Goal: Transaction & Acquisition: Purchase product/service

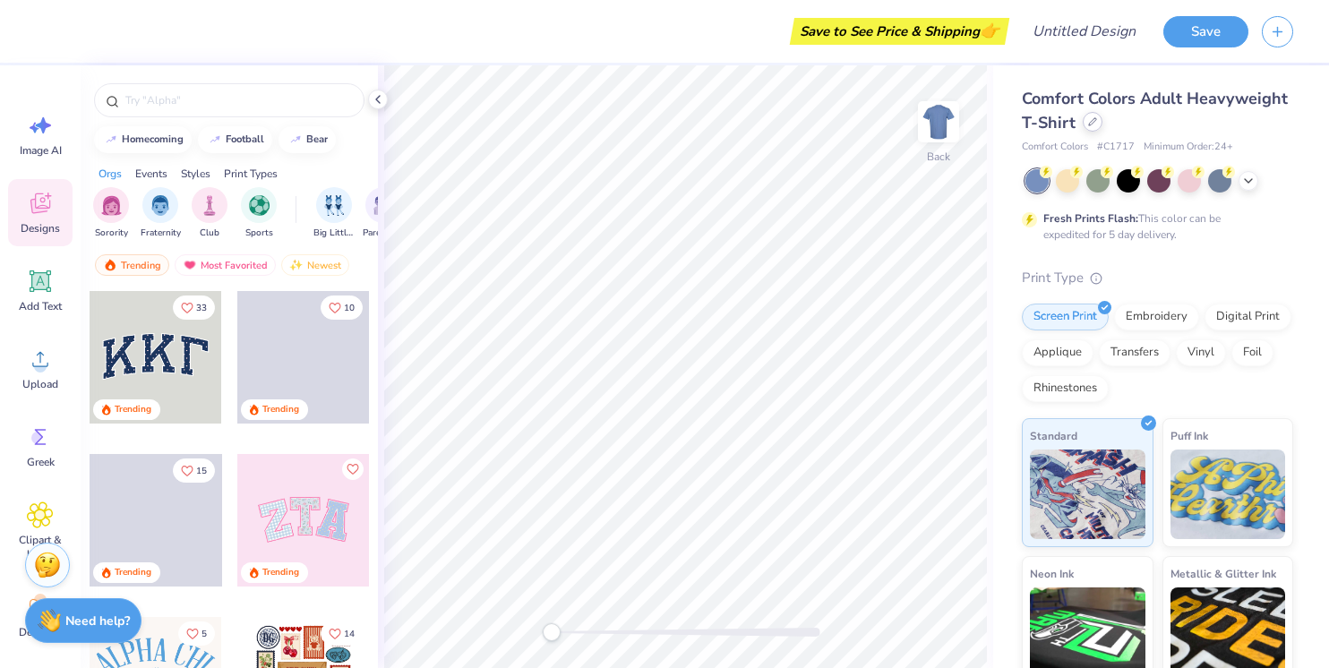
click at [1095, 125] on icon at bounding box center [1092, 121] width 9 height 9
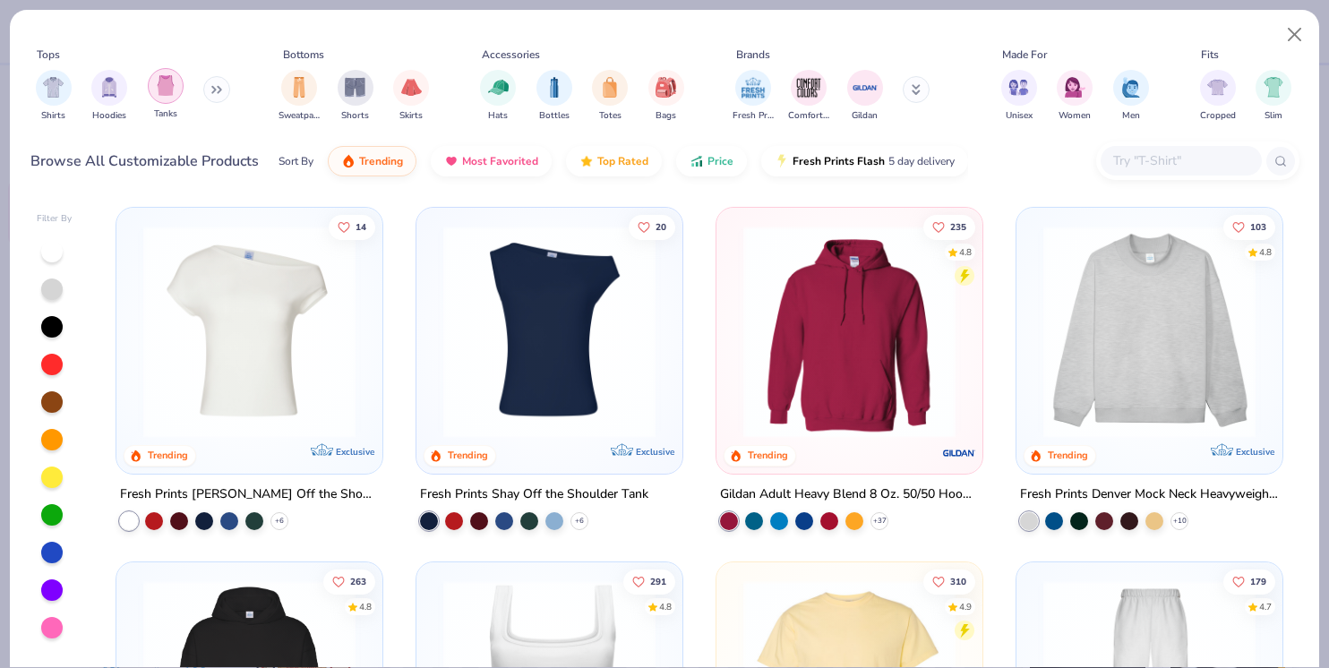
click at [168, 94] on img "filter for Tanks" at bounding box center [166, 85] width 20 height 21
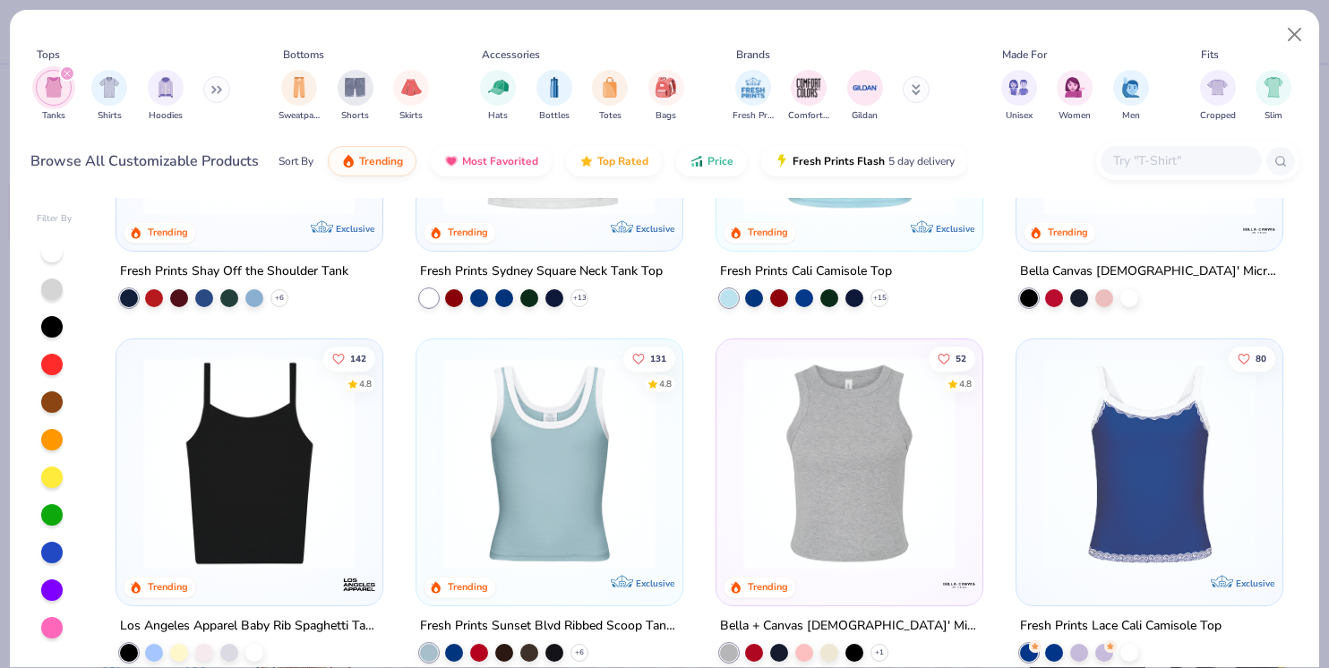
scroll to position [232, 0]
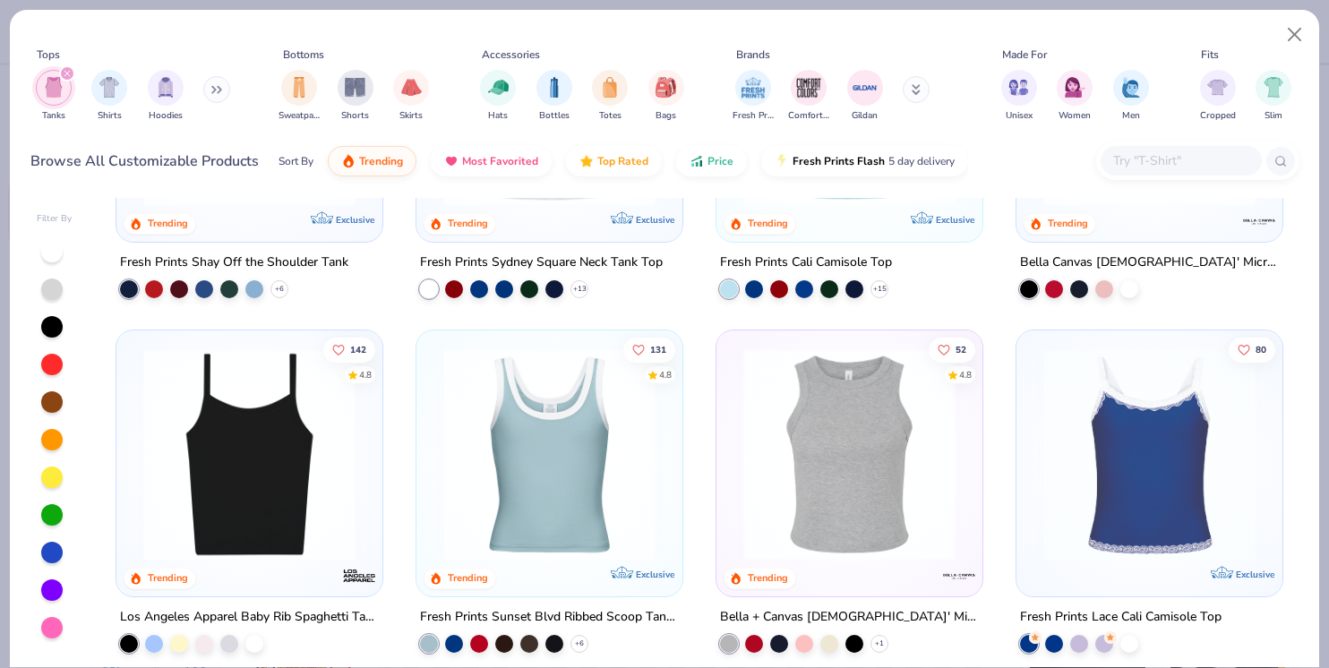
click at [295, 474] on img at bounding box center [249, 454] width 230 height 212
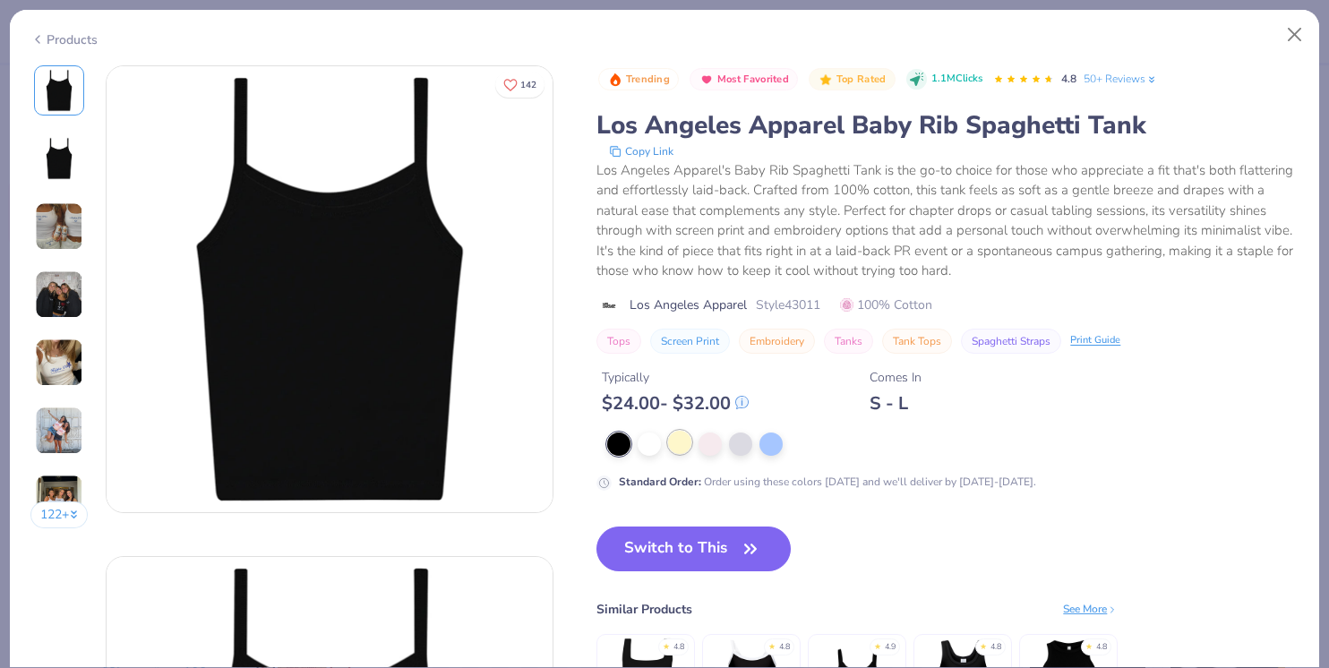
click at [689, 443] on div at bounding box center [679, 442] width 23 height 23
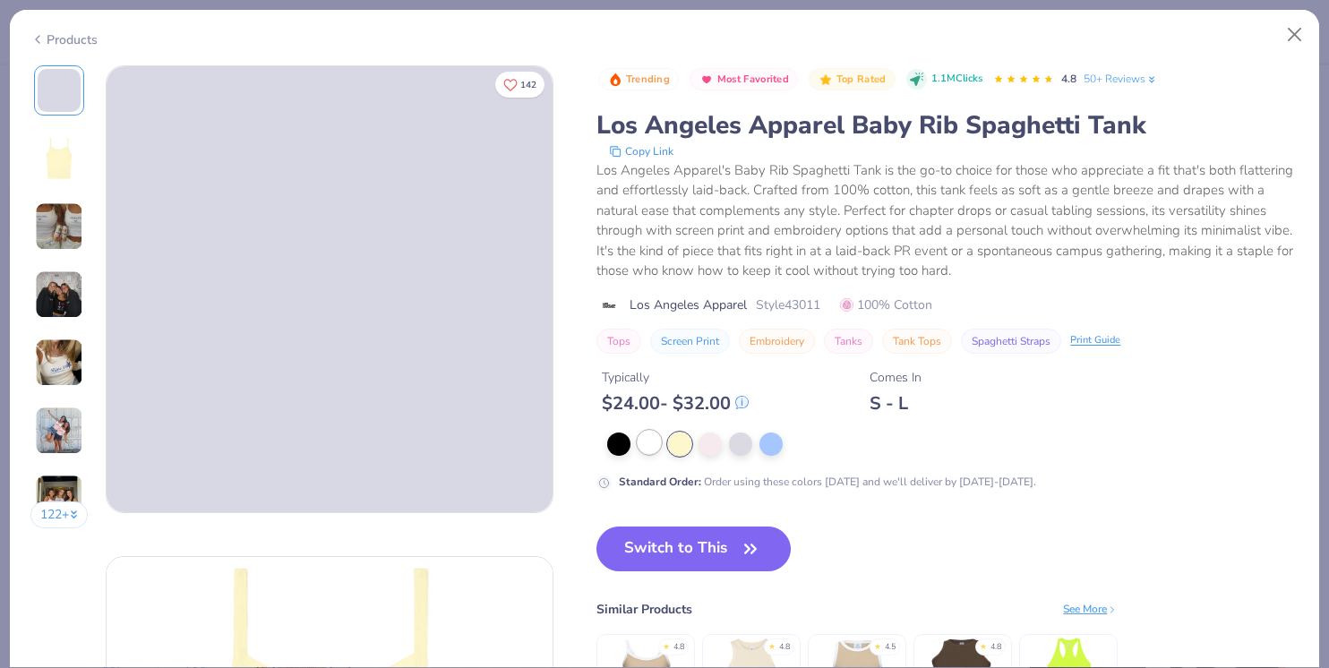
click at [648, 447] on div at bounding box center [649, 442] width 23 height 23
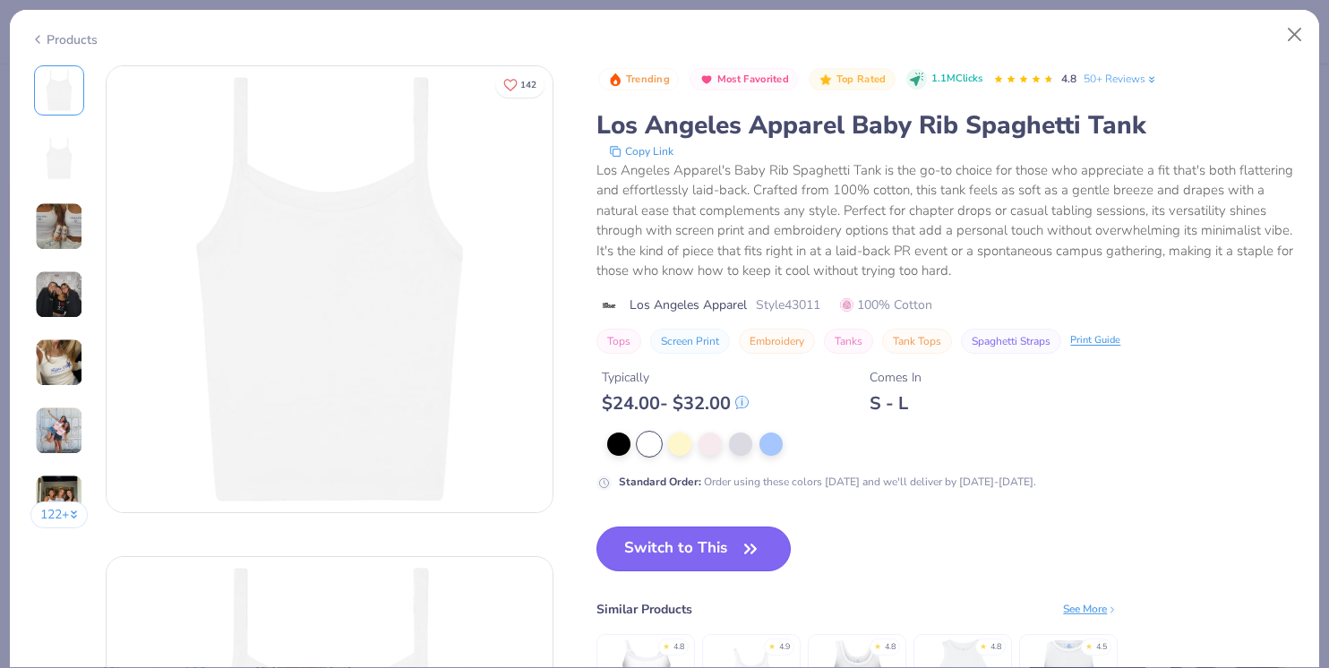
click at [675, 549] on button "Switch to This" at bounding box center [693, 549] width 194 height 45
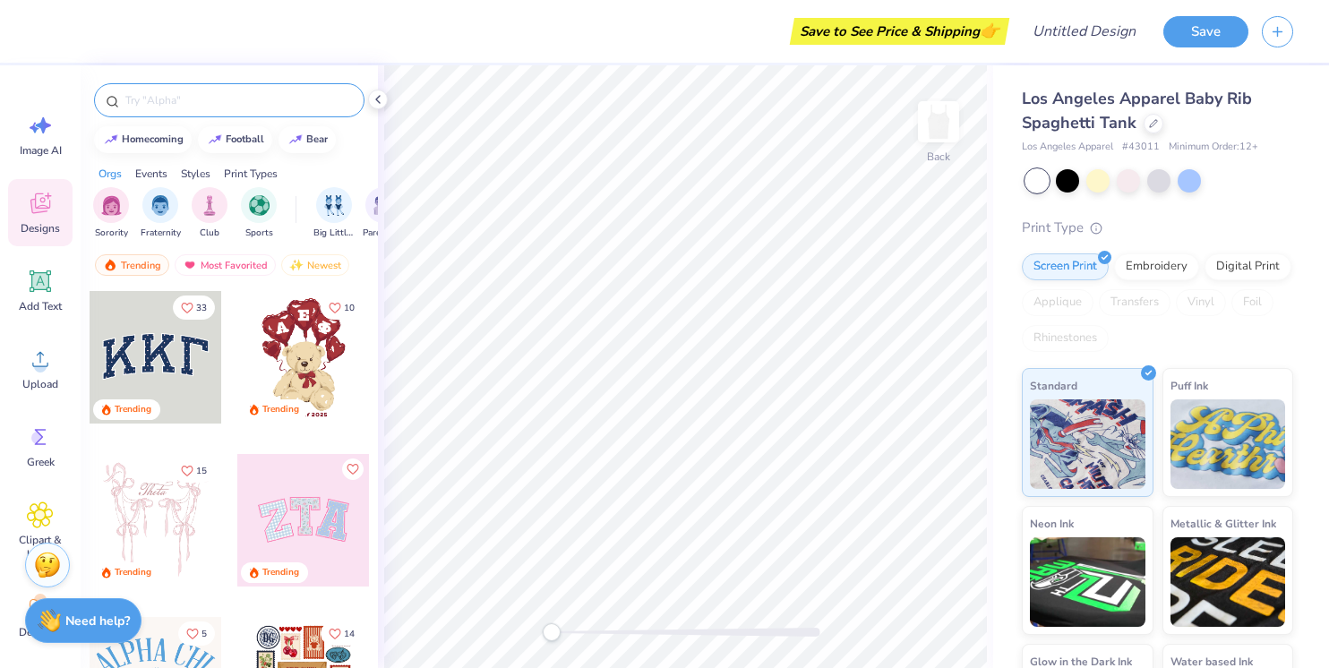
click at [171, 102] on input "text" at bounding box center [238, 100] width 229 height 18
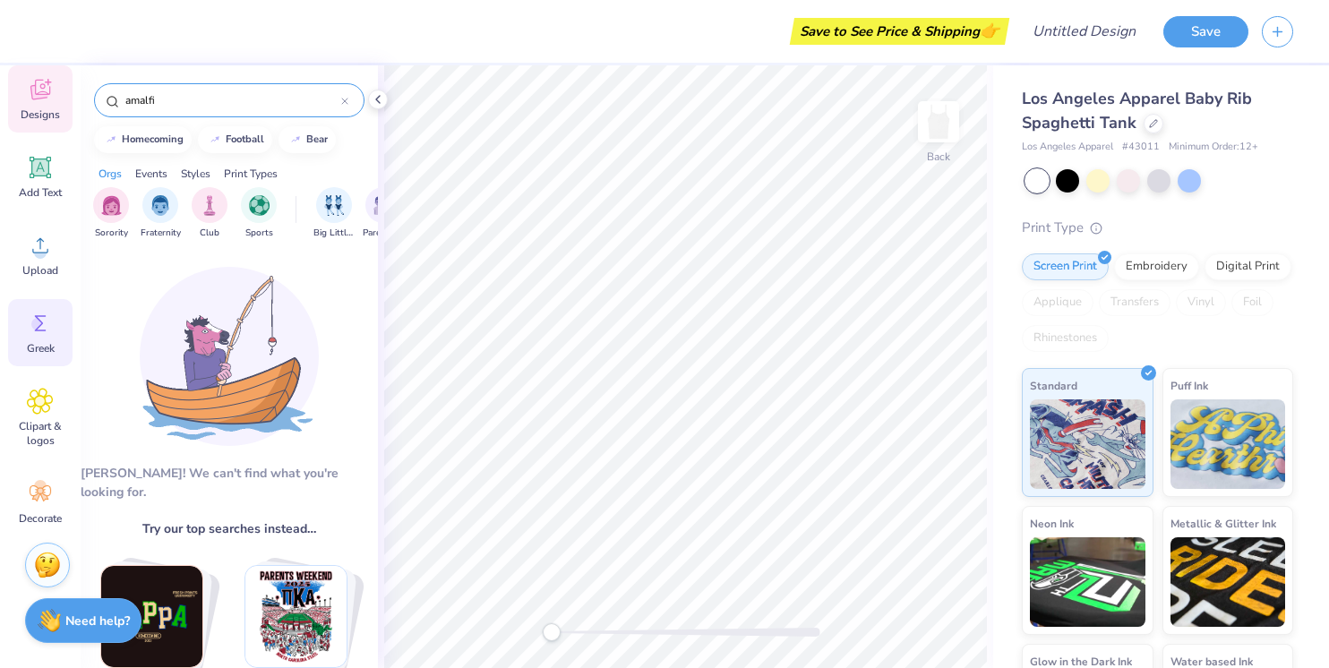
scroll to position [116, 0]
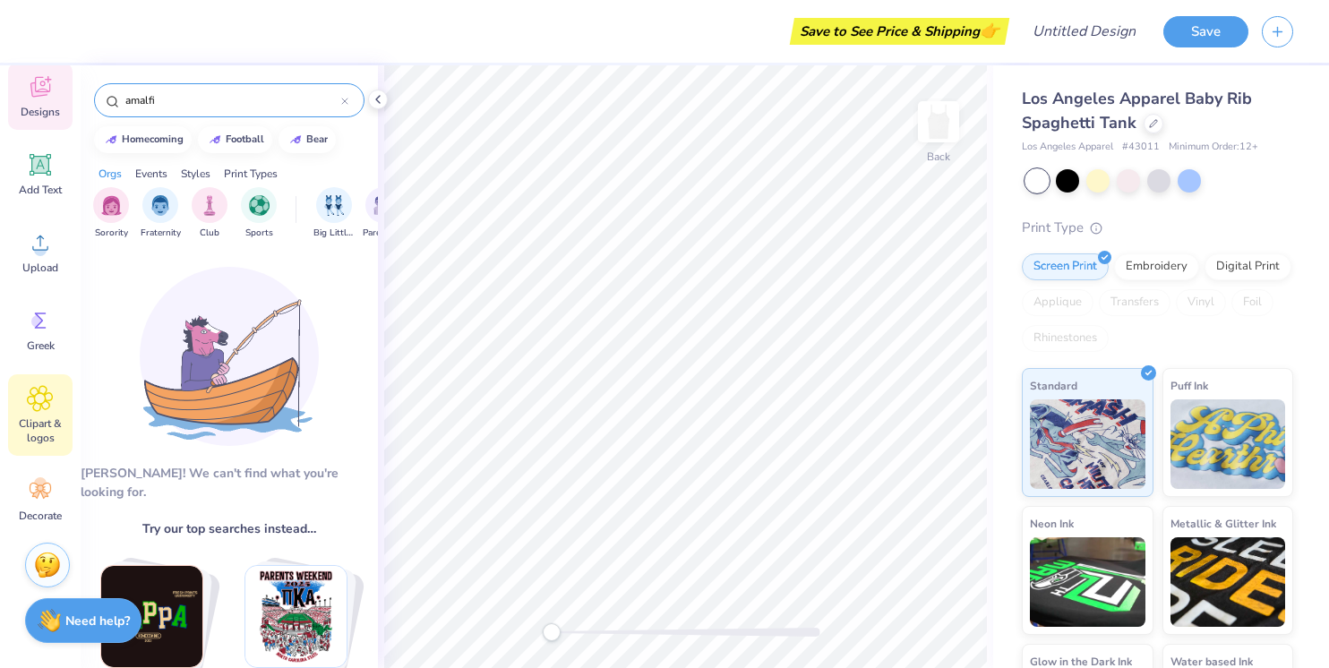
type input "amalfi"
click at [35, 403] on icon at bounding box center [40, 398] width 25 height 25
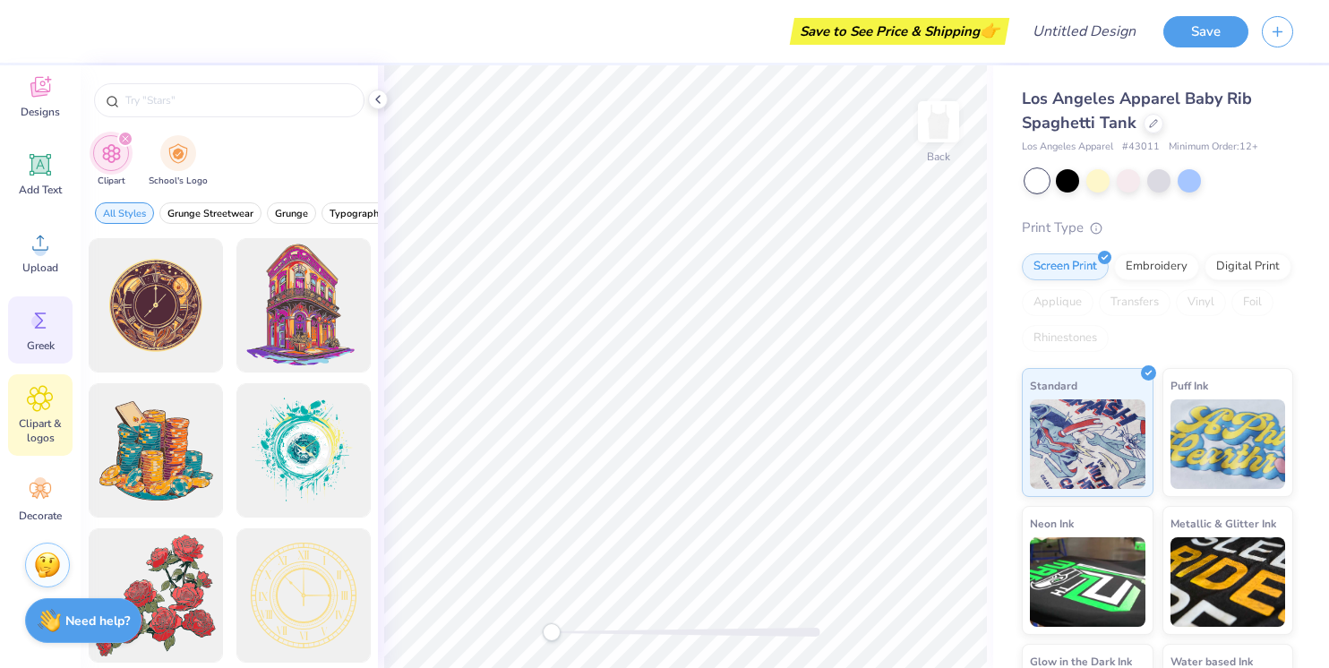
click at [56, 319] on div "Greek" at bounding box center [40, 329] width 64 height 67
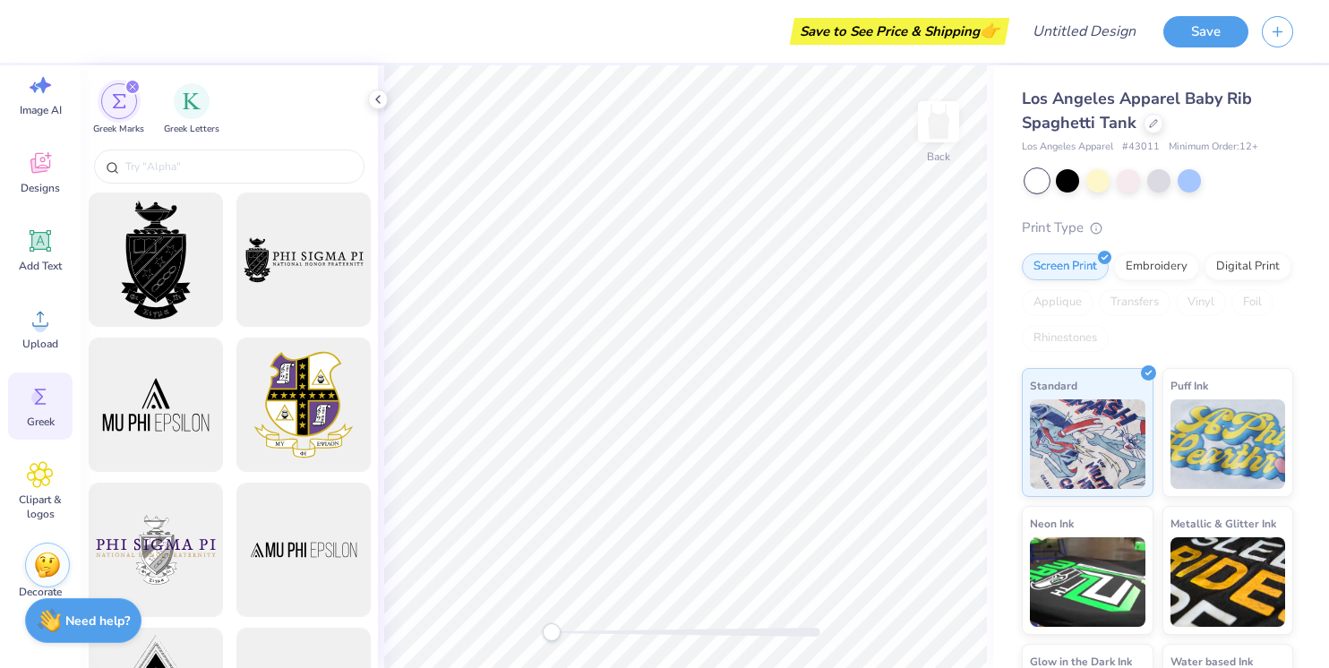
scroll to position [0, 0]
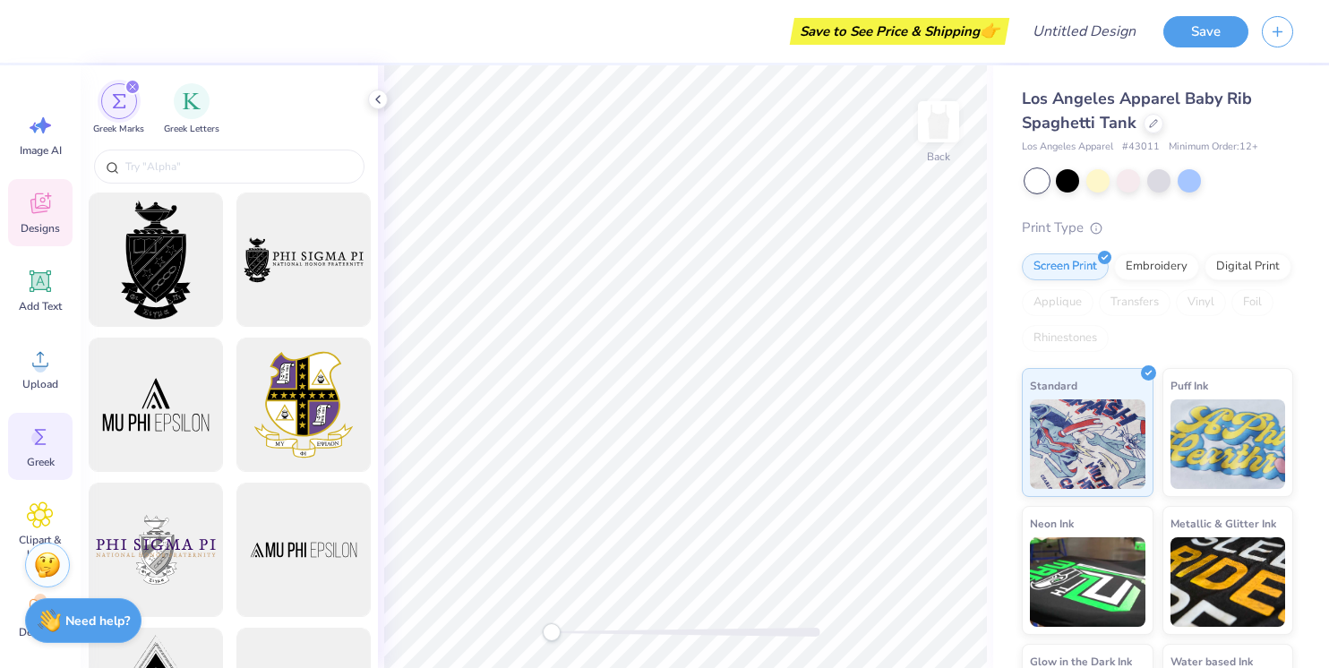
click at [37, 183] on div "Designs" at bounding box center [40, 212] width 64 height 67
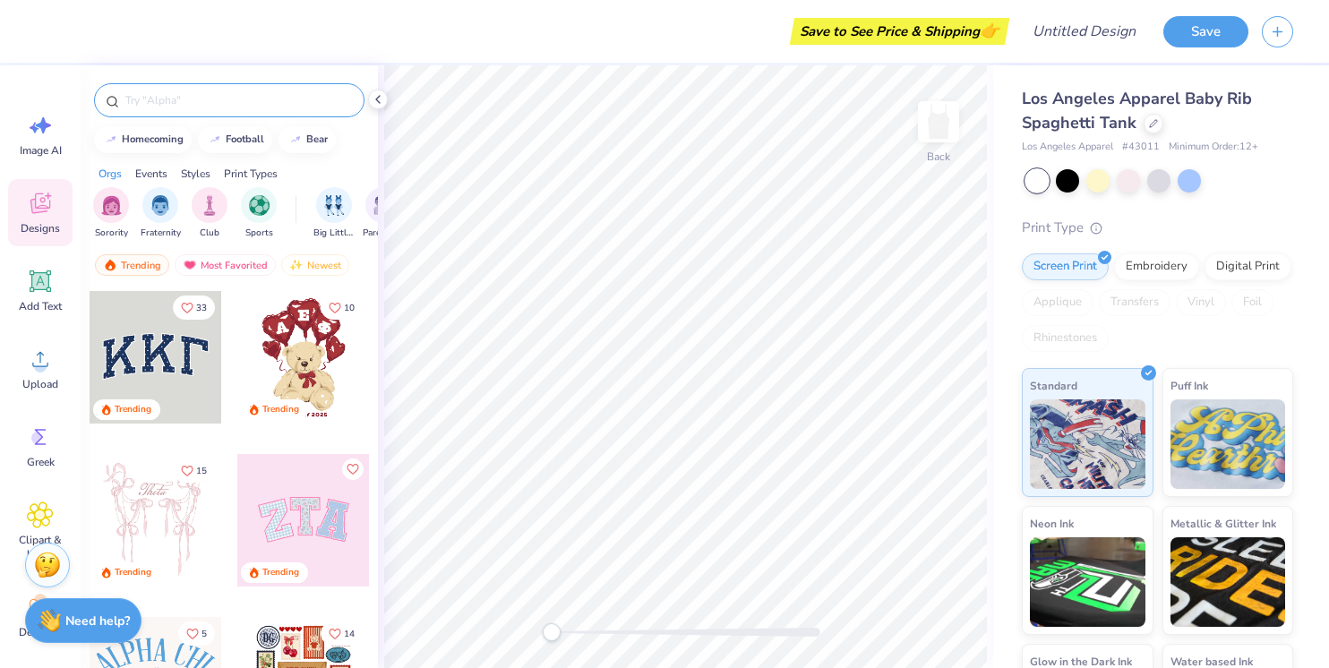
click at [199, 102] on input "text" at bounding box center [238, 100] width 229 height 18
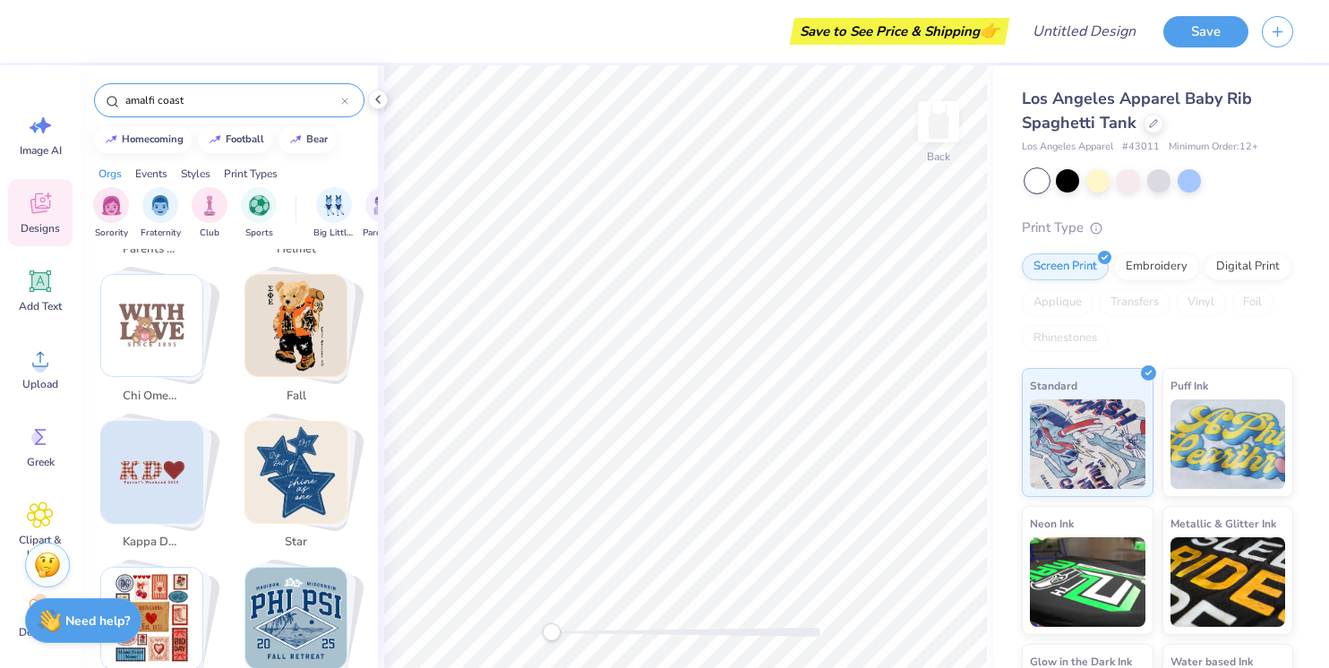
scroll to position [778, 0]
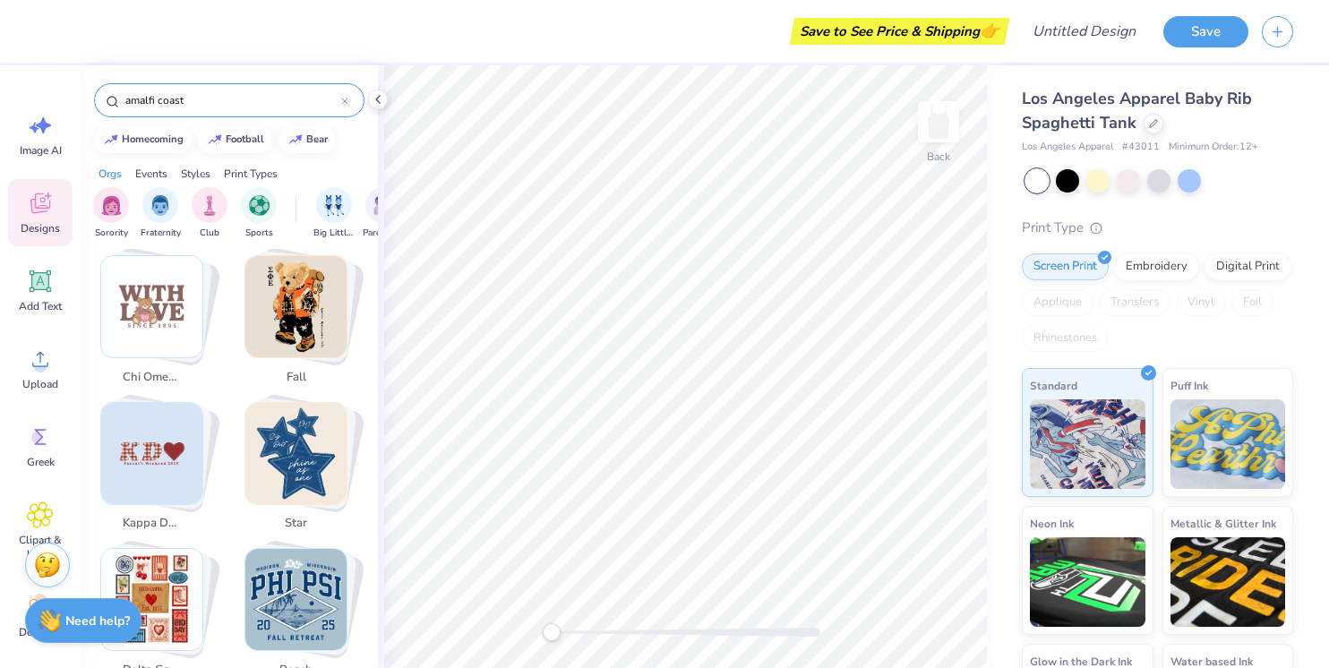
click at [193, 91] on input "amalfi coast" at bounding box center [233, 100] width 218 height 18
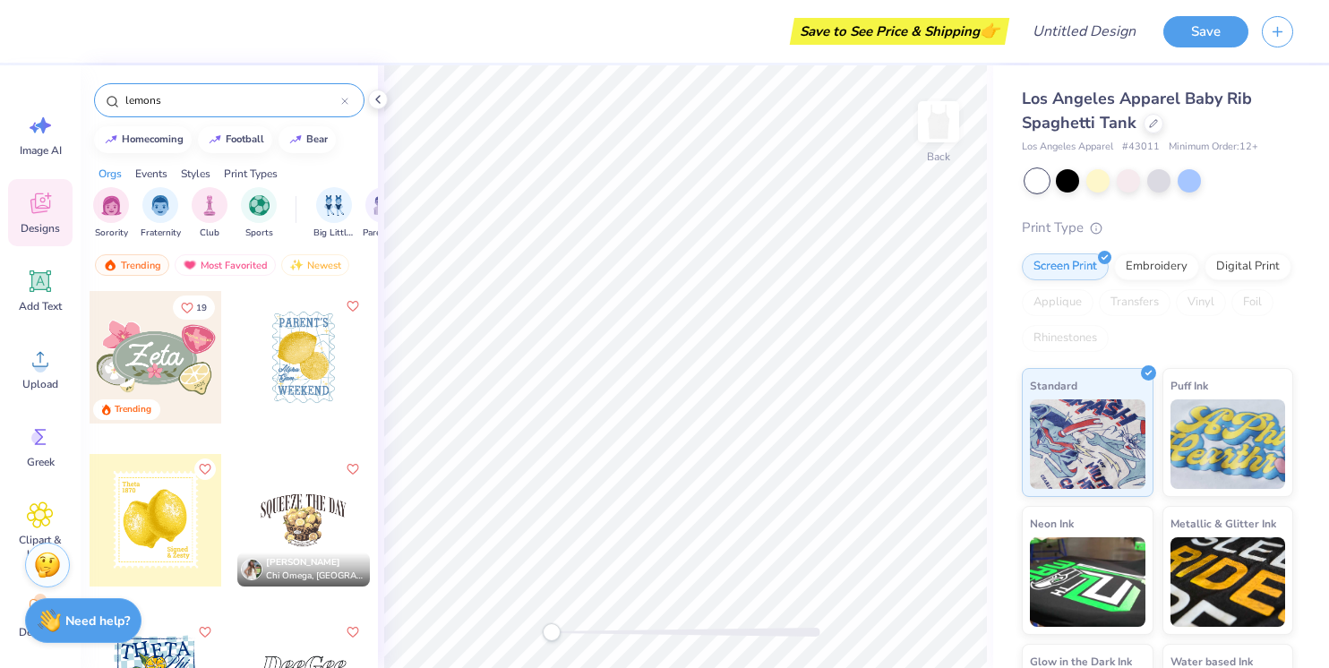
type input "lemons"
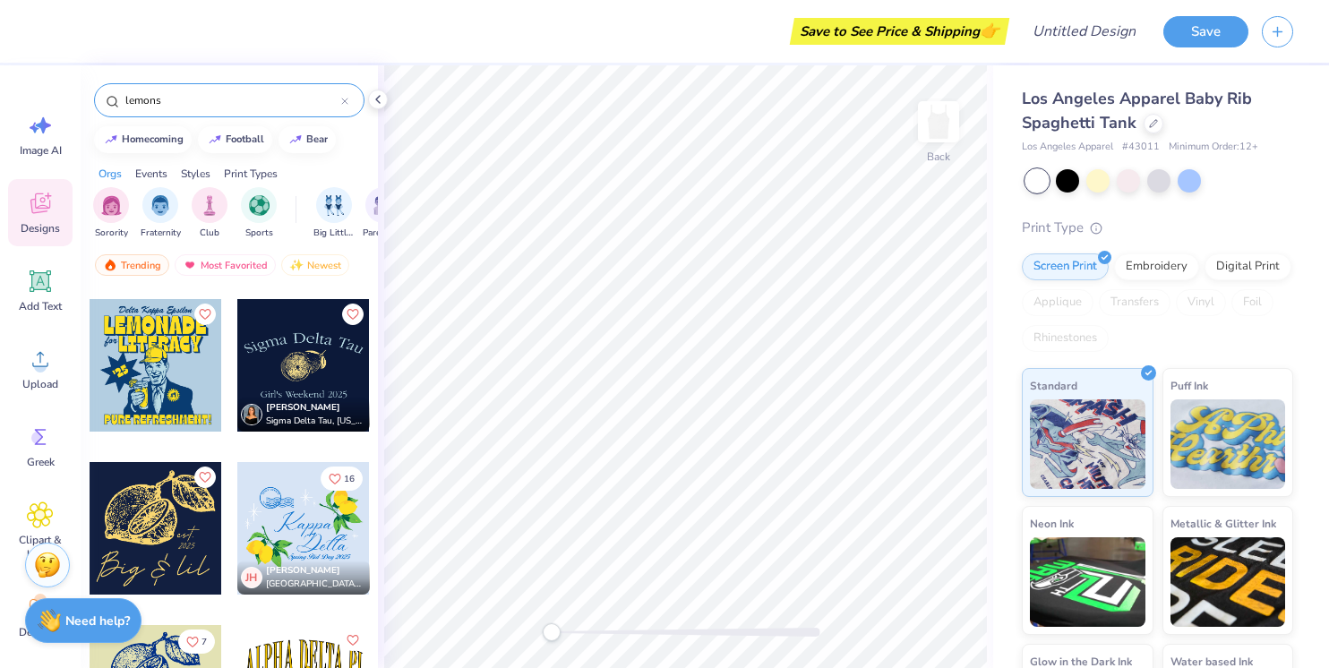
scroll to position [4391, 0]
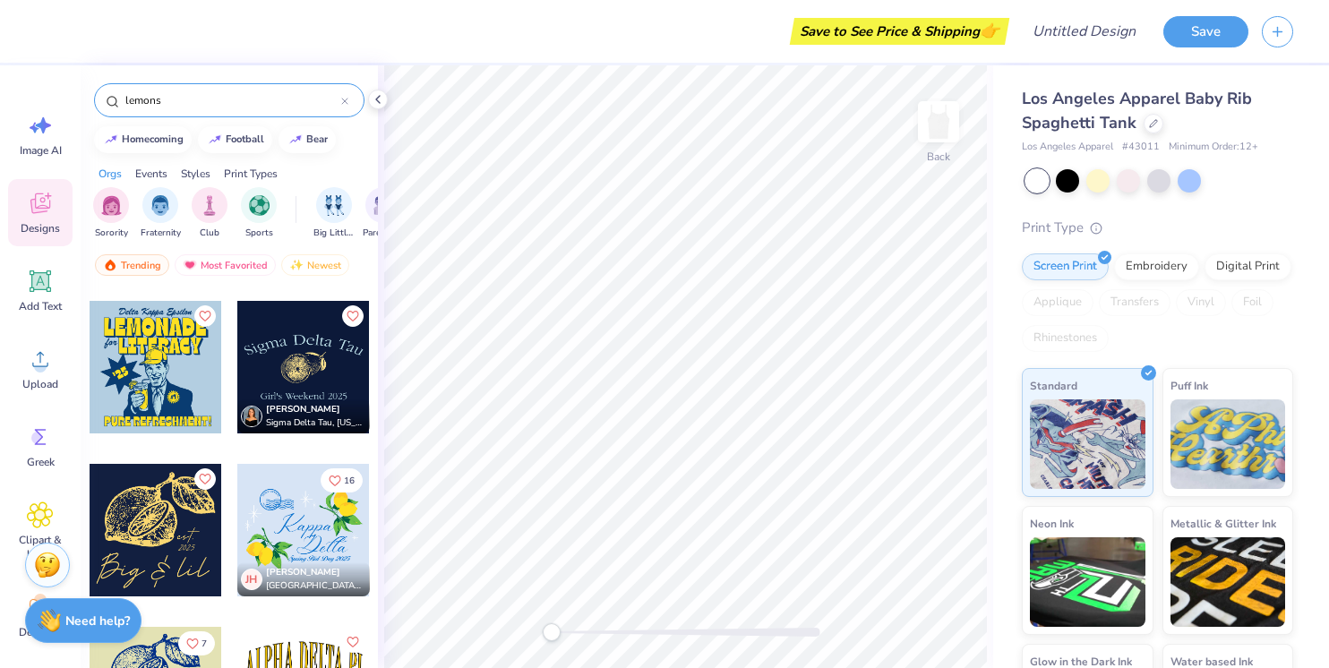
click at [305, 519] on div at bounding box center [303, 530] width 133 height 133
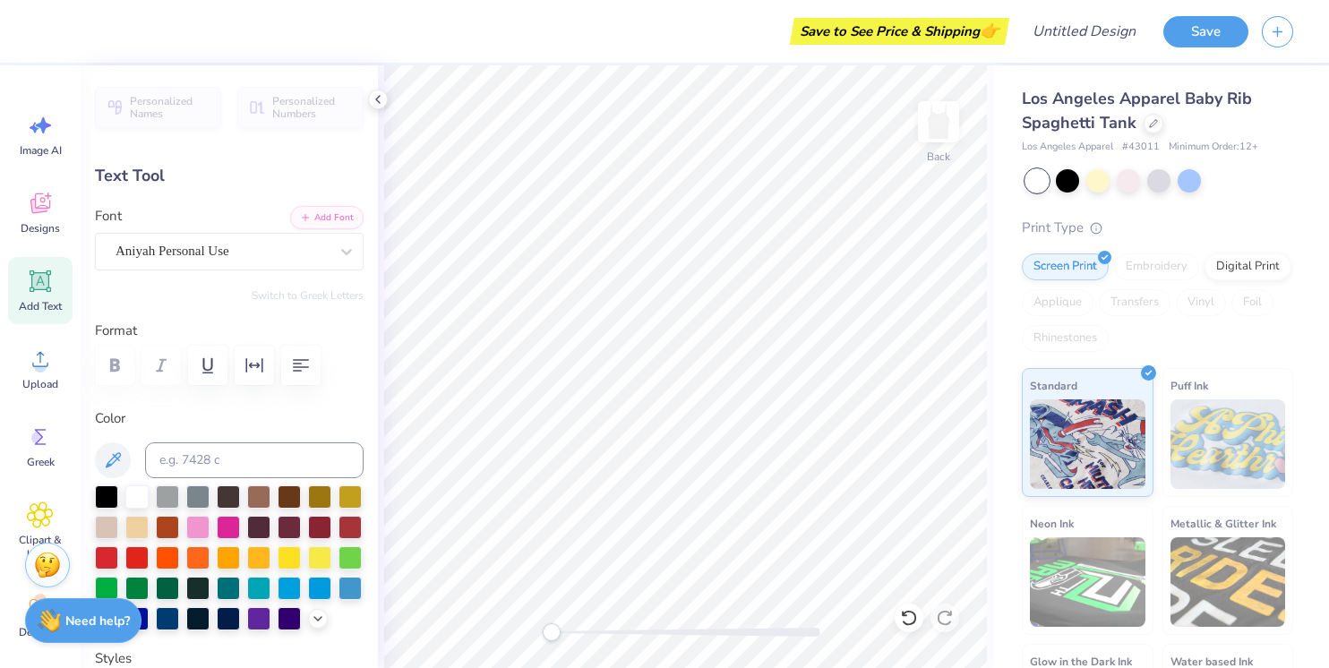
scroll to position [0, 2]
type textarea "Amalfi-xi"
type input "3.83"
type input "1.50"
type input "4.08"
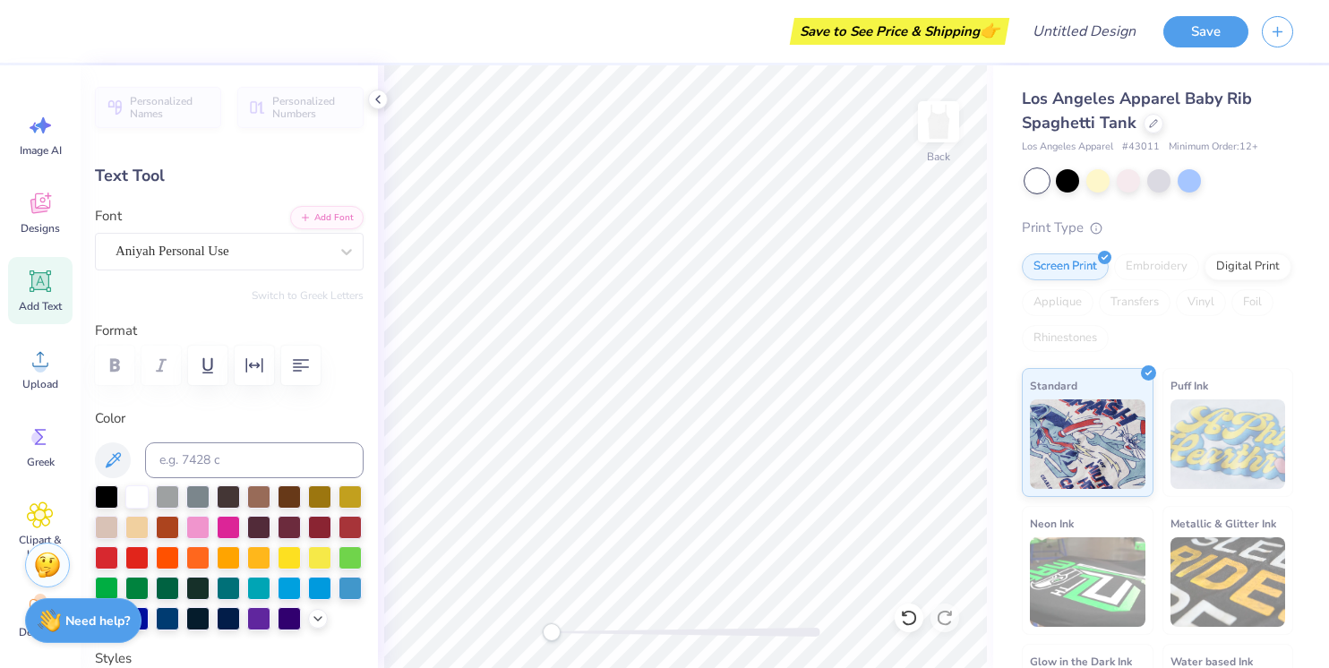
type textarea "Coast"
type input "4.66"
type input "0.51"
type input "5.68"
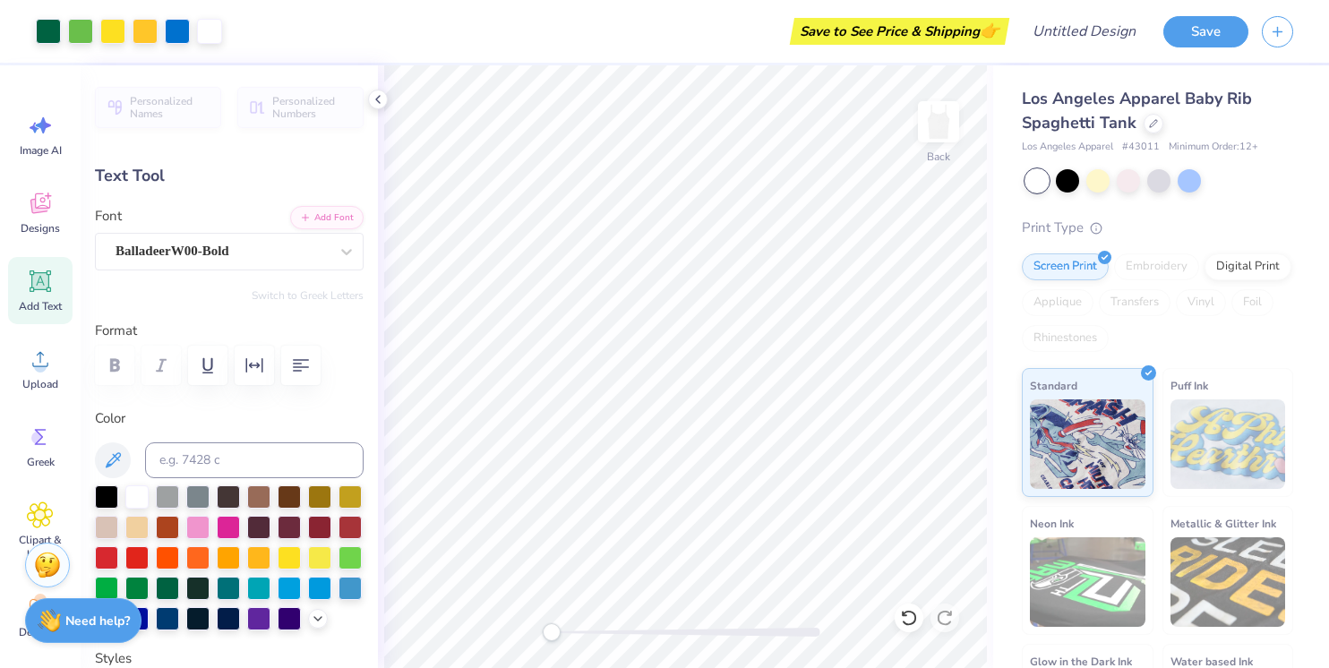
type input "6.48"
type input "1.68"
type input "2.60"
type input "4.79"
type input "1.24"
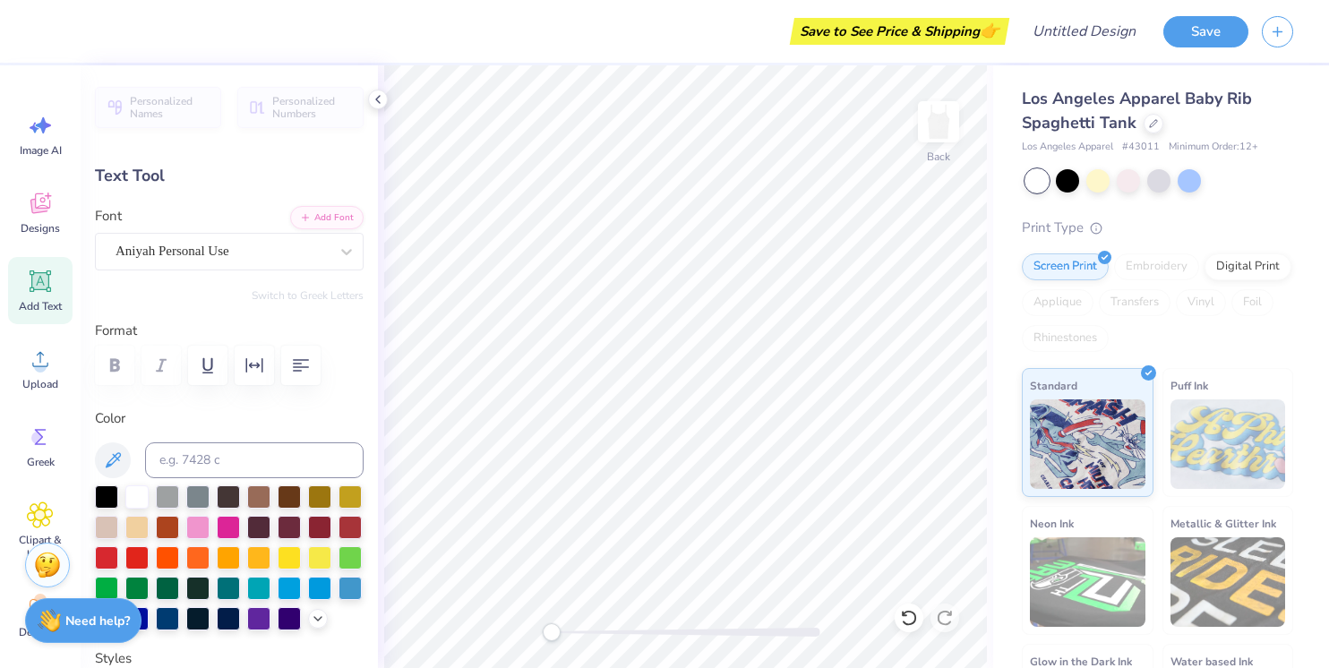
type input "3.04"
type input "4.46"
type input "1.44"
type input "4.11"
type input "3.29"
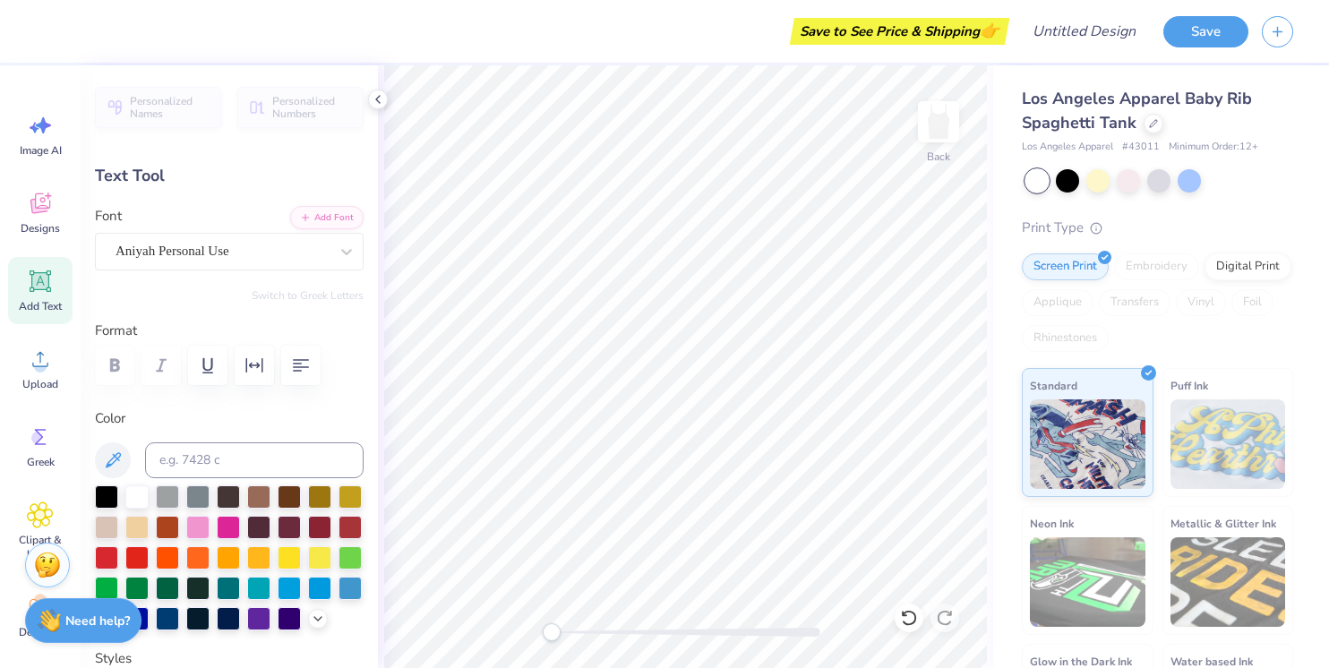
type input "1.06"
type input "4.49"
type input "4.79"
type input "1.24"
type input "3.04"
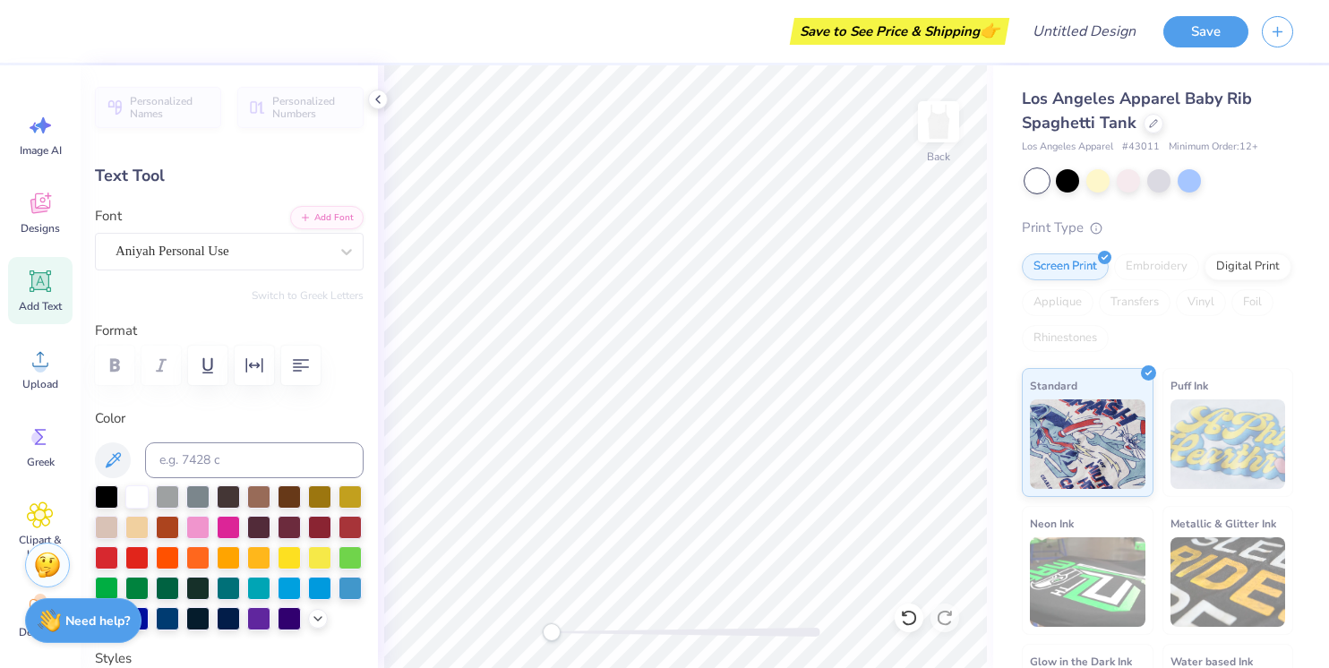
type input "3.29"
type input "1.06"
type input "4.49"
type input "4.66"
type input "0.51"
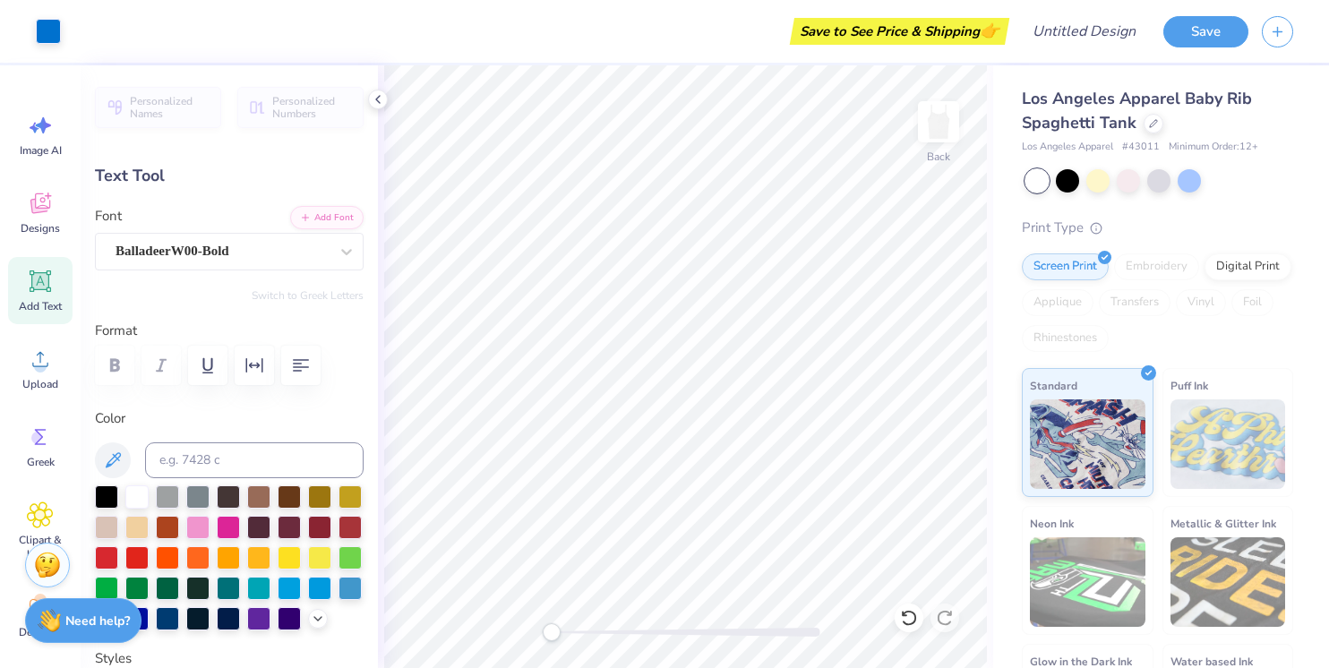
type input "5.68"
type textarea "Bid Day 2026"
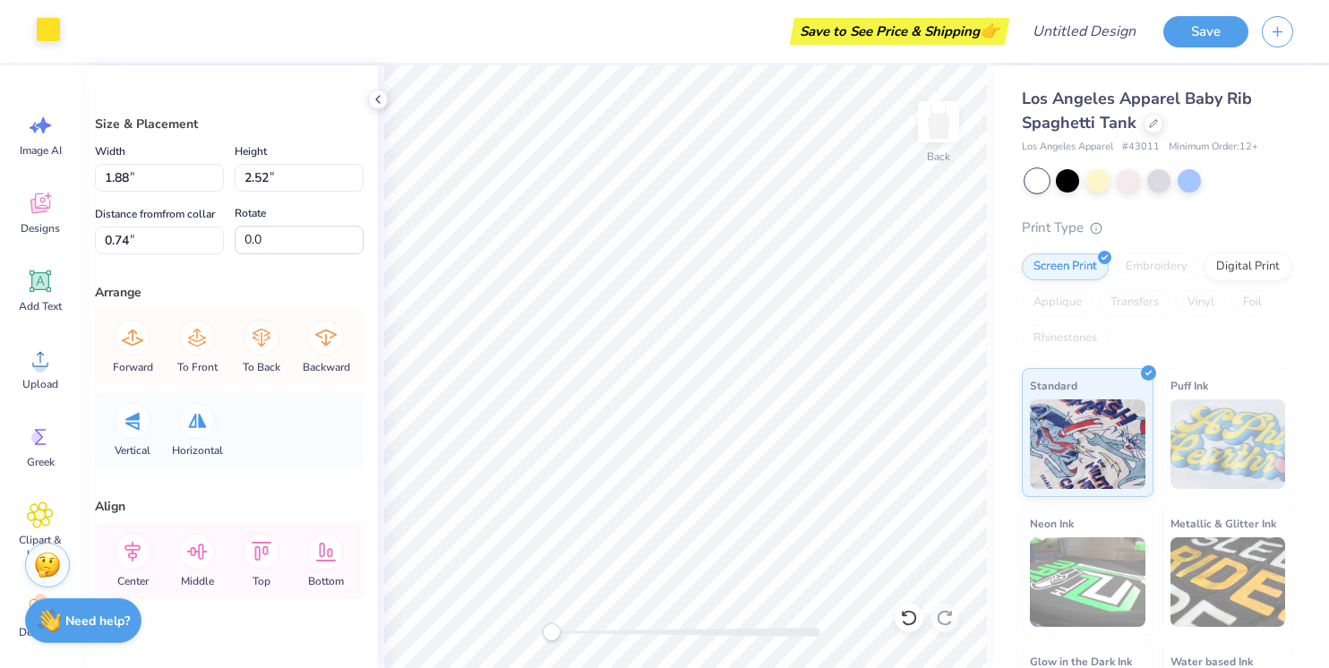
click at [46, 44] on div "Art colors" at bounding box center [30, 31] width 61 height 63
click at [48, 24] on div at bounding box center [48, 29] width 25 height 25
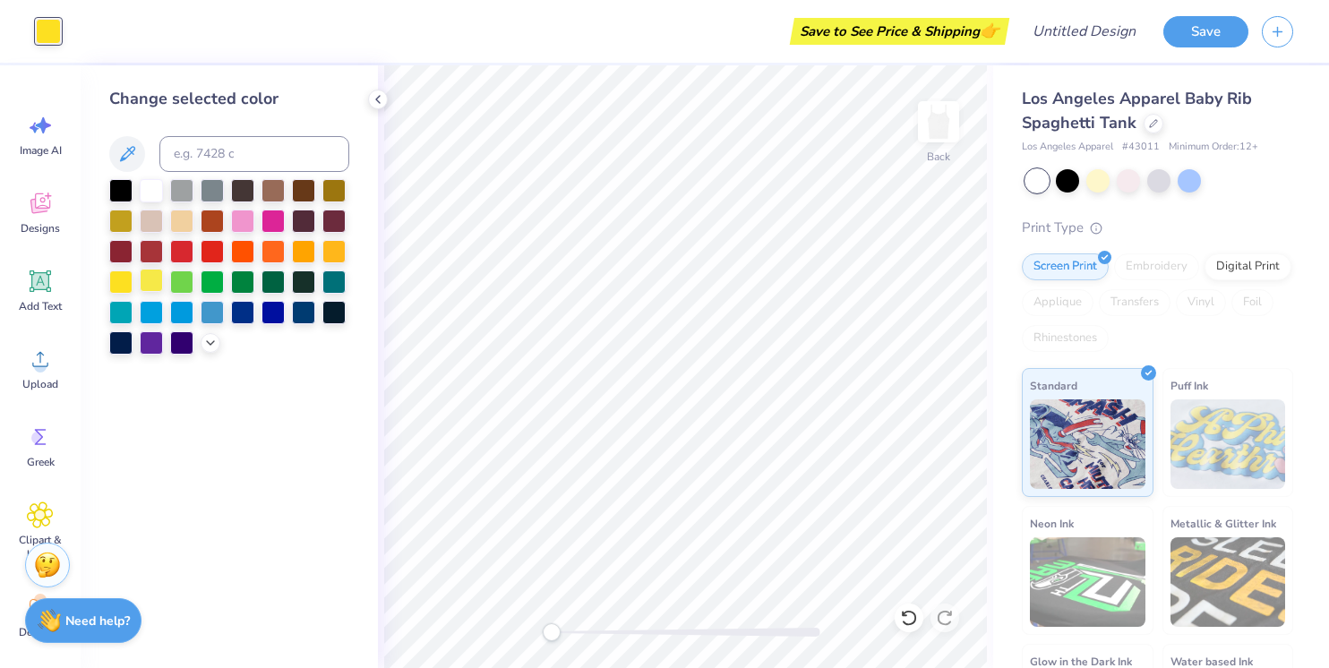
click at [145, 285] on div at bounding box center [151, 280] width 23 height 23
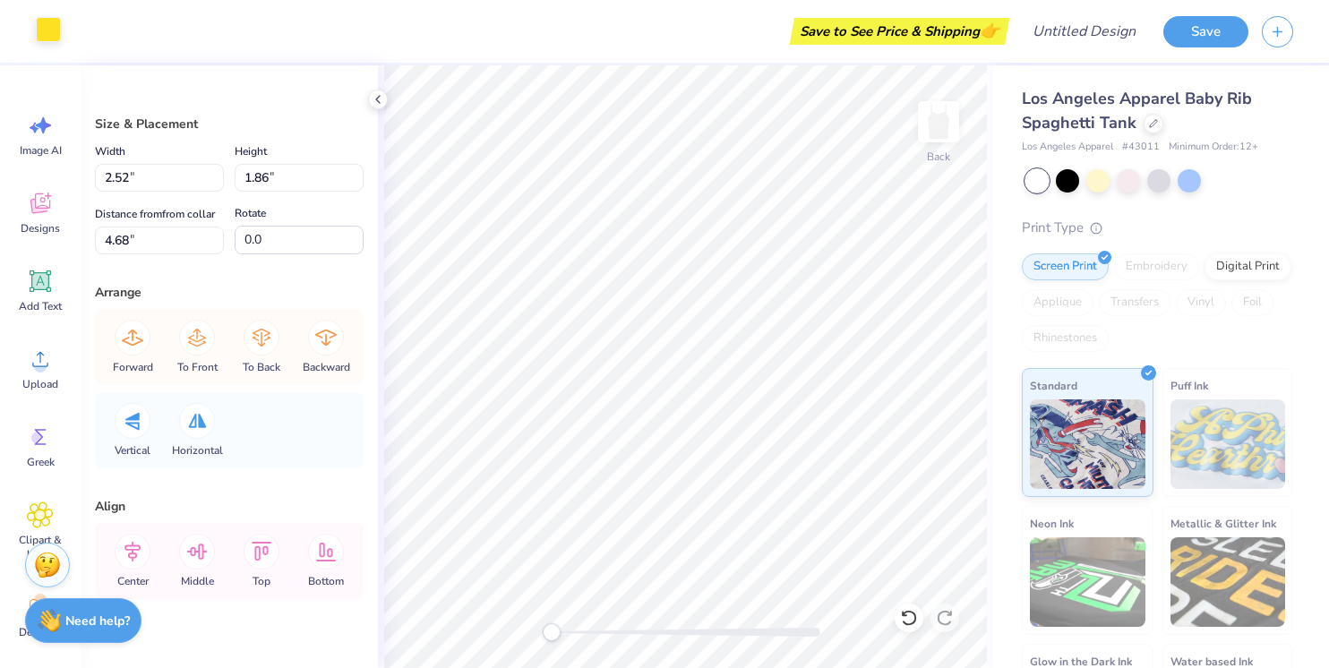
click at [44, 29] on div at bounding box center [48, 29] width 25 height 25
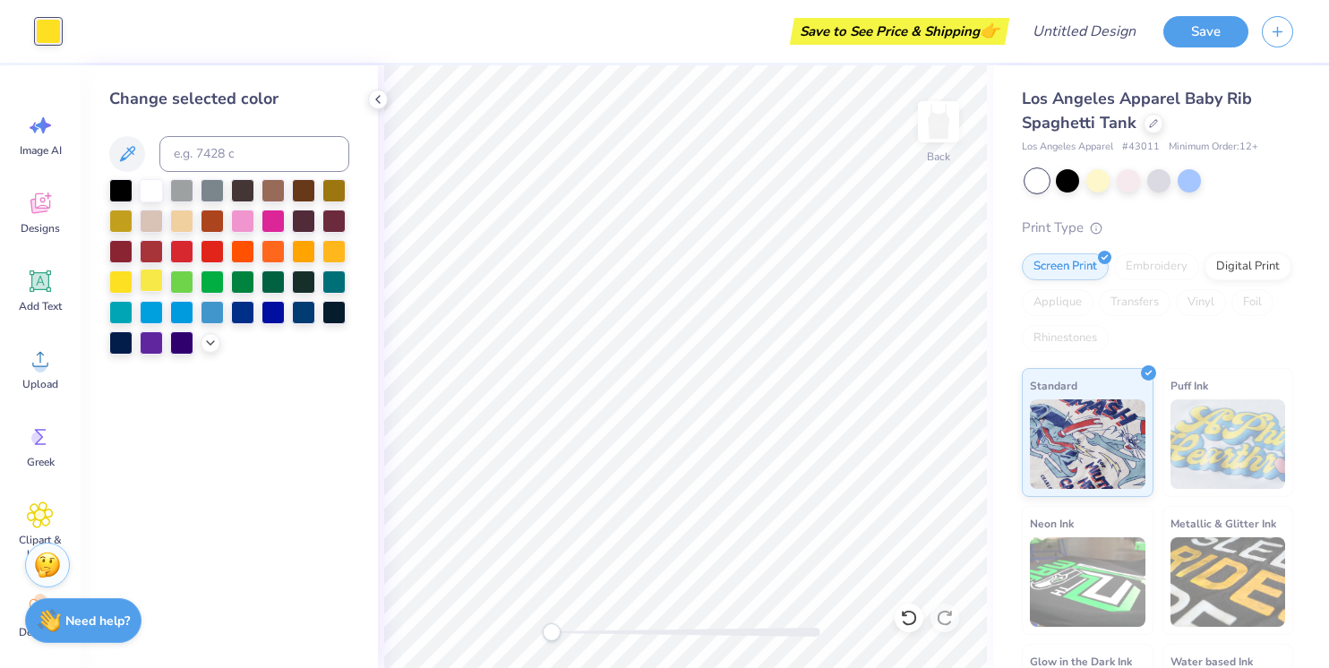
click at [150, 282] on div at bounding box center [151, 280] width 23 height 23
click at [329, 464] on div "Change selected color" at bounding box center [229, 366] width 297 height 603
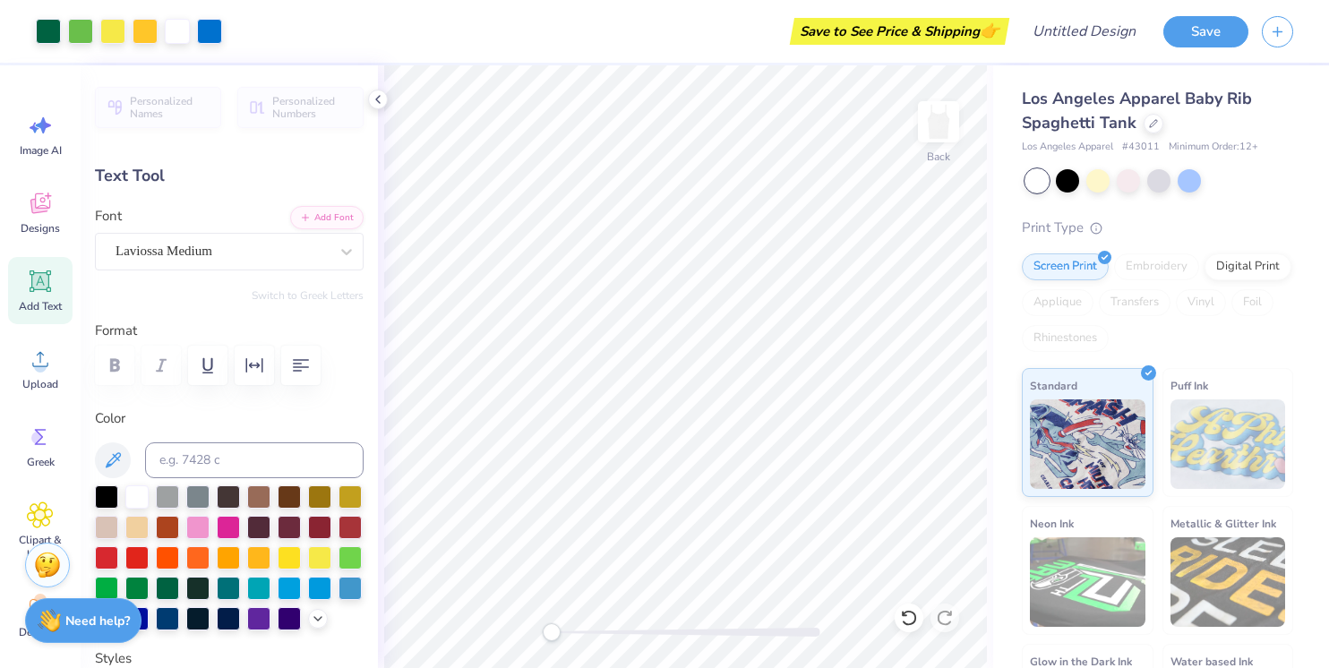
type input "1.70"
type input "0.0"
type input "4.79"
type input "1.24"
type input "2.81"
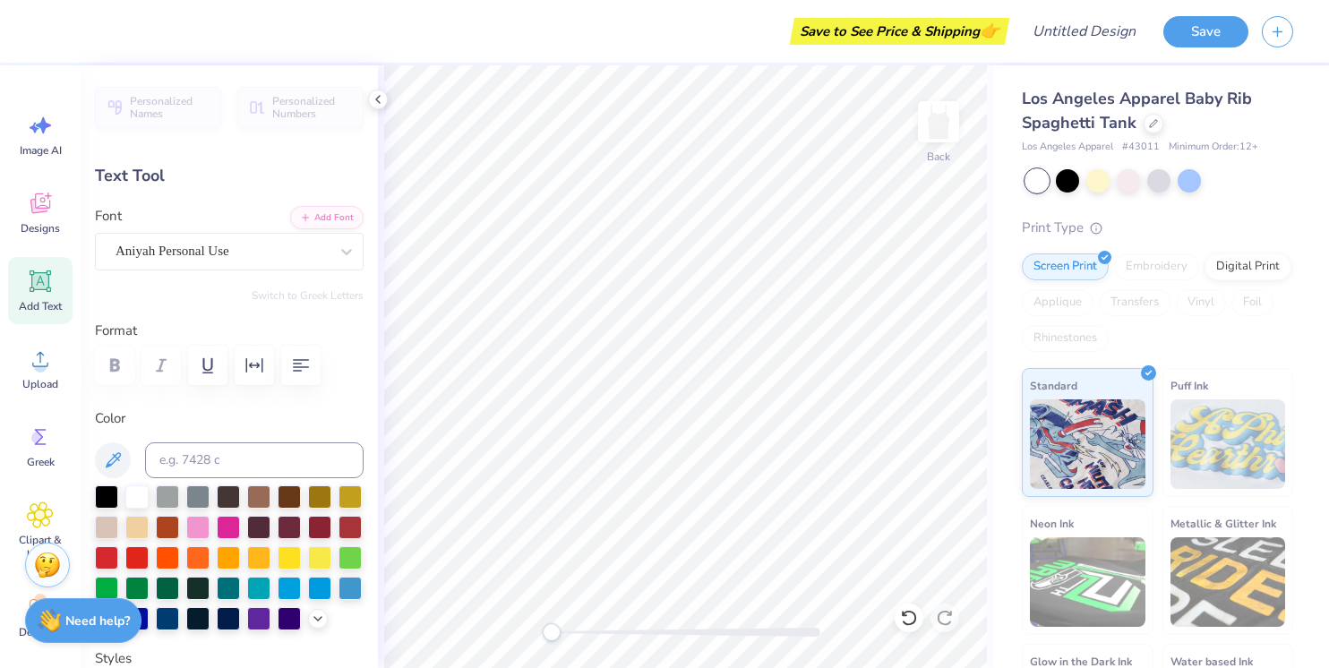
type input "3.29"
type input "1.06"
type input "4.34"
type input "3.26"
type input "0.49"
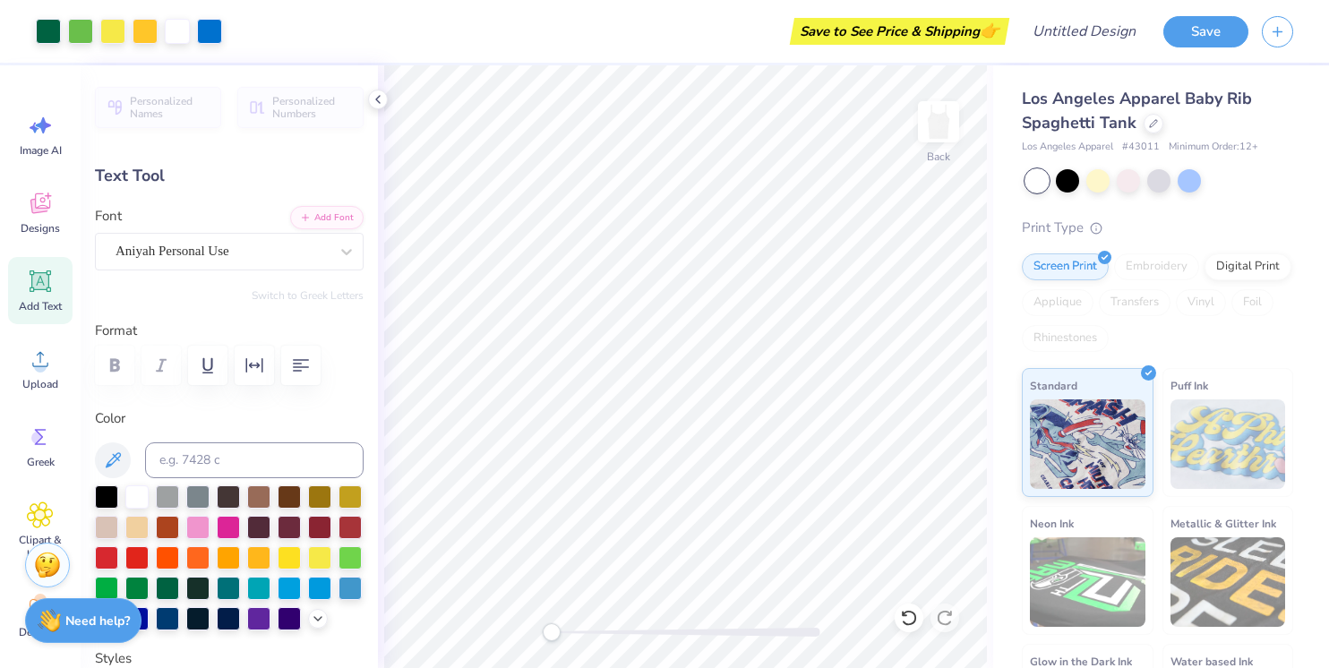
type input "5.78"
type input "4.79"
type input "1.24"
type input "2.20"
type textarea "Amalfi-Xi"
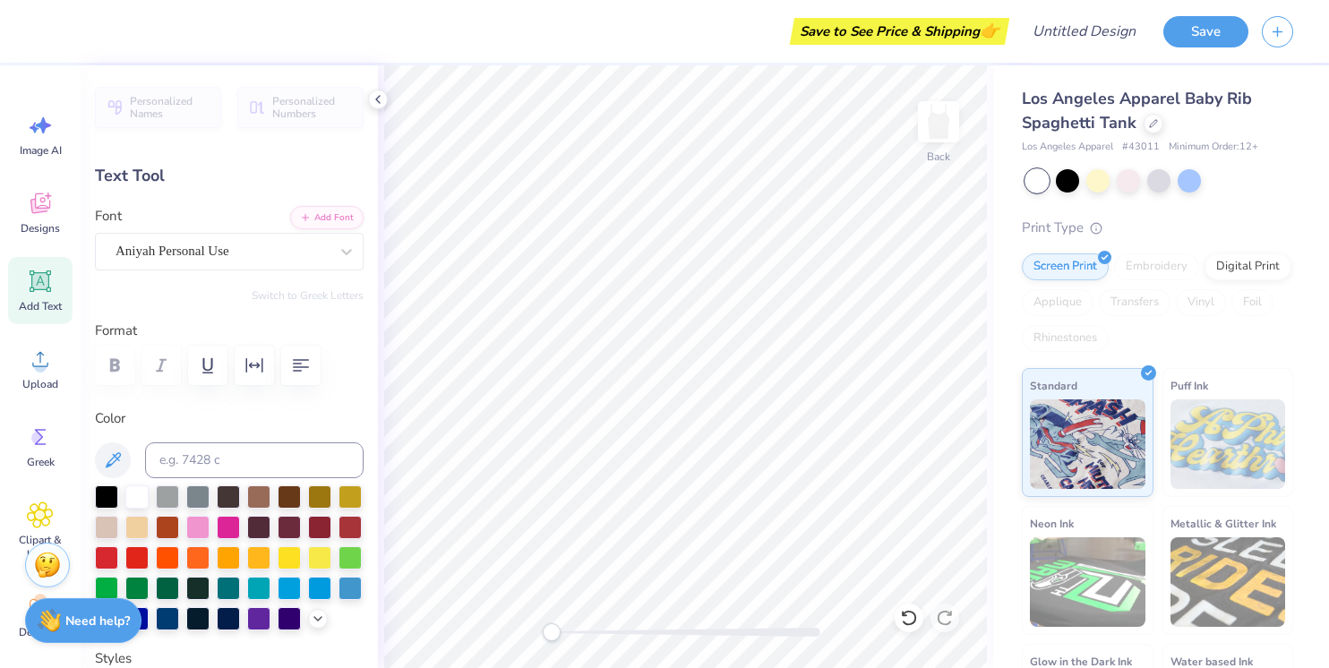
scroll to position [0, 2]
type input "5.52"
type input "1.25"
type input "2.19"
type input "5.01"
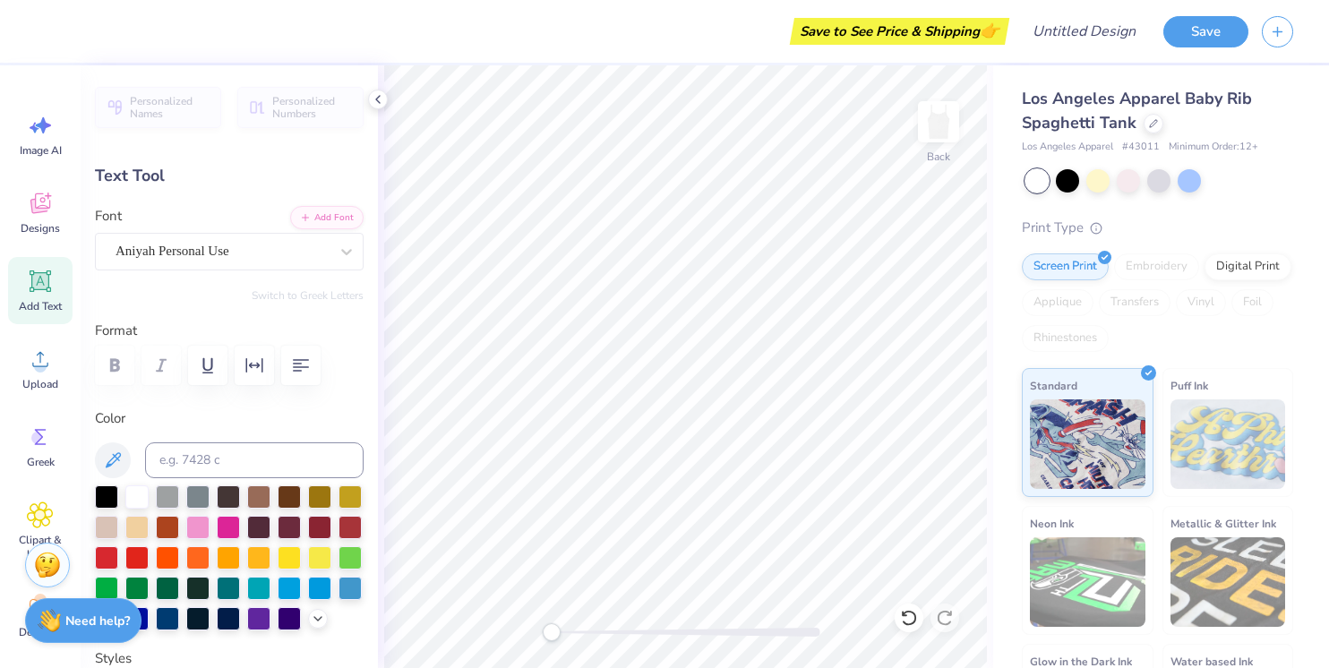
type input "1.14"
type input "2.31"
type input "3.29"
type input "1.06"
type input "3.44"
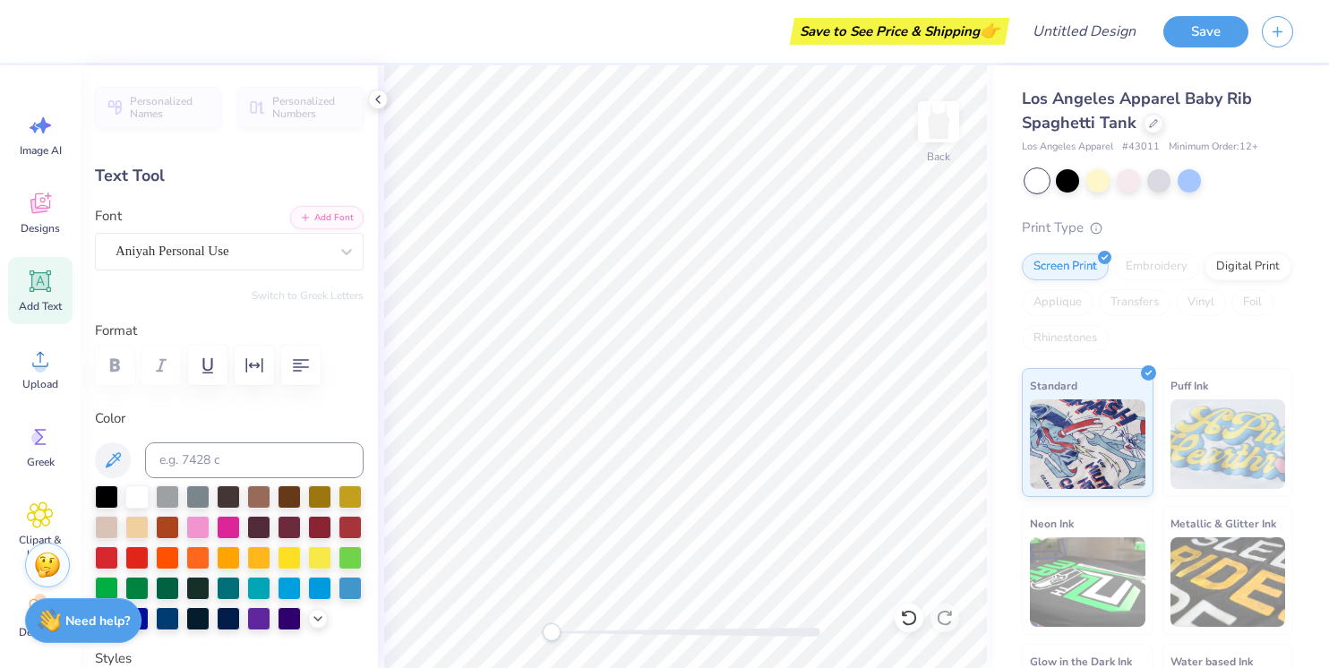
type input "2.69"
type input "0.86"
type input "3.64"
type input "2.91"
type input "0.93"
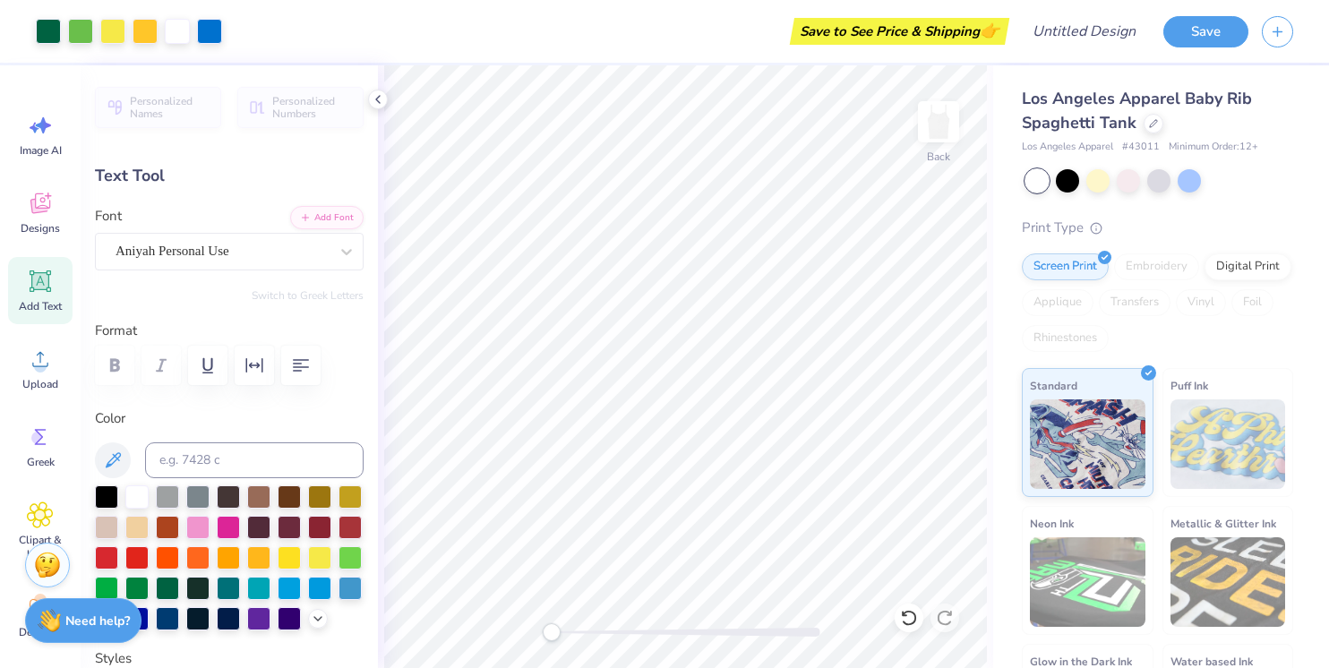
type input "3.44"
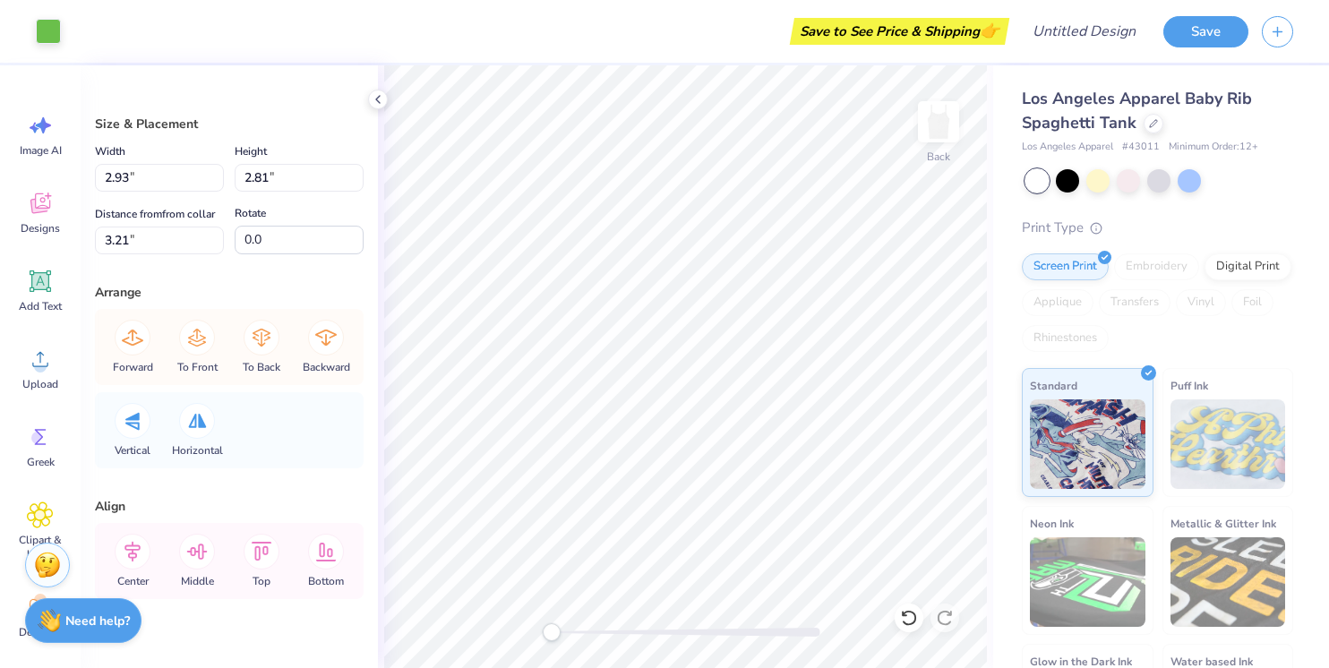
type input "2.93"
type input "2.81"
type input "3.21"
type input "2.52"
type input "1.86"
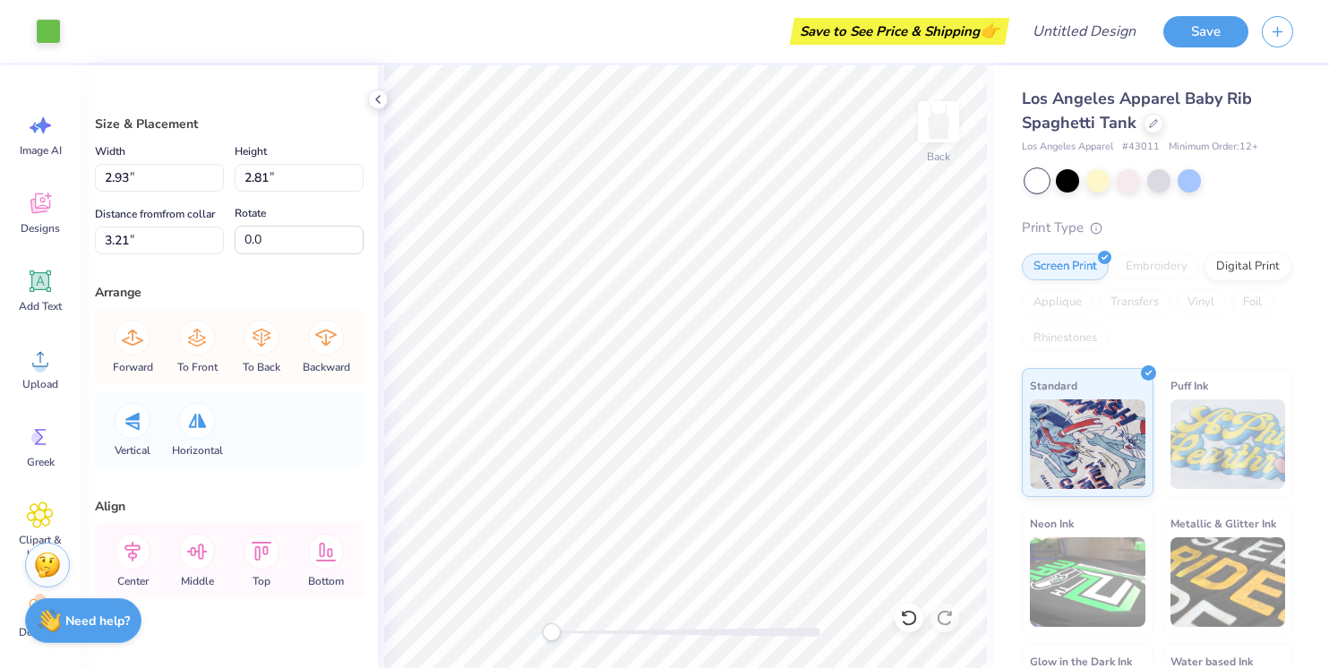
type input "4.68"
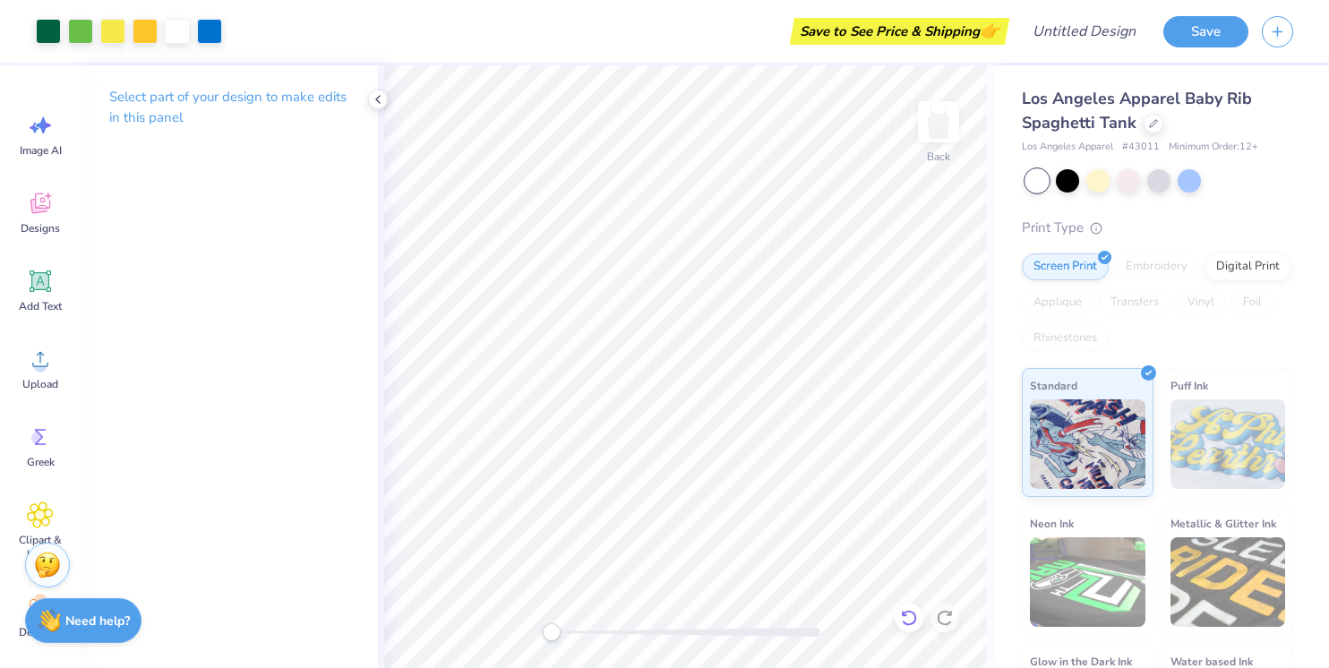
click at [902, 611] on icon at bounding box center [909, 618] width 18 height 18
click at [914, 619] on icon at bounding box center [909, 618] width 18 height 18
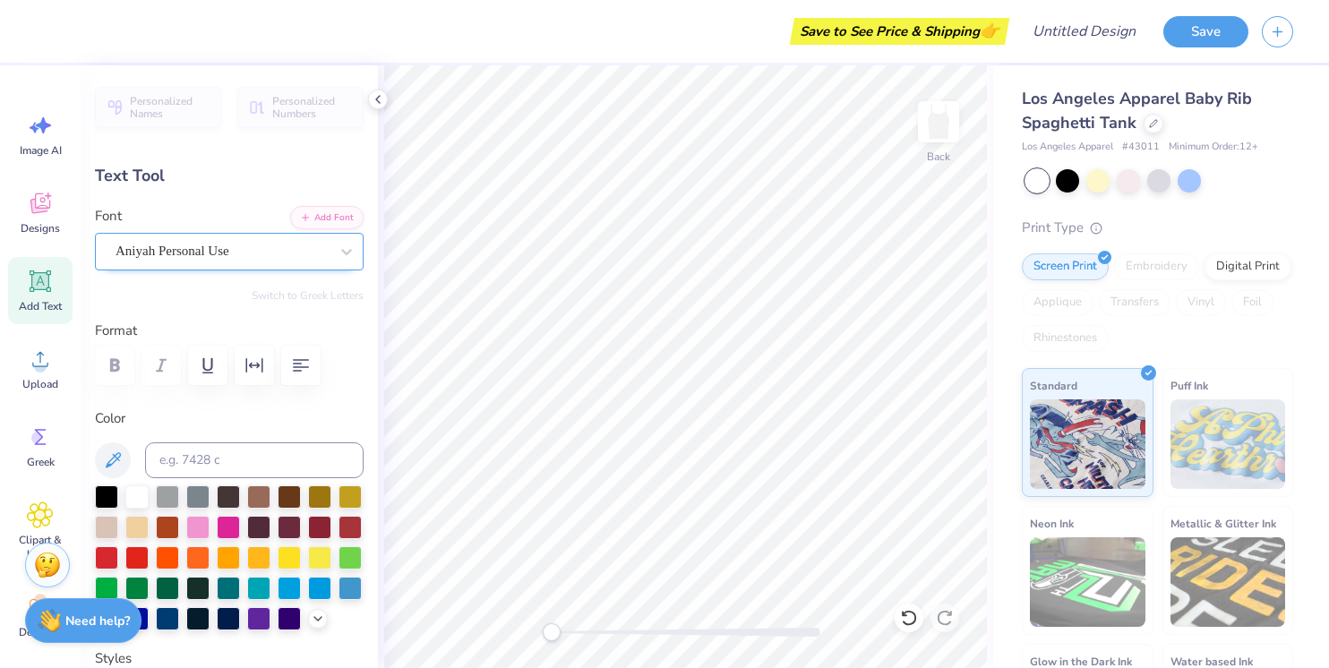
click at [222, 254] on div "Aniyah Personal Use" at bounding box center [222, 251] width 217 height 28
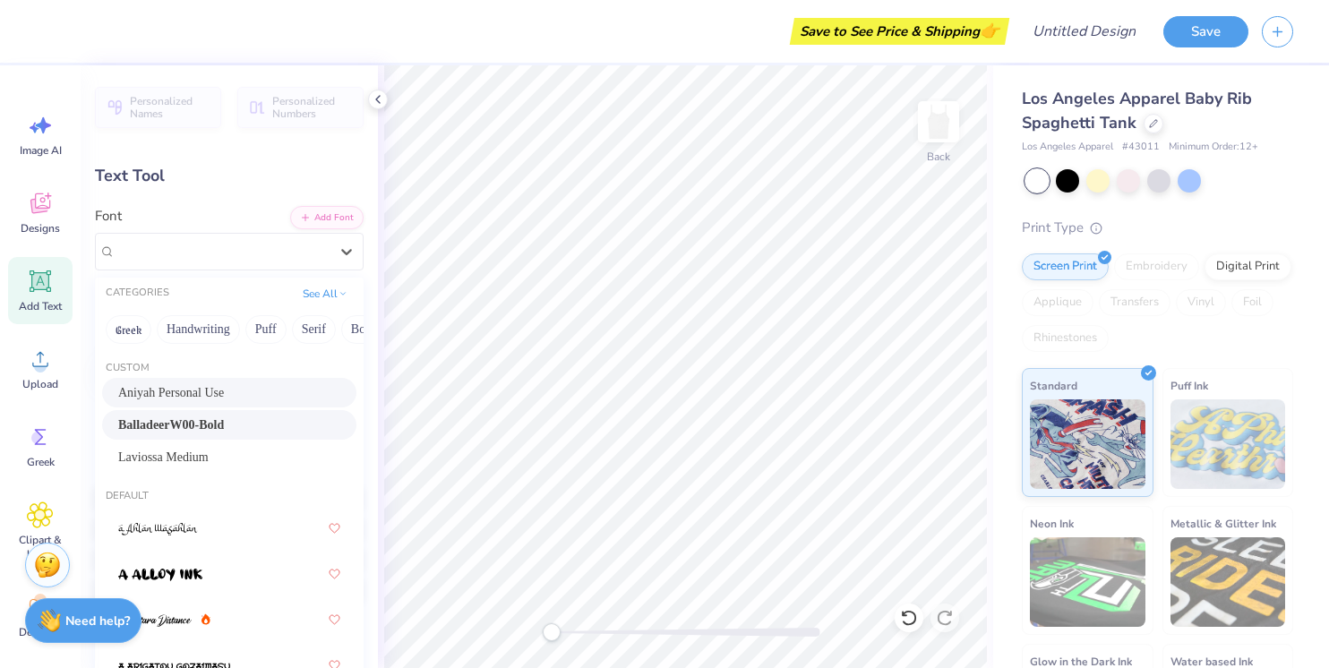
click at [204, 430] on span "BalladeerW00-Bold" at bounding box center [171, 425] width 106 height 19
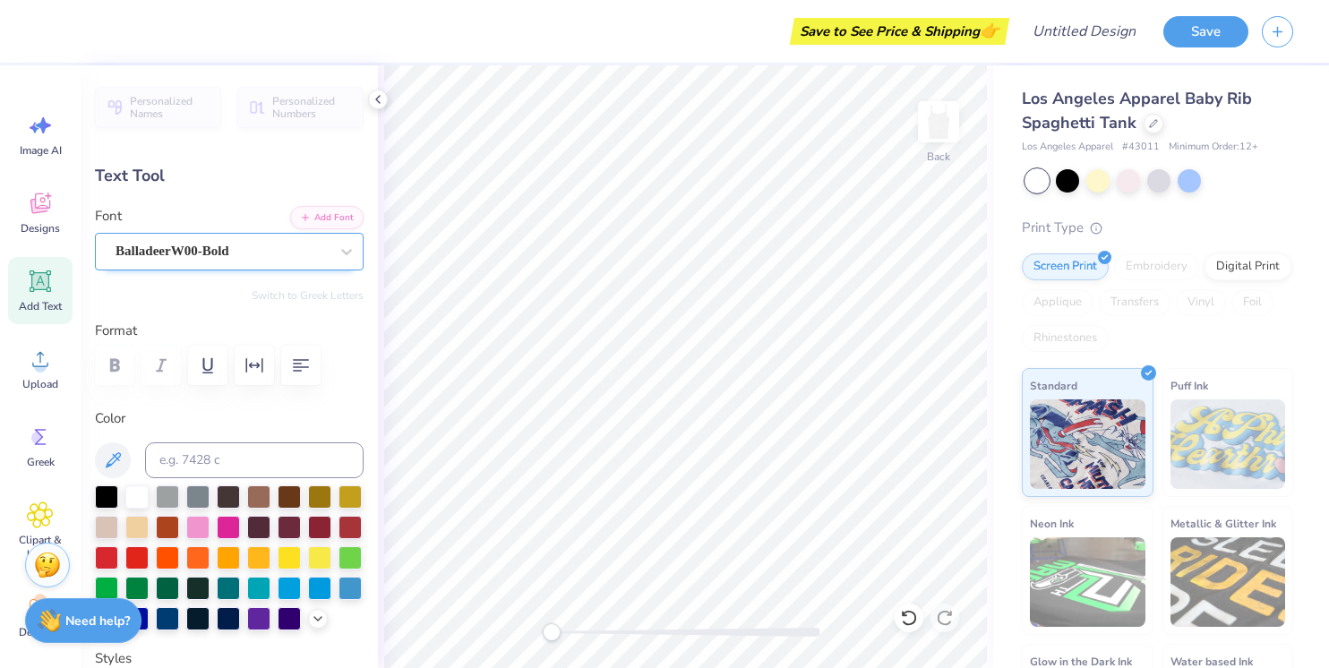
click at [232, 255] on div "BalladeerW00-Bold" at bounding box center [222, 251] width 217 height 28
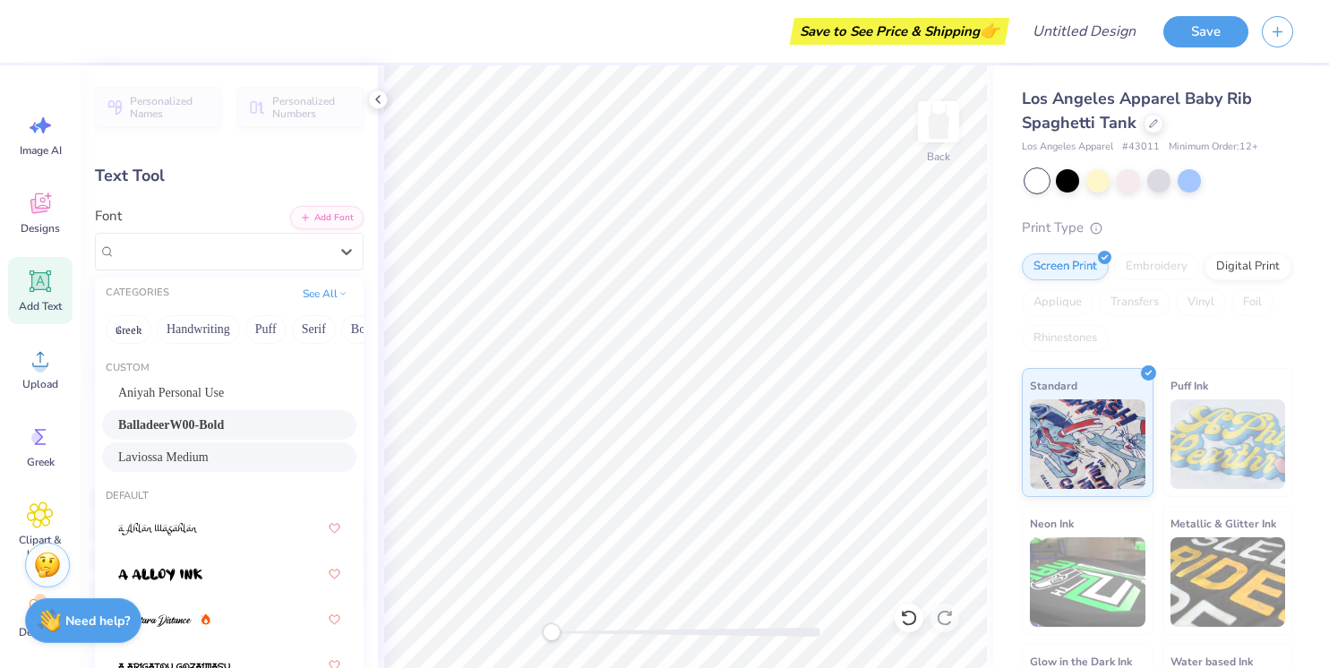
click at [209, 464] on span "Laviossa Medium" at bounding box center [163, 457] width 90 height 19
click at [214, 251] on div "Laviossa Medium" at bounding box center [222, 251] width 217 height 28
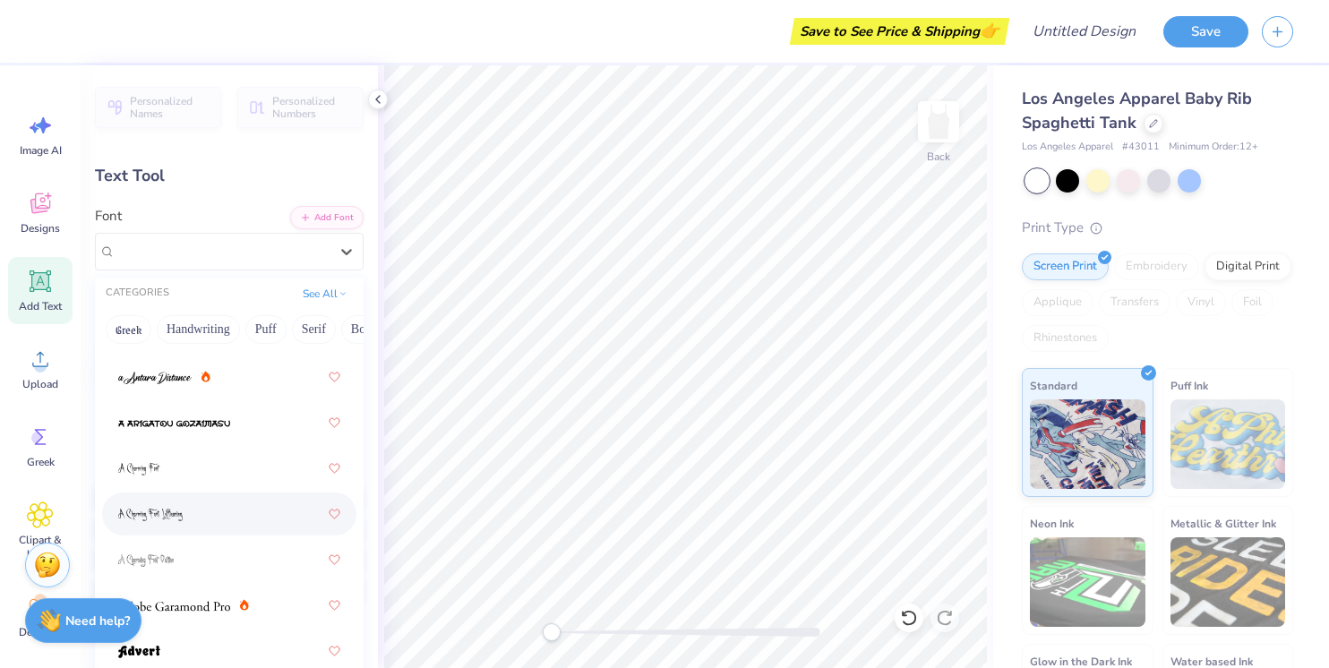
scroll to position [266, 0]
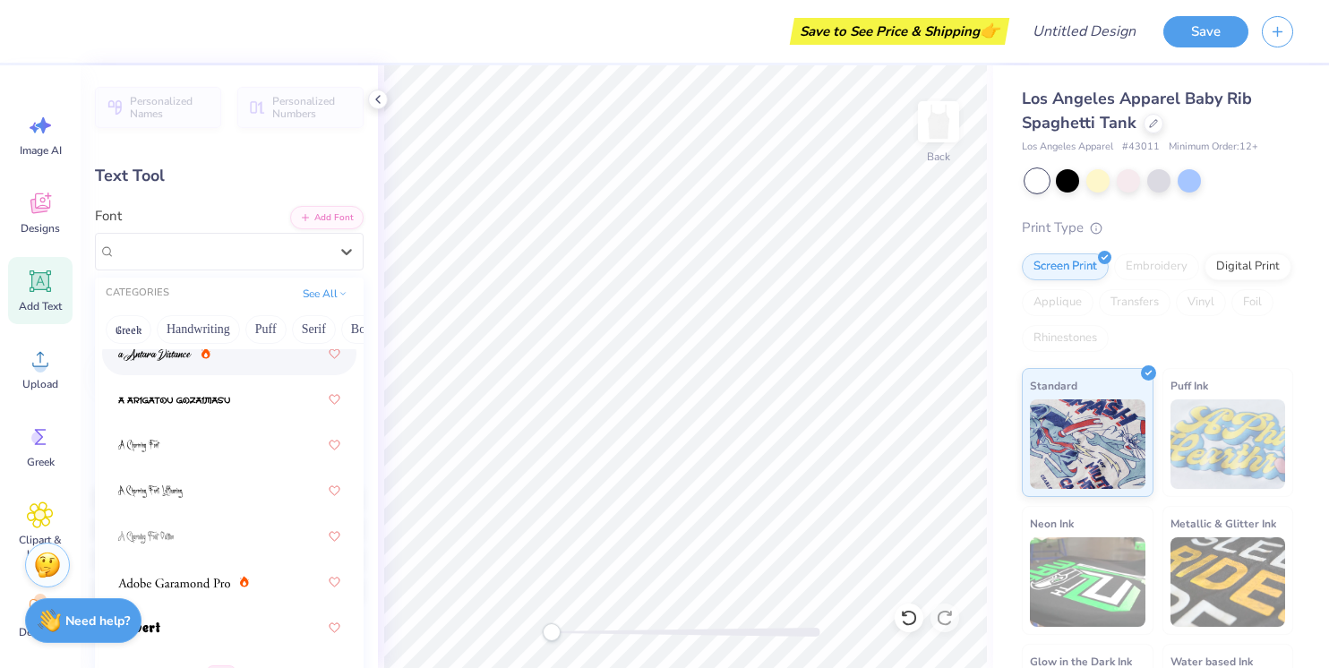
click at [194, 359] on div at bounding box center [164, 354] width 92 height 19
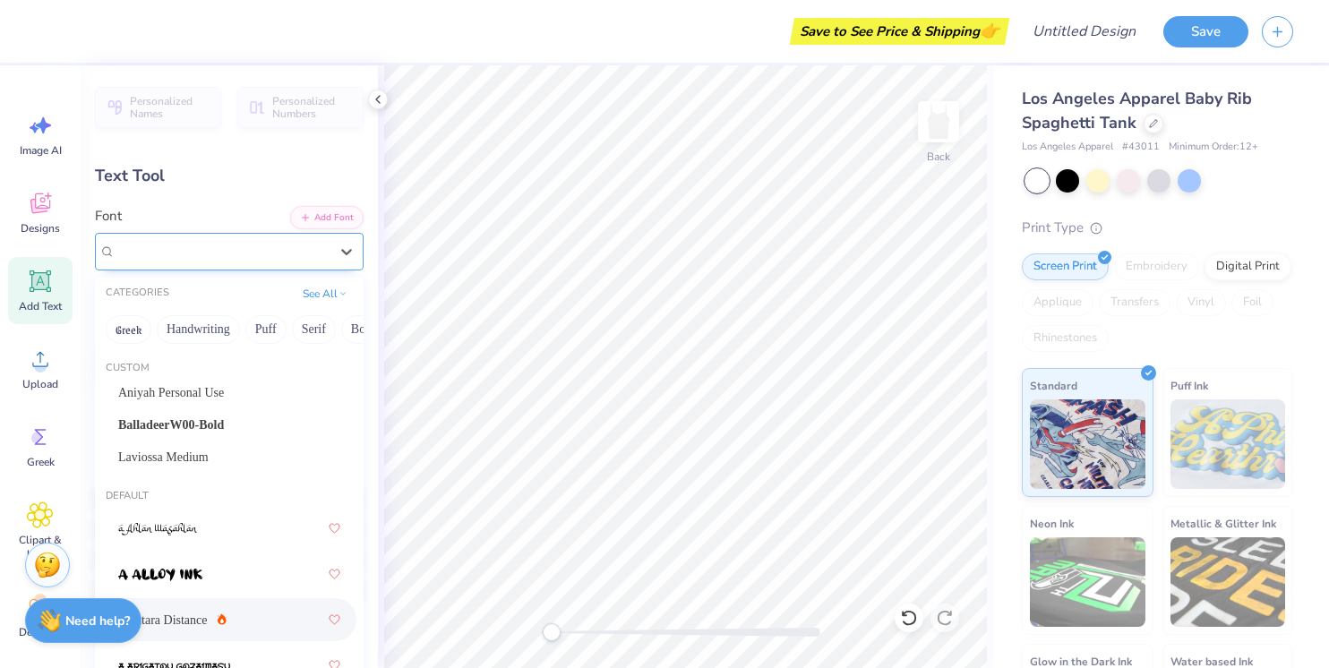
click at [199, 254] on div "a Antara Distance" at bounding box center [222, 251] width 217 height 28
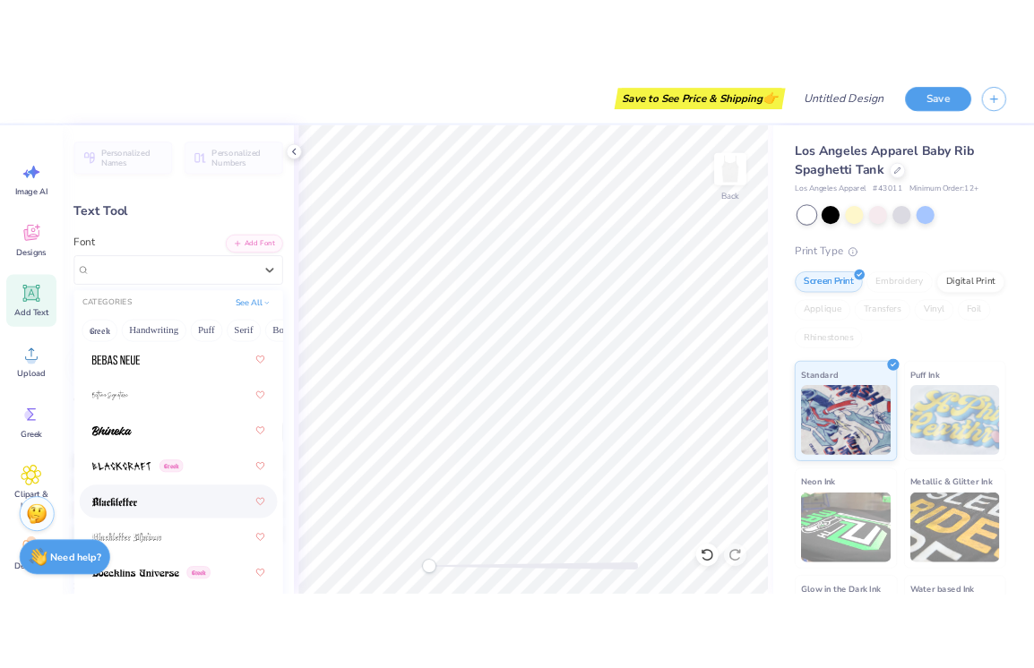
scroll to position [1340, 0]
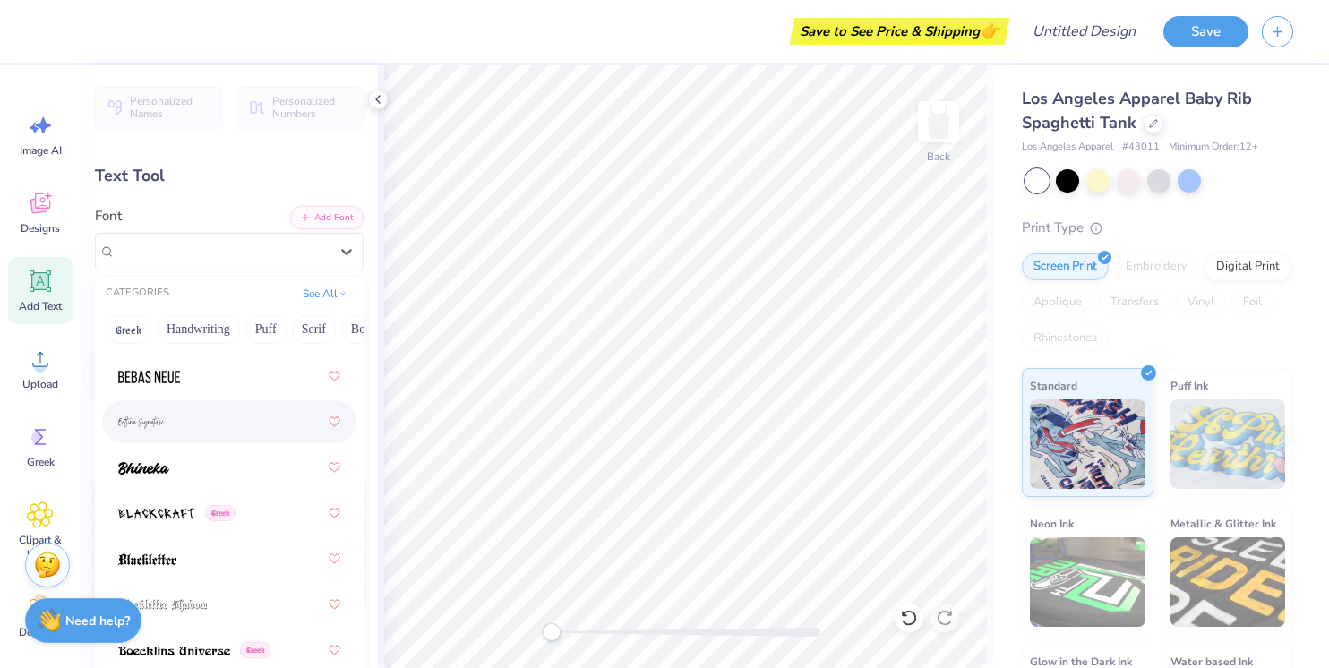
click at [171, 429] on div at bounding box center [229, 422] width 222 height 32
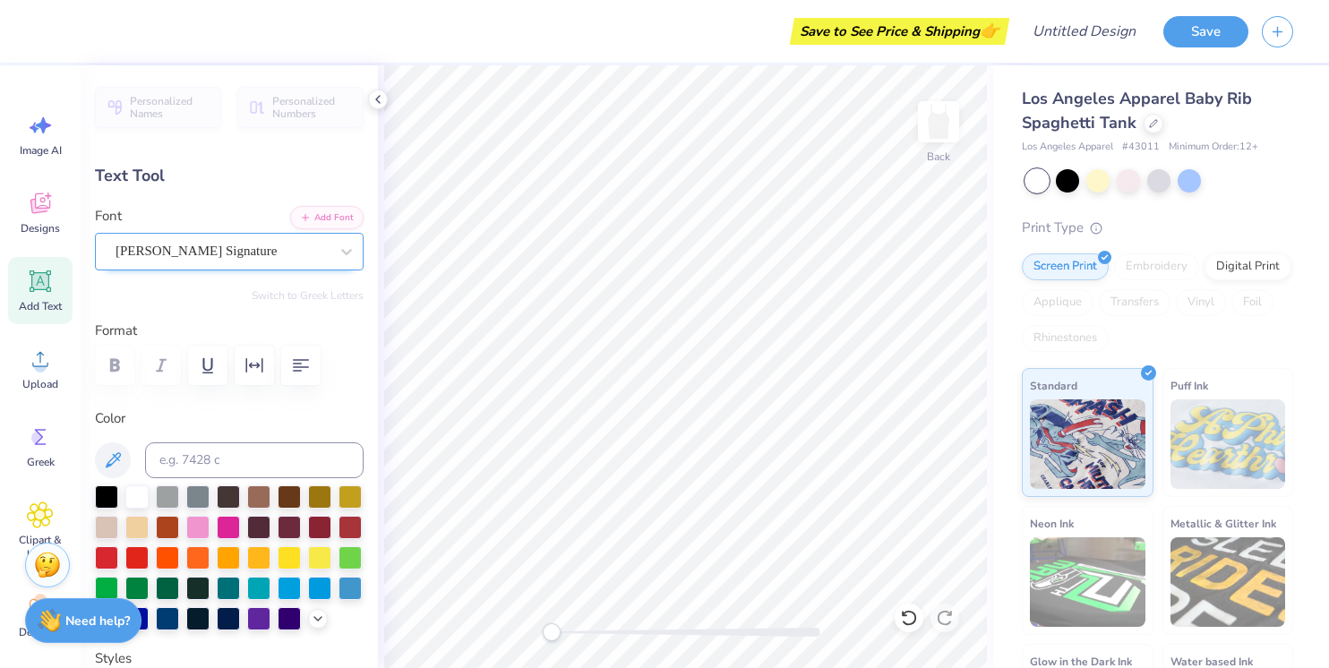
click at [205, 253] on div "Bettina Signature" at bounding box center [222, 251] width 217 height 28
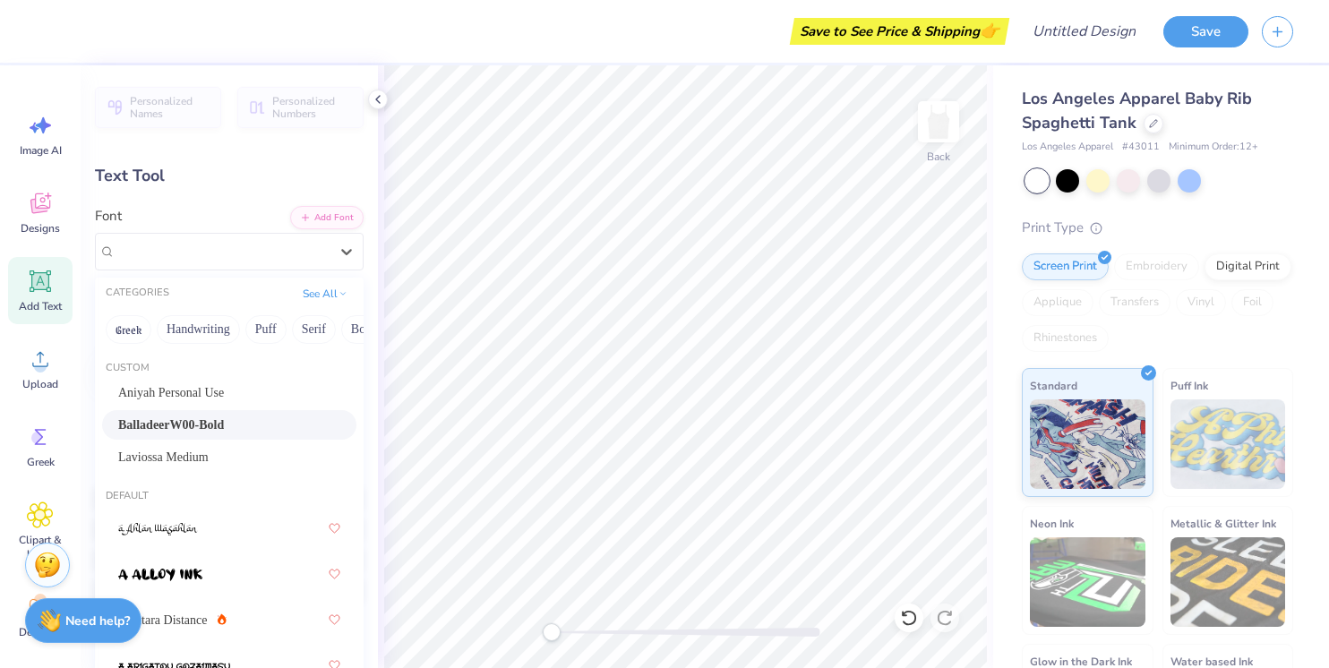
click at [211, 425] on span "BalladeerW00-Bold" at bounding box center [171, 425] width 106 height 19
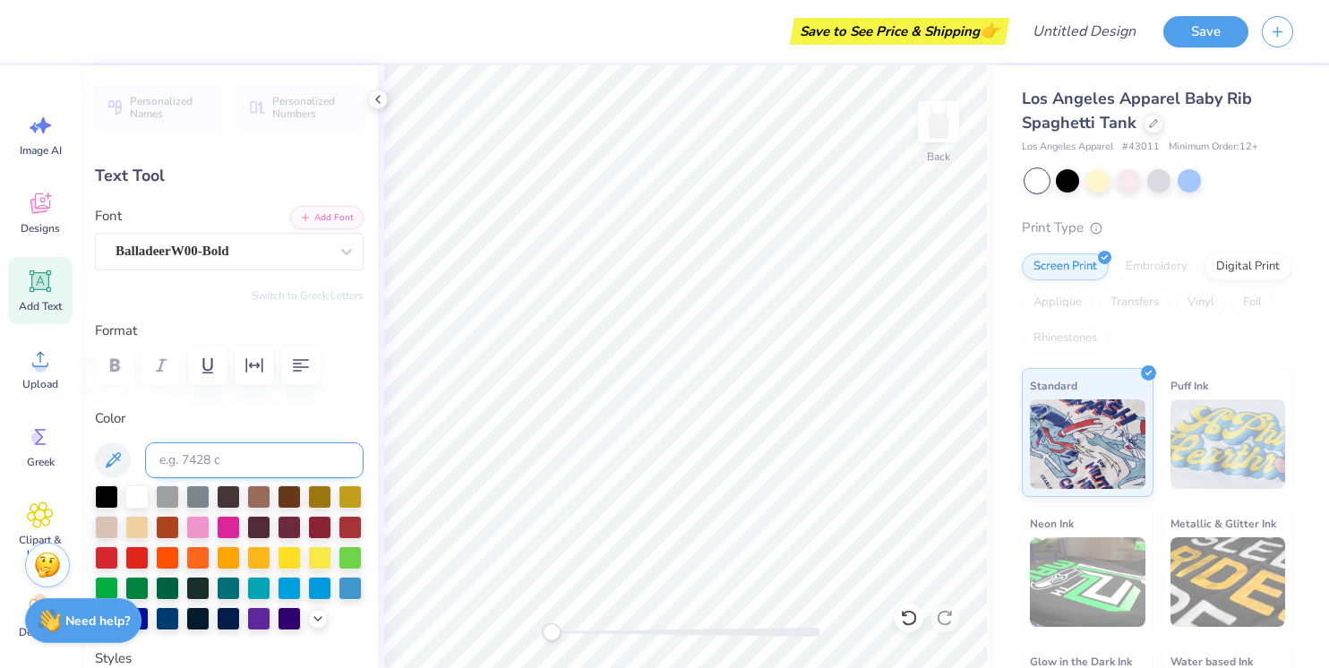
type input "3.98"
type input "0.88"
type input "2.53"
type input "2.91"
type input "0.93"
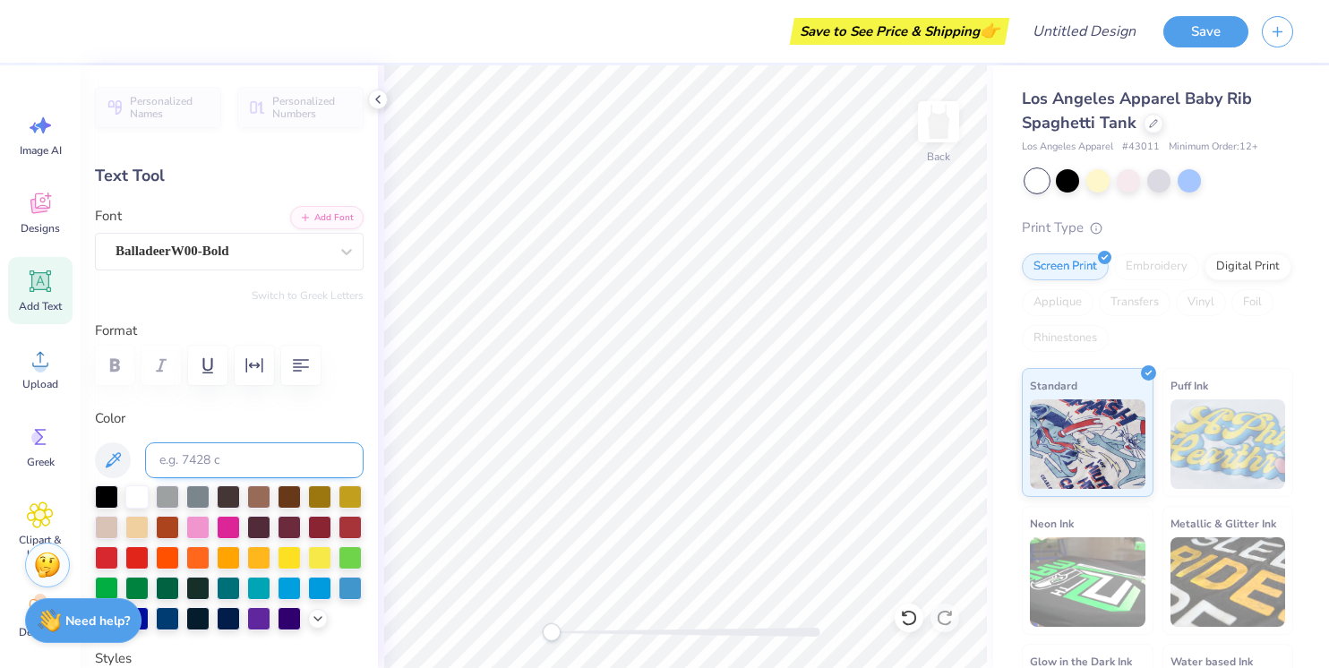
type input "3.70"
click at [269, 246] on div "Aniyah Personal Use" at bounding box center [222, 251] width 217 height 28
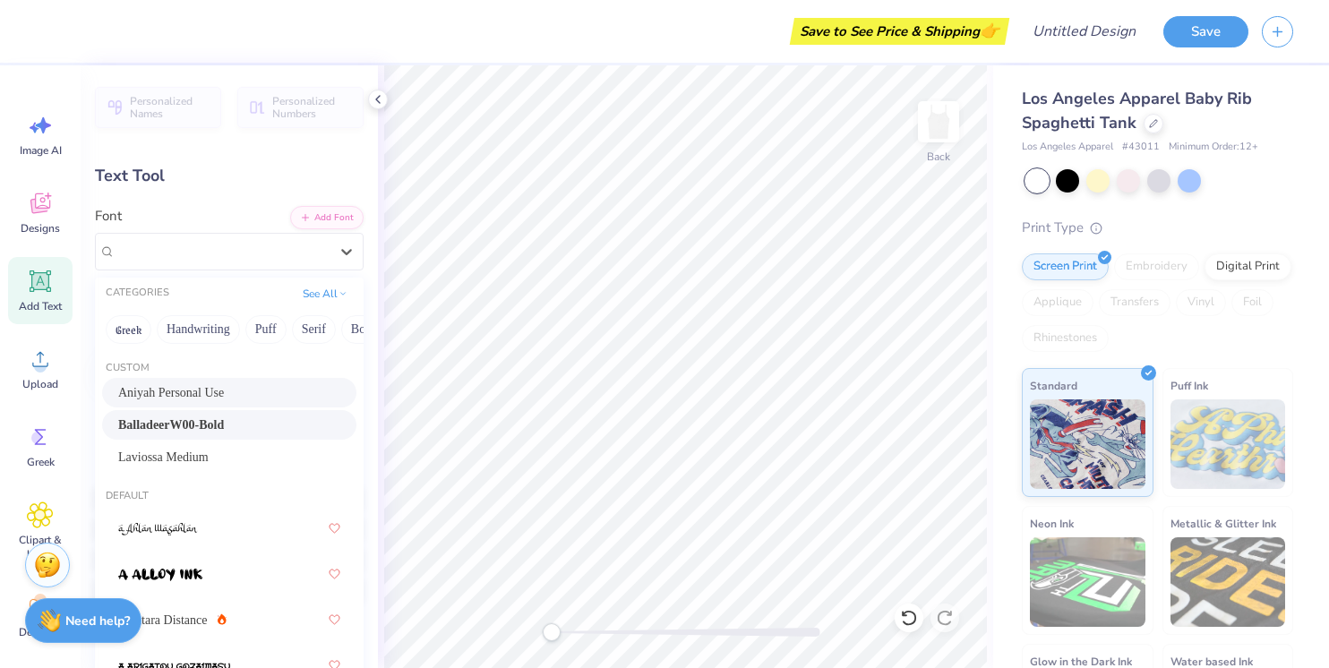
click at [241, 430] on div "BalladeerW00-Bold" at bounding box center [229, 425] width 222 height 19
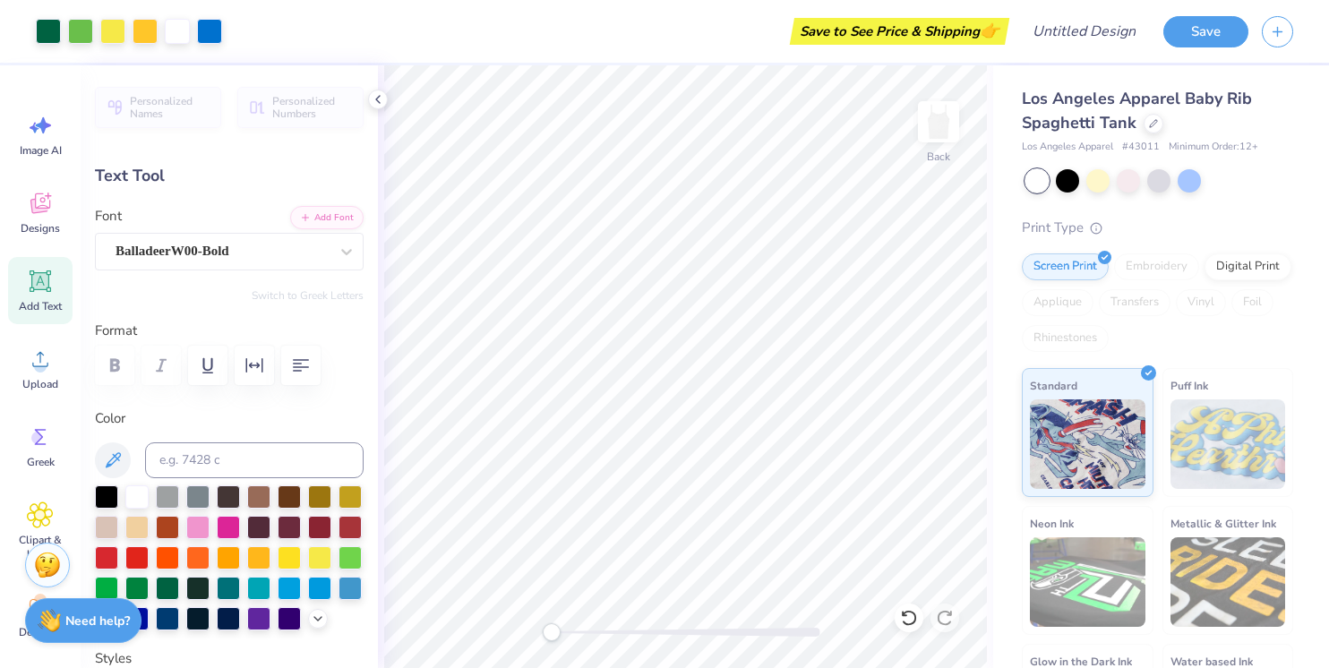
type input "1.19"
type input "0.42"
type input "3.96"
type input "2.31"
type input "0.82"
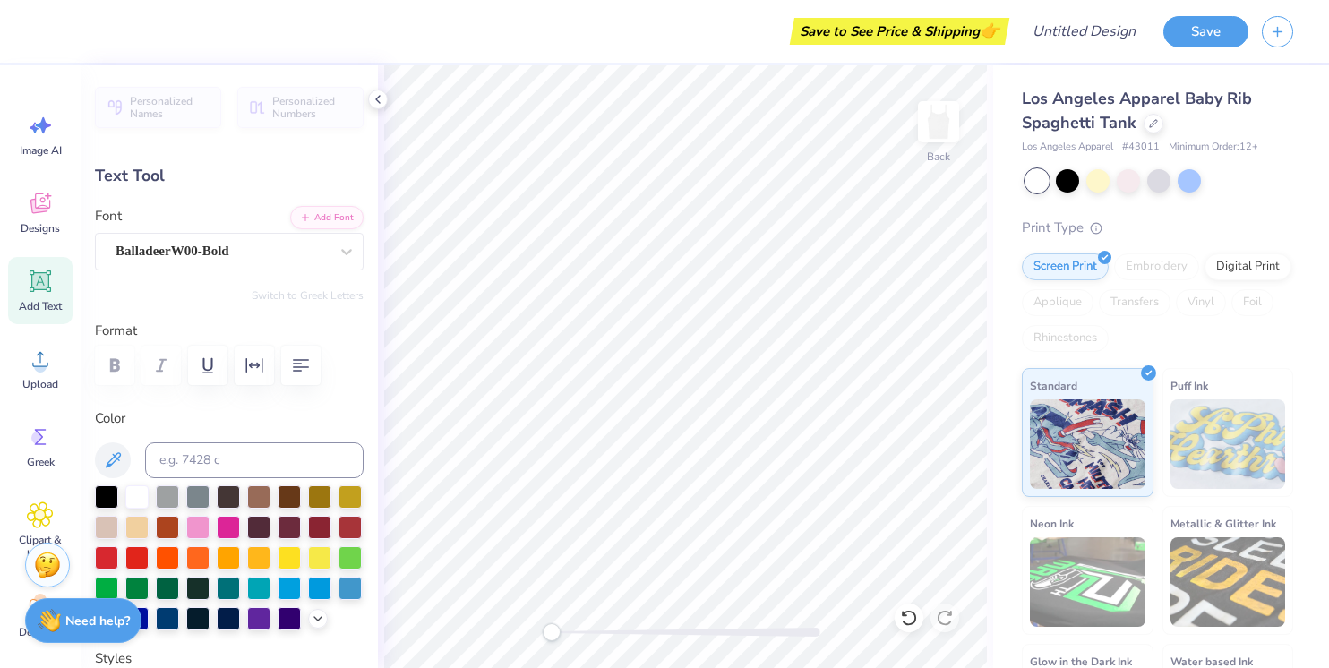
type input "3.52"
type input "3.98"
type input "0.88"
type input "2.82"
type input "3.26"
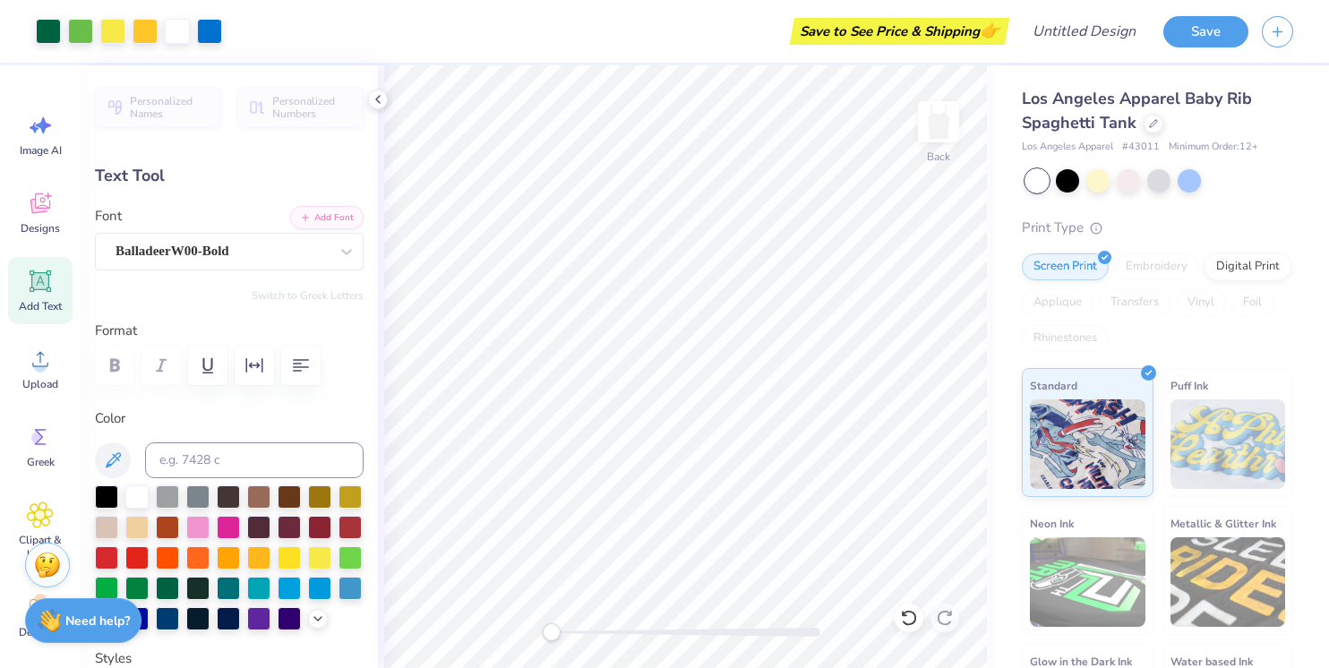
type input "0.49"
type input "4.98"
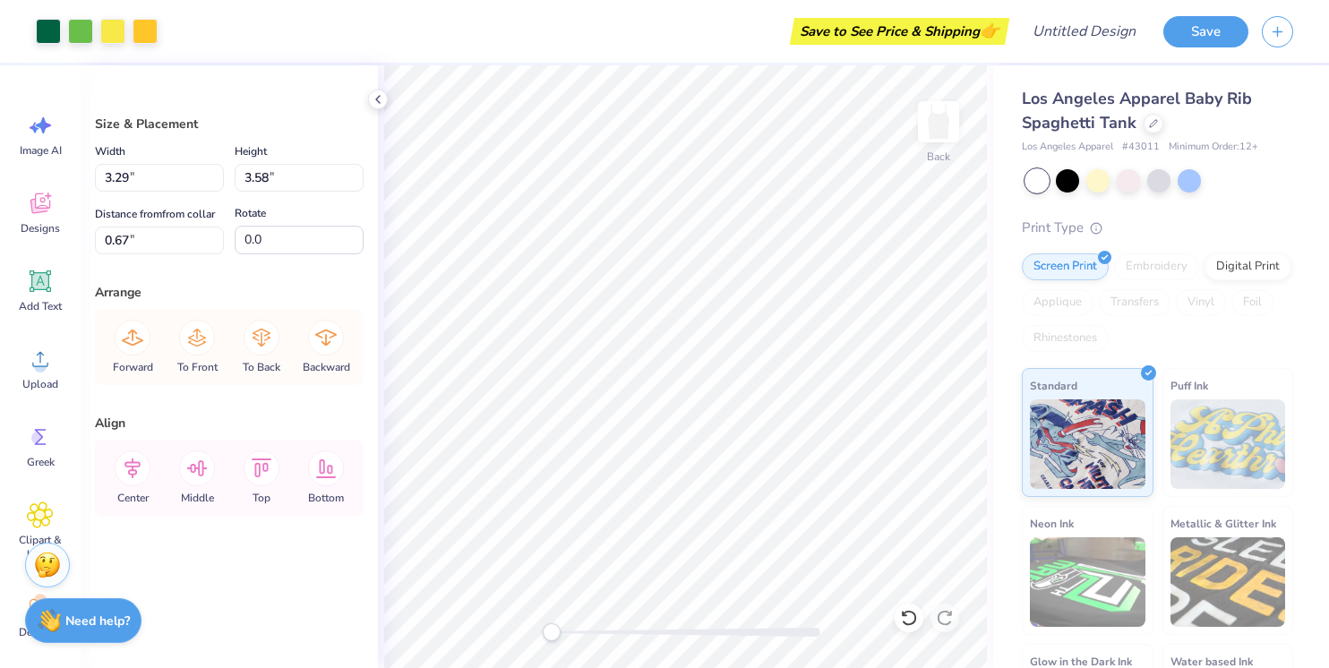
type input "2.93"
type input "3.19"
type input "1.06"
type input "2.96"
type input "2.77"
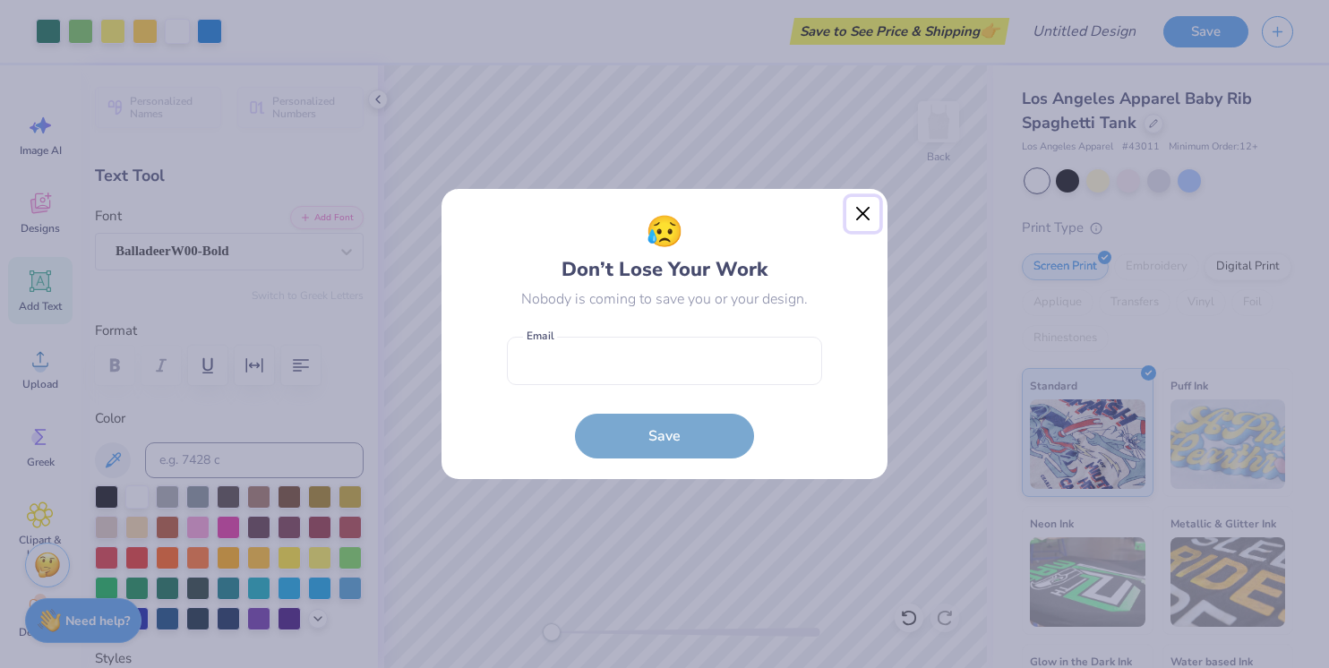
click at [859, 218] on button "Close" at bounding box center [863, 214] width 34 height 34
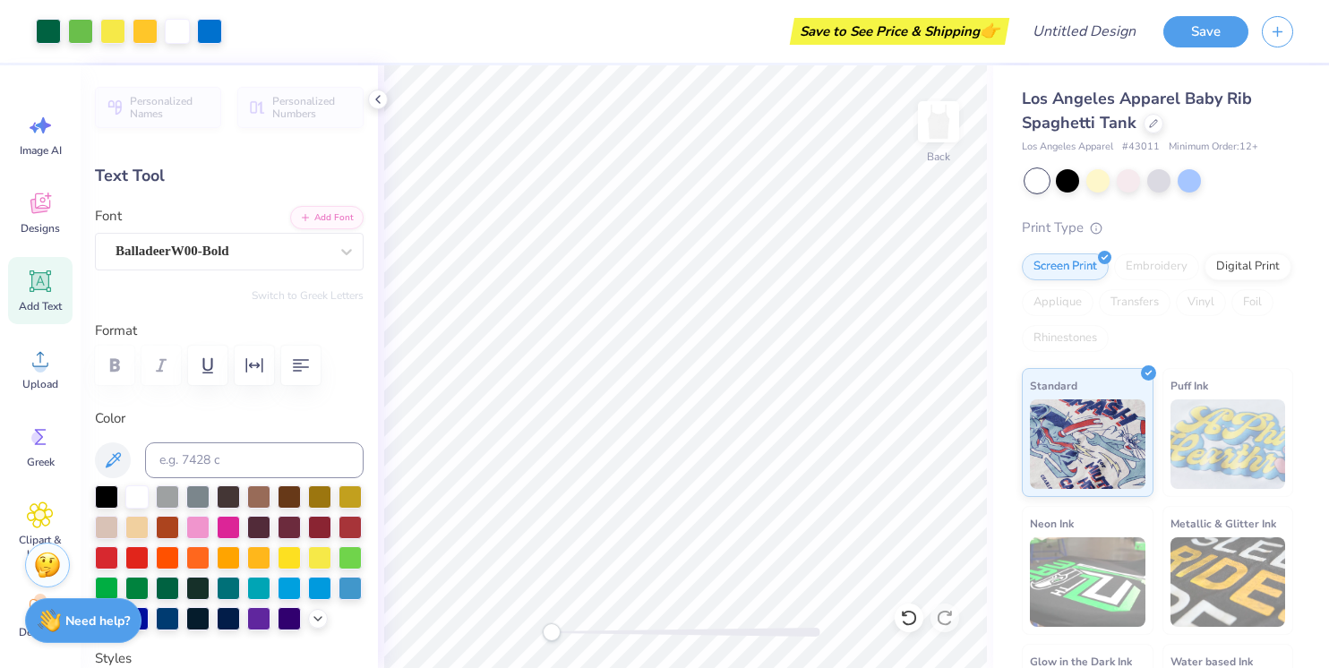
type input "2.31"
type input "0.82"
type input "3.70"
type input "3.26"
type input "0.49"
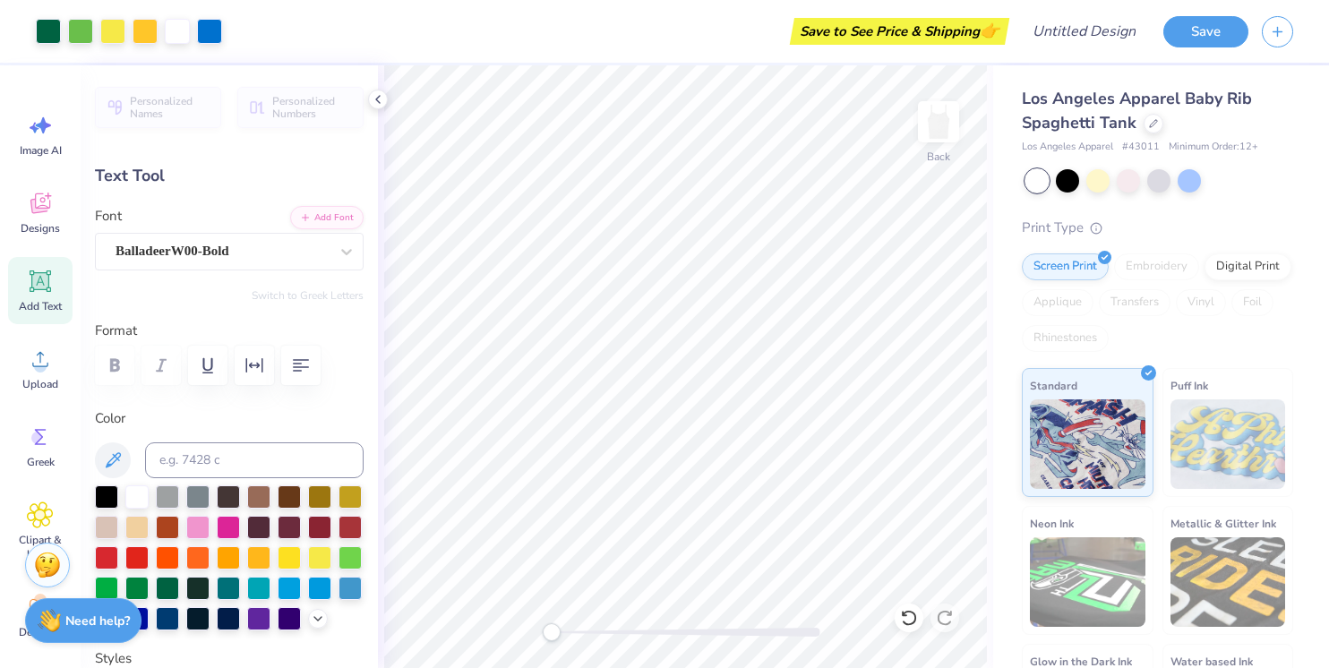
type input "4.93"
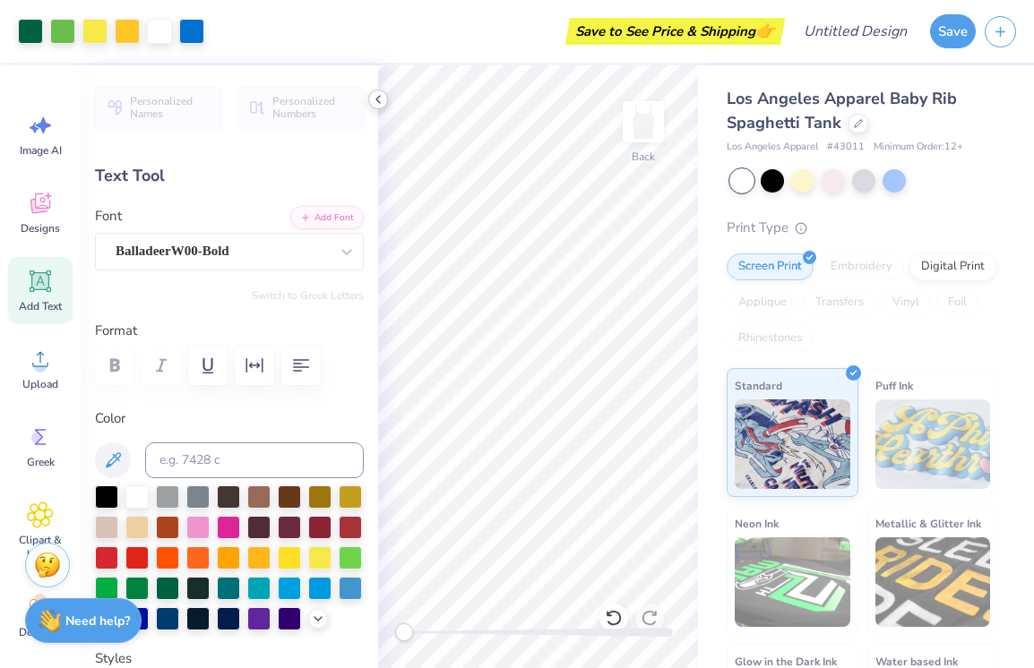
click at [379, 102] on polyline at bounding box center [378, 99] width 4 height 7
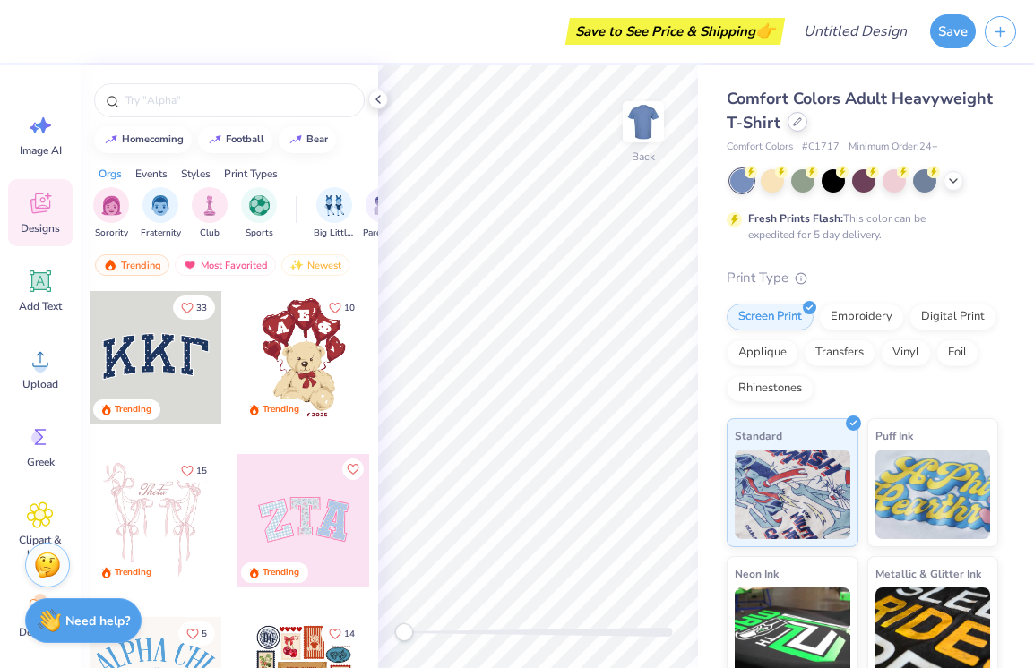
click at [790, 123] on div at bounding box center [797, 122] width 20 height 20
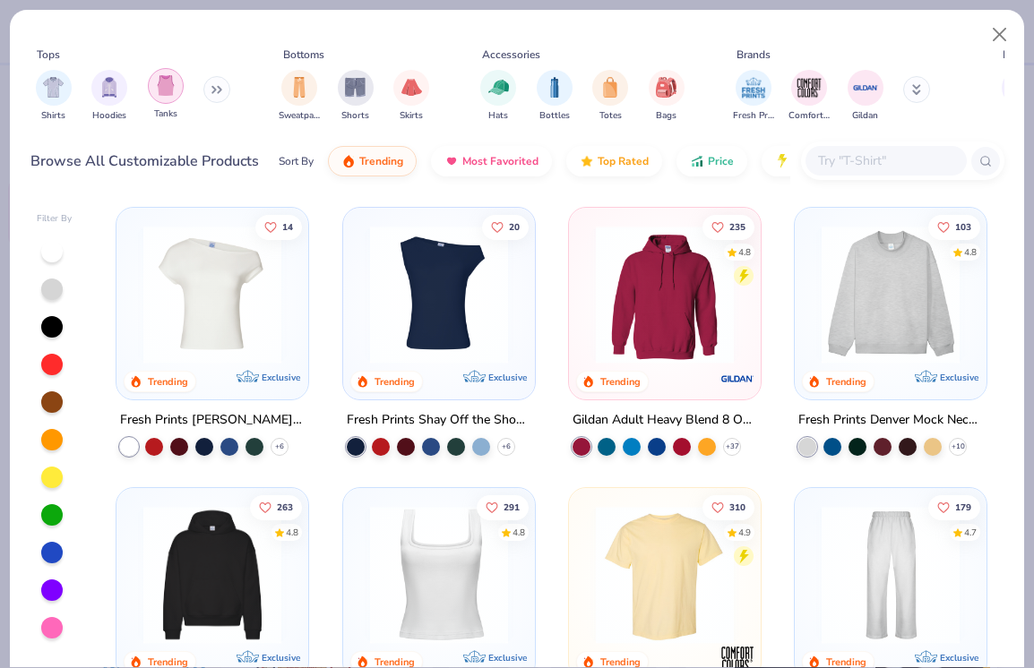
click at [162, 90] on img "filter for Tanks" at bounding box center [166, 85] width 20 height 21
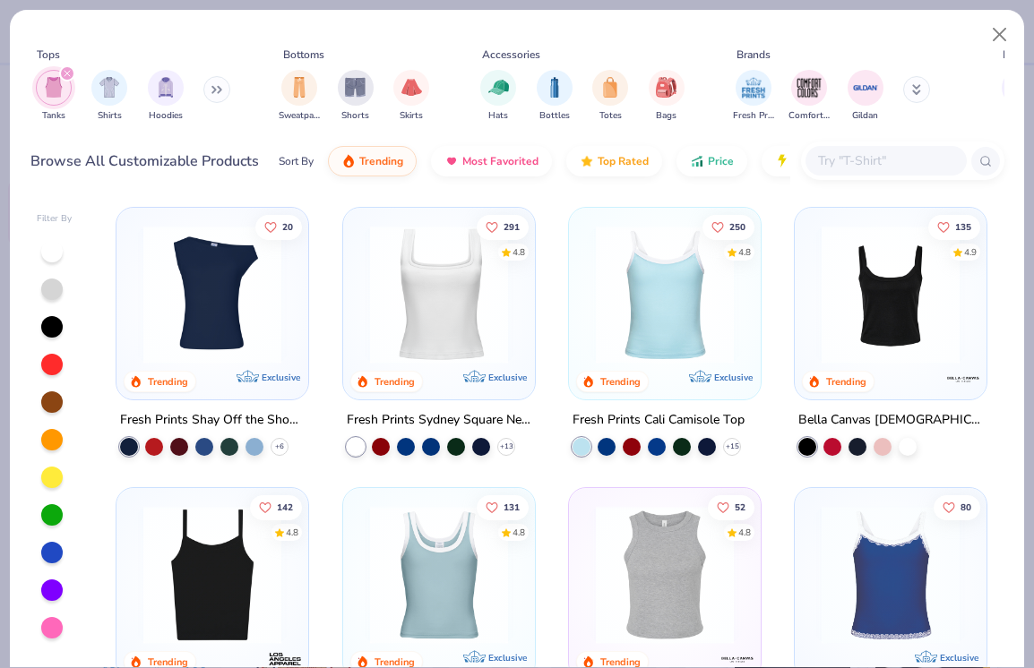
click at [240, 571] on img at bounding box center [212, 575] width 156 height 138
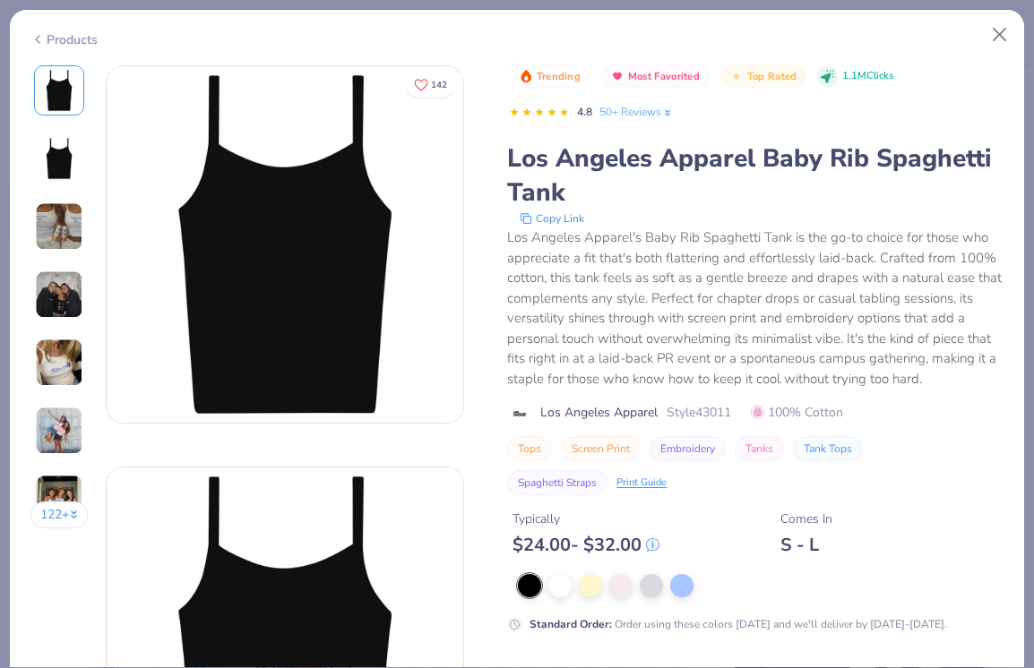
click at [546, 584] on div at bounding box center [760, 585] width 485 height 23
click at [563, 585] on div at bounding box center [559, 583] width 23 height 23
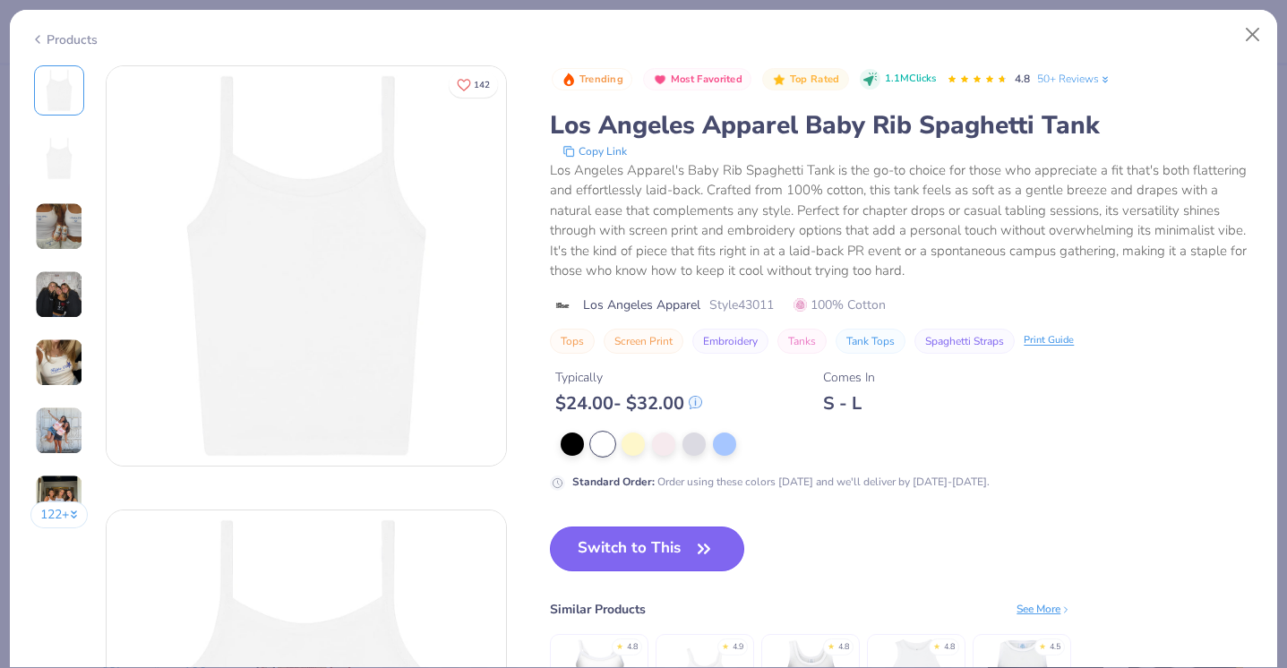
click at [667, 538] on button "Switch to This" at bounding box center [647, 549] width 194 height 45
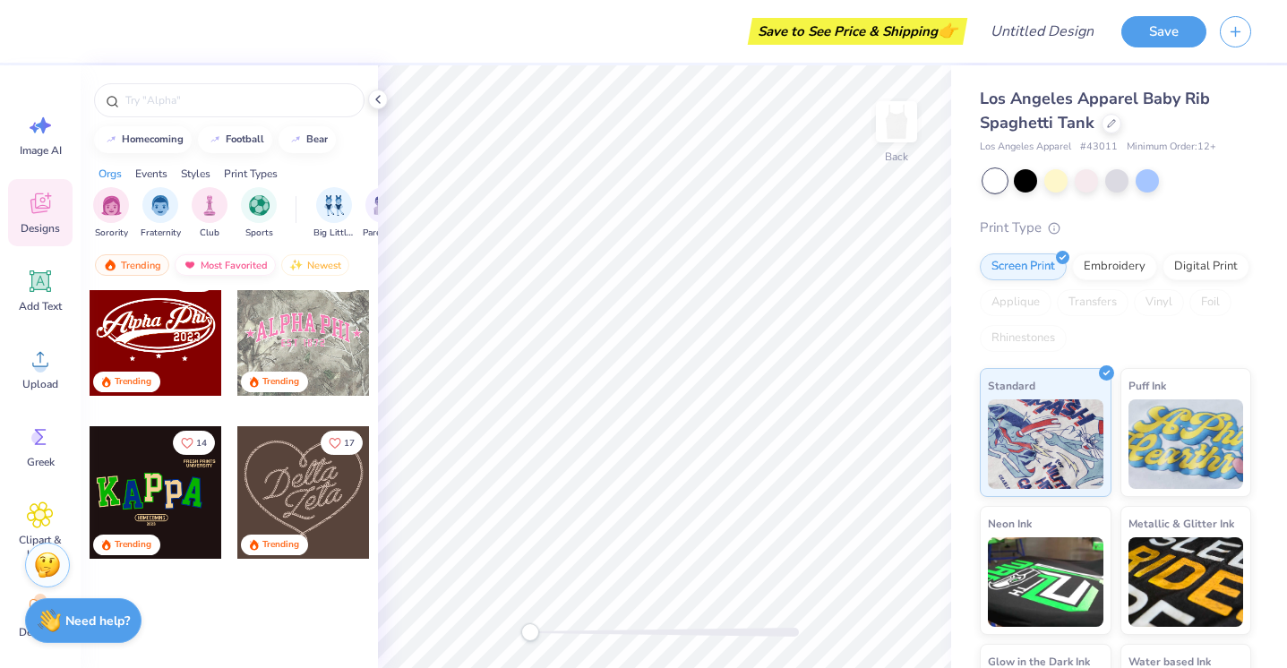
scroll to position [716, 0]
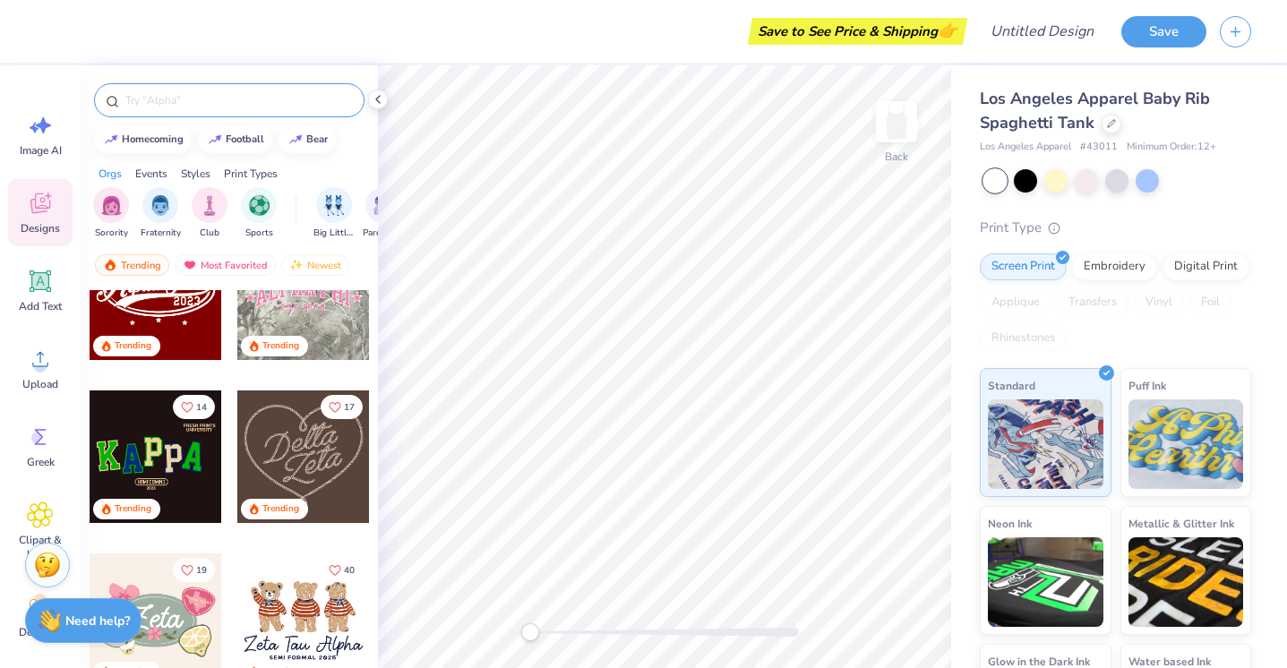
click at [190, 113] on div at bounding box center [229, 100] width 270 height 34
click at [190, 101] on input "text" at bounding box center [238, 100] width 229 height 18
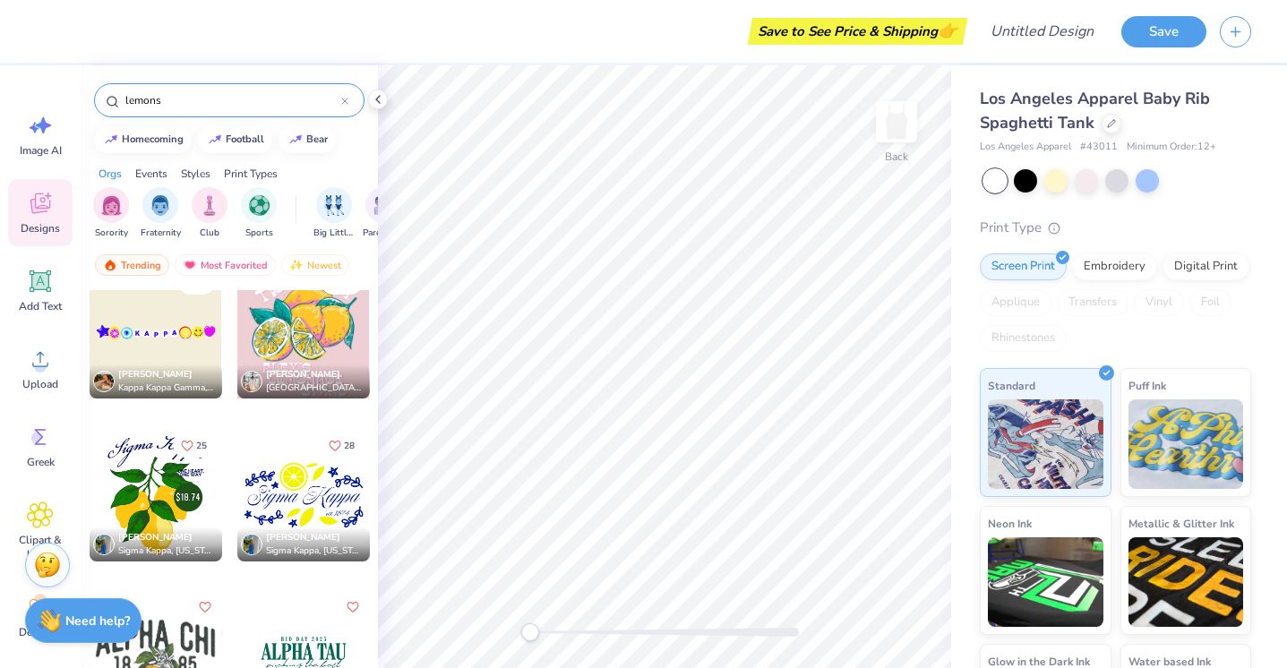
scroll to position [5247, 0]
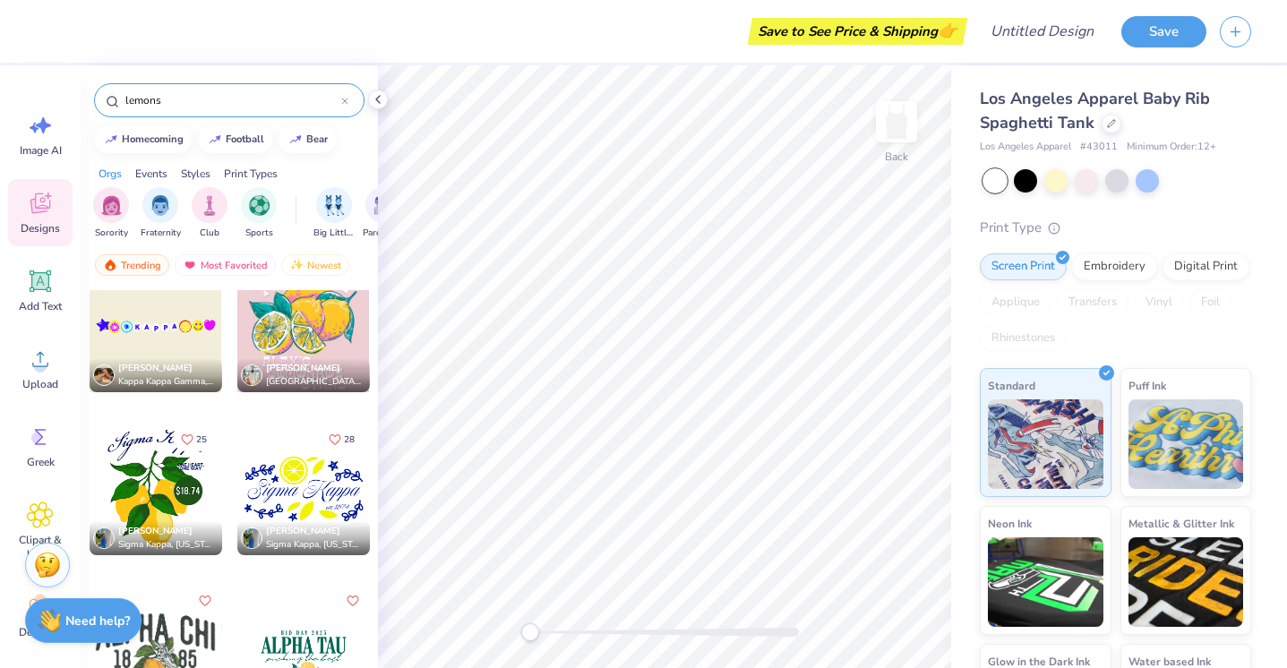
type input "lemons"
click at [303, 492] on div at bounding box center [303, 489] width 133 height 133
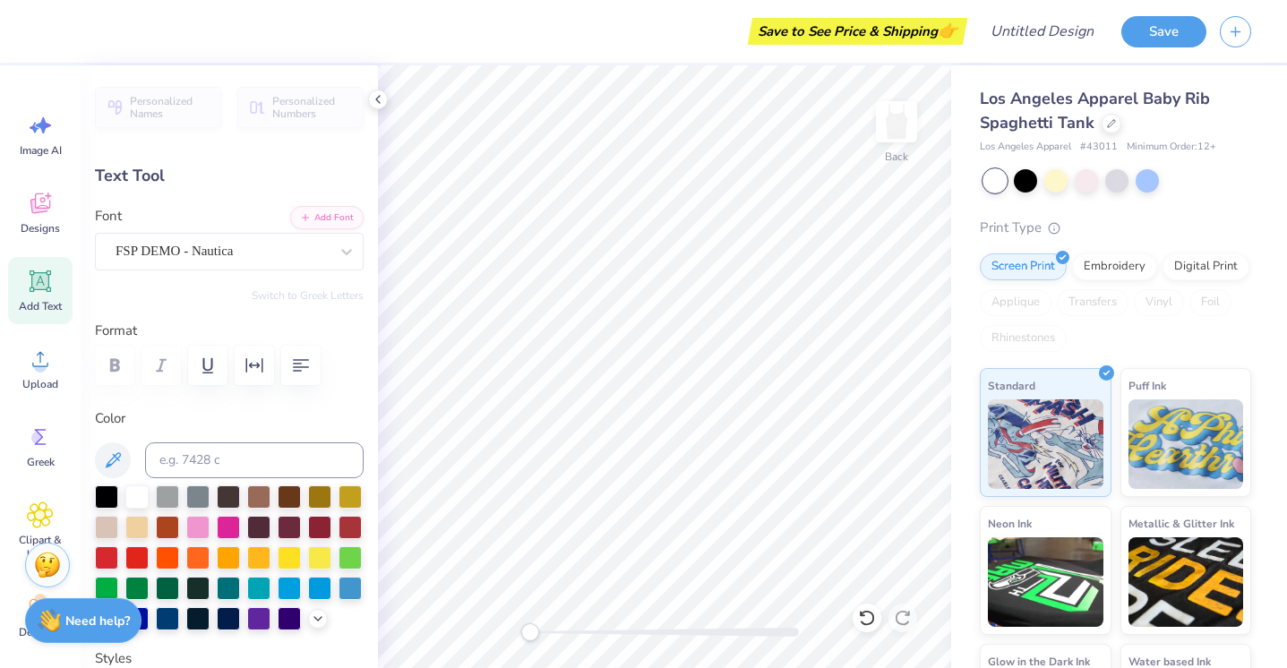
scroll to position [0, 3]
type textarea "[PERSON_NAME]"
type input "8.93"
type input "1.26"
type input "2.61"
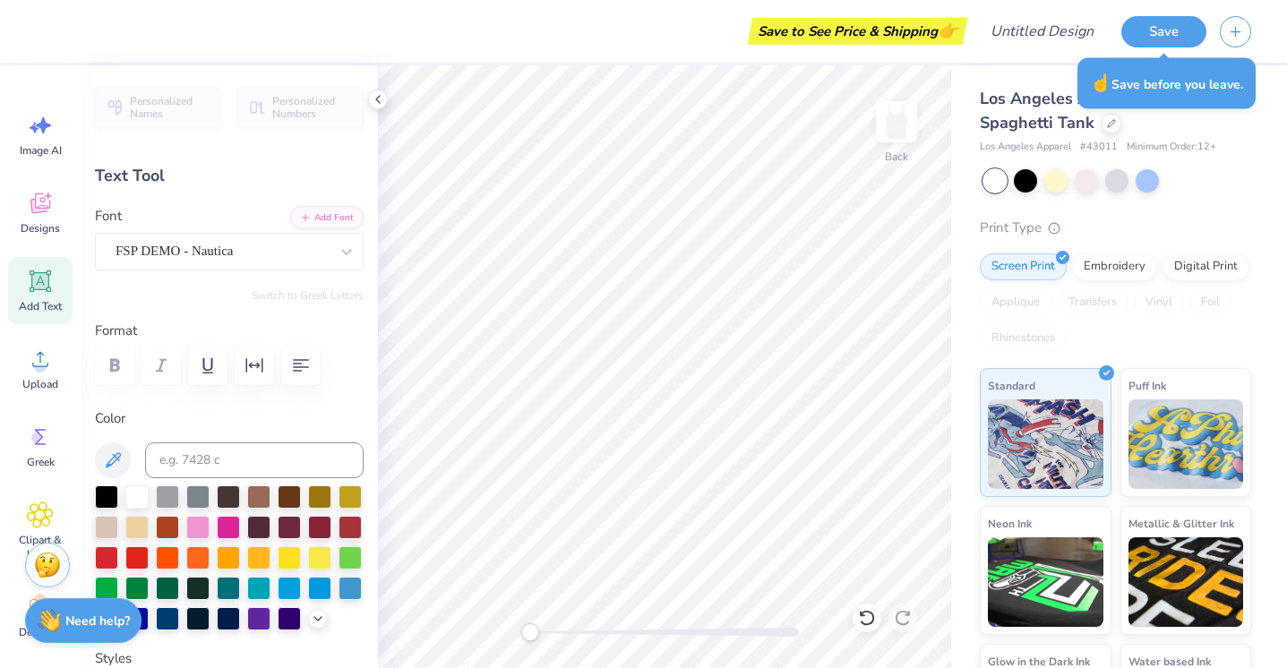
scroll to position [0, 4]
type textarea "AmalfXi Coast"
type input "7.35"
type input "1.30"
type input "2.43"
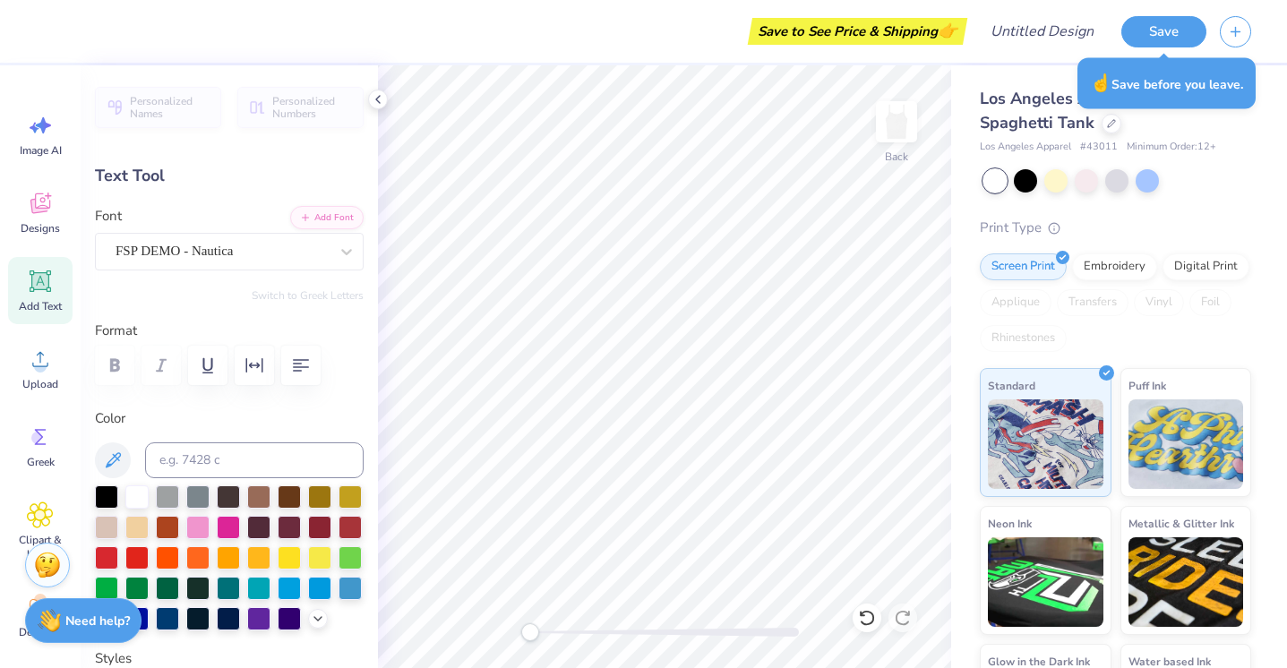
type input "6.65"
type input "1.18"
type input "2.57"
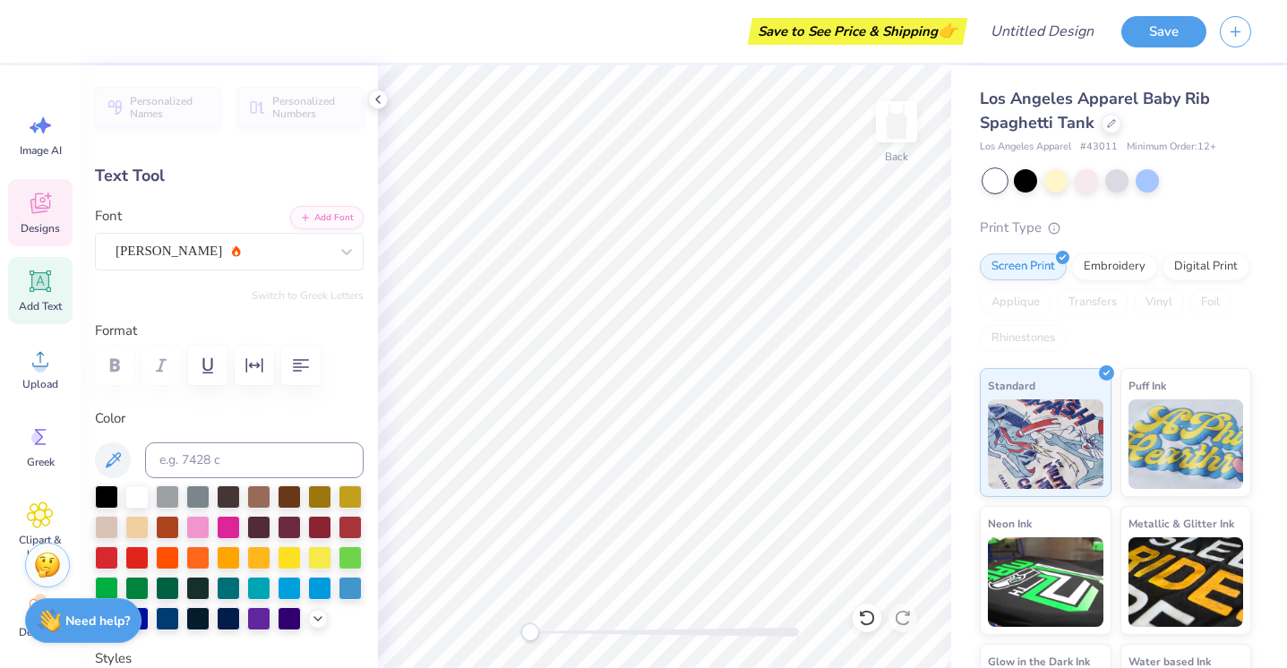
click at [32, 215] on icon at bounding box center [40, 203] width 27 height 27
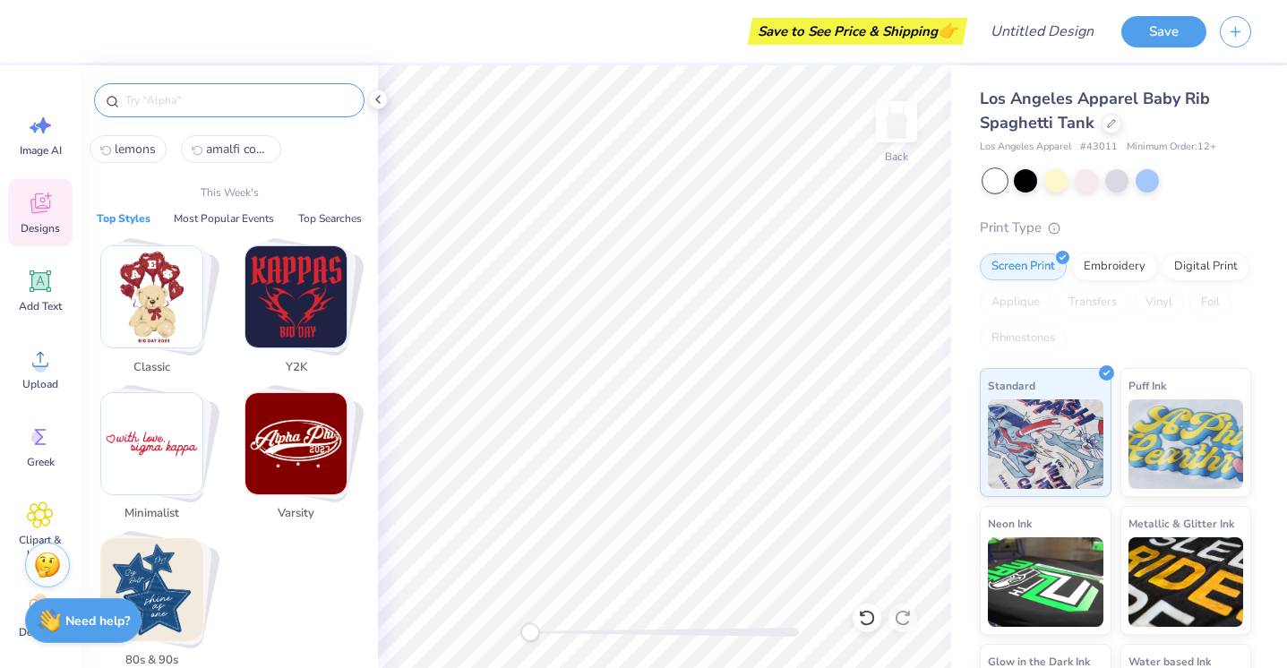
click at [217, 104] on input "text" at bounding box center [238, 100] width 229 height 18
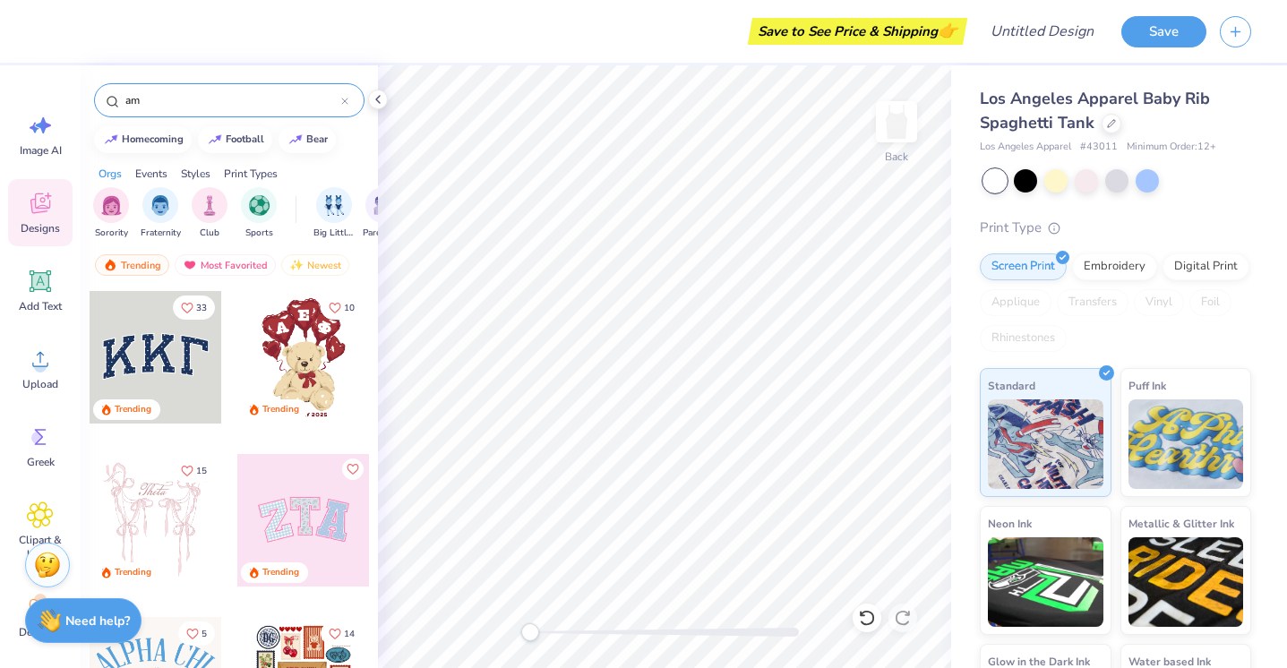
type input "a"
type input "lemons"
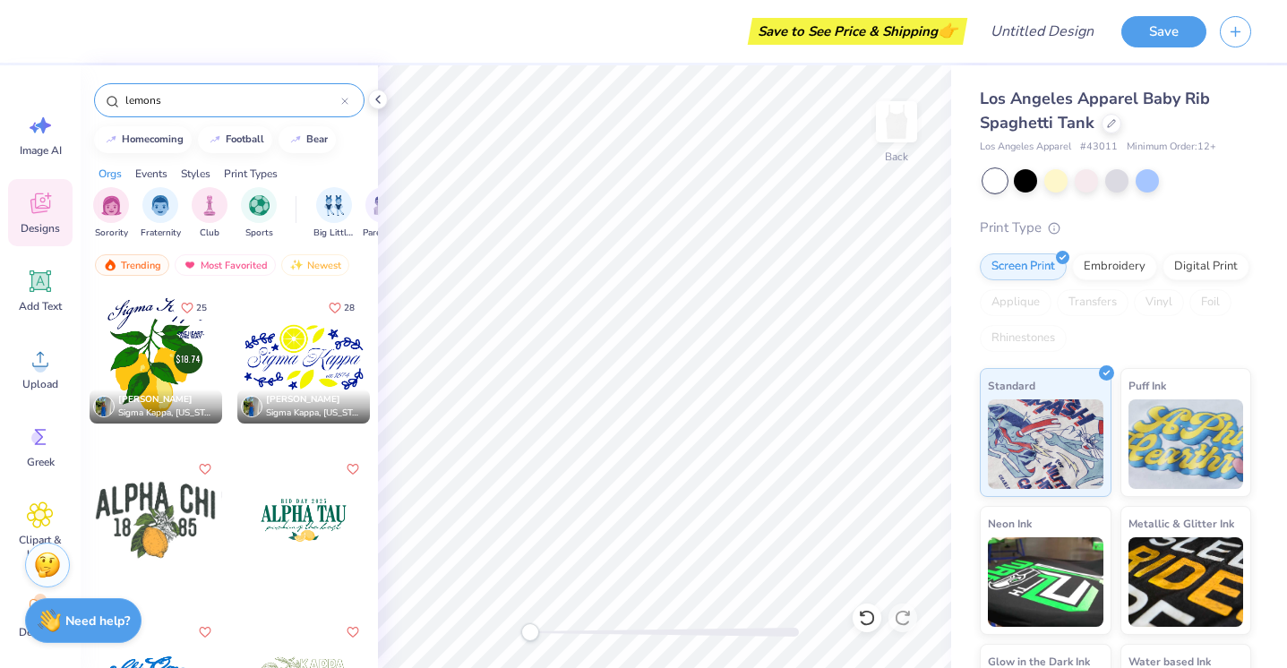
scroll to position [5370, 0]
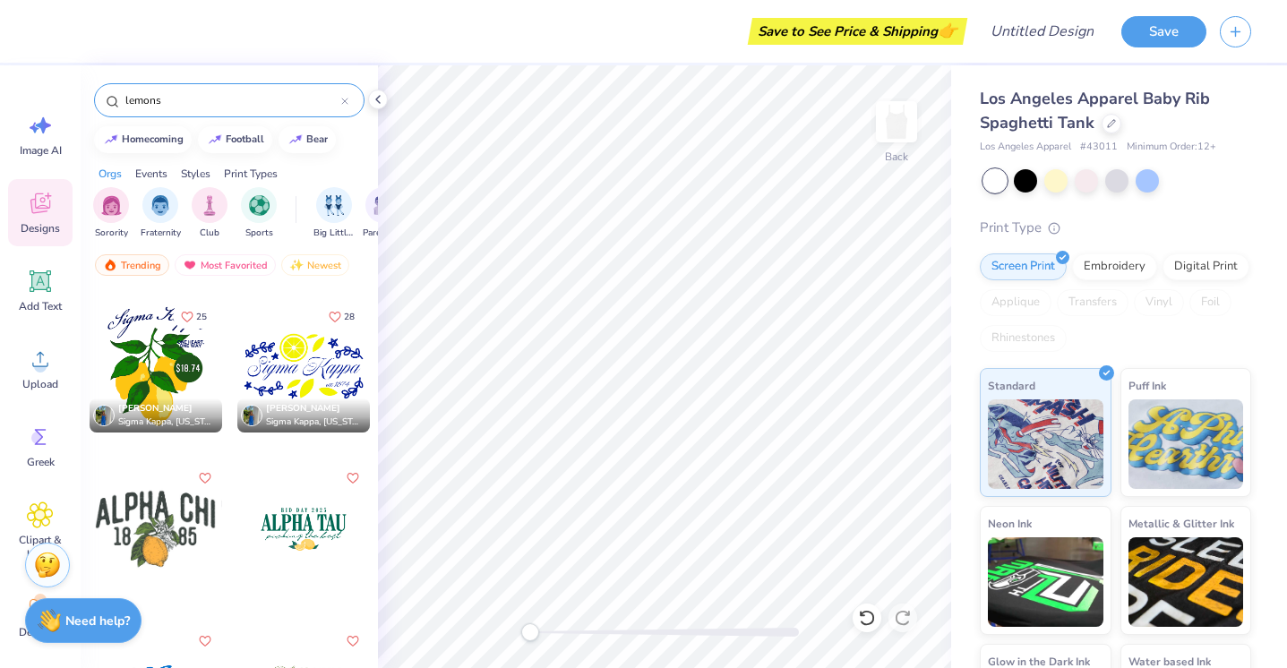
click at [300, 522] on div at bounding box center [303, 529] width 133 height 133
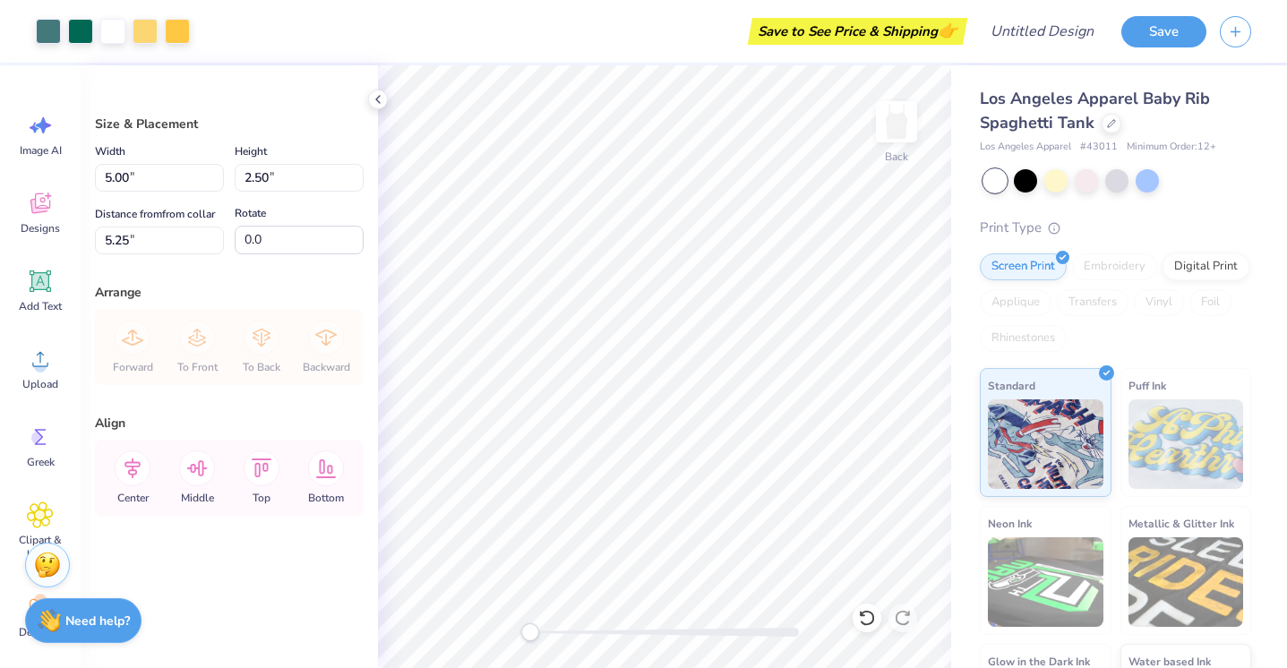
type input "2.35"
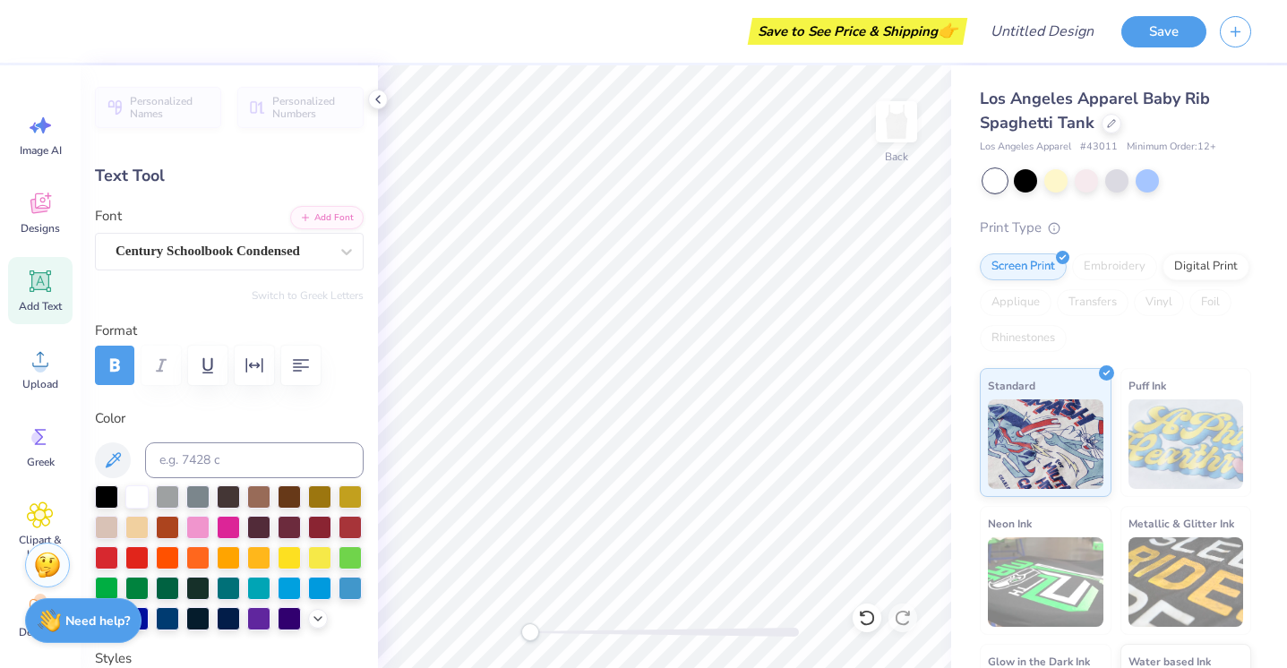
scroll to position [0, 0]
type textarea "A"
type textarea "AMALFXI COAST"
type input "2.63"
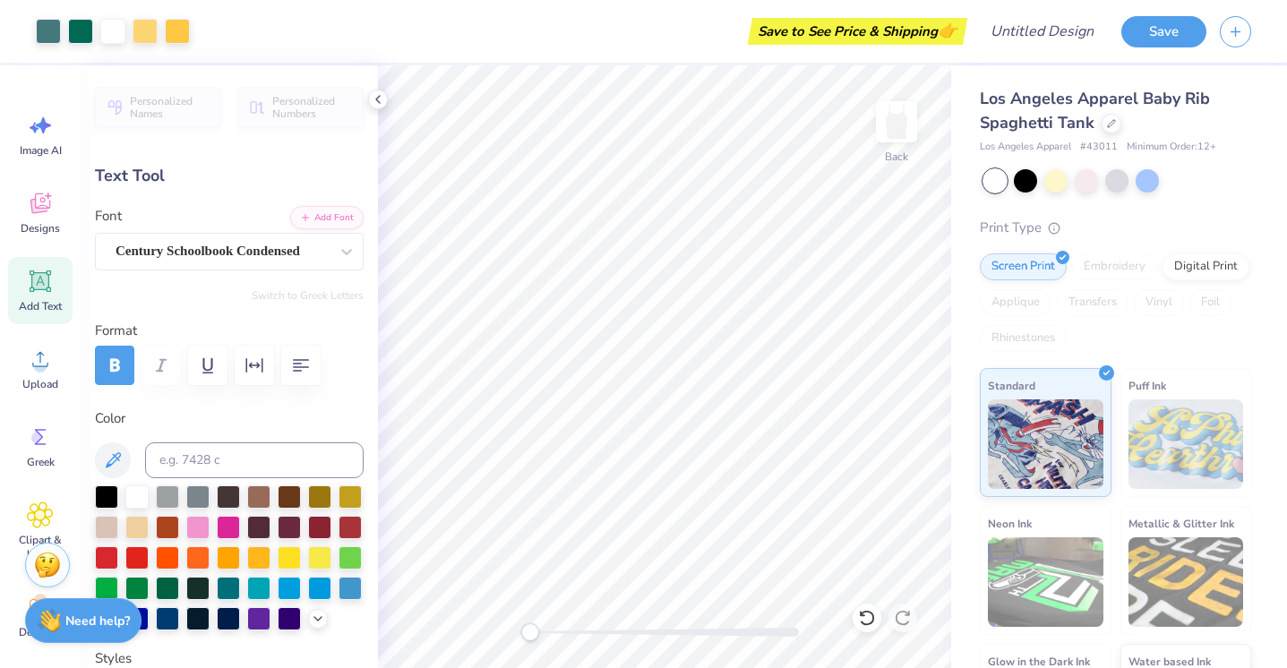
type input "0.25"
type input "2.35"
type textarea "BID DAY 2026"
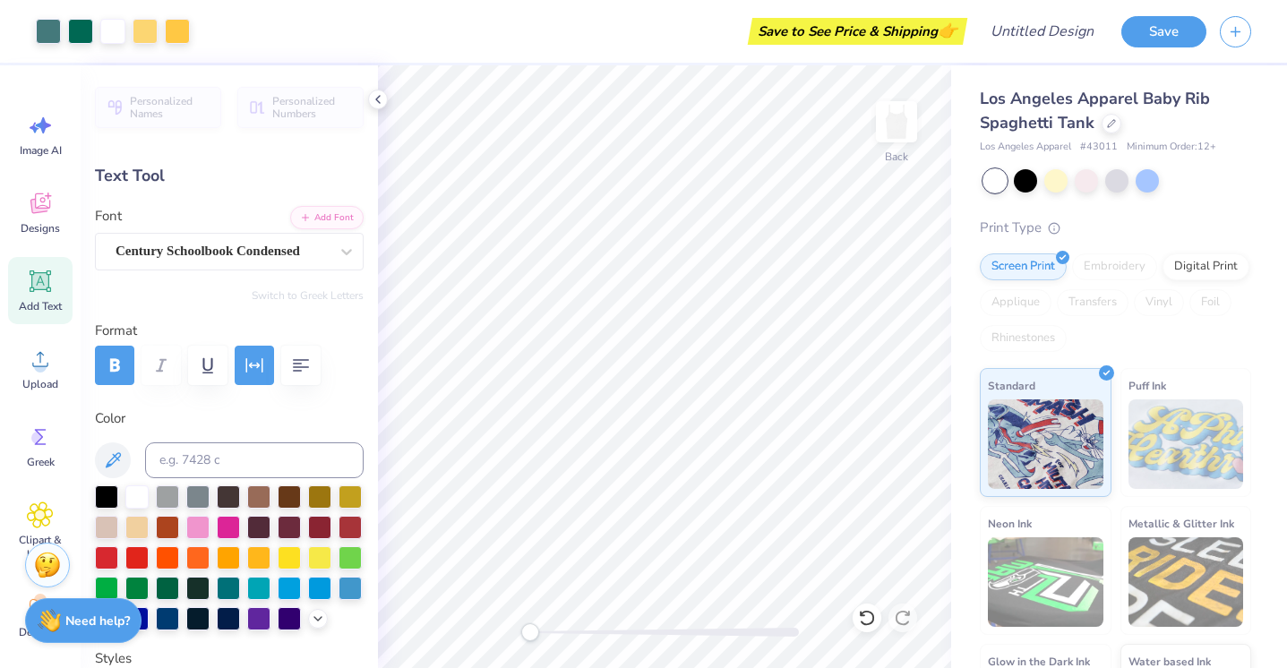
type input "4.54"
type input "0.71"
type input "3.58"
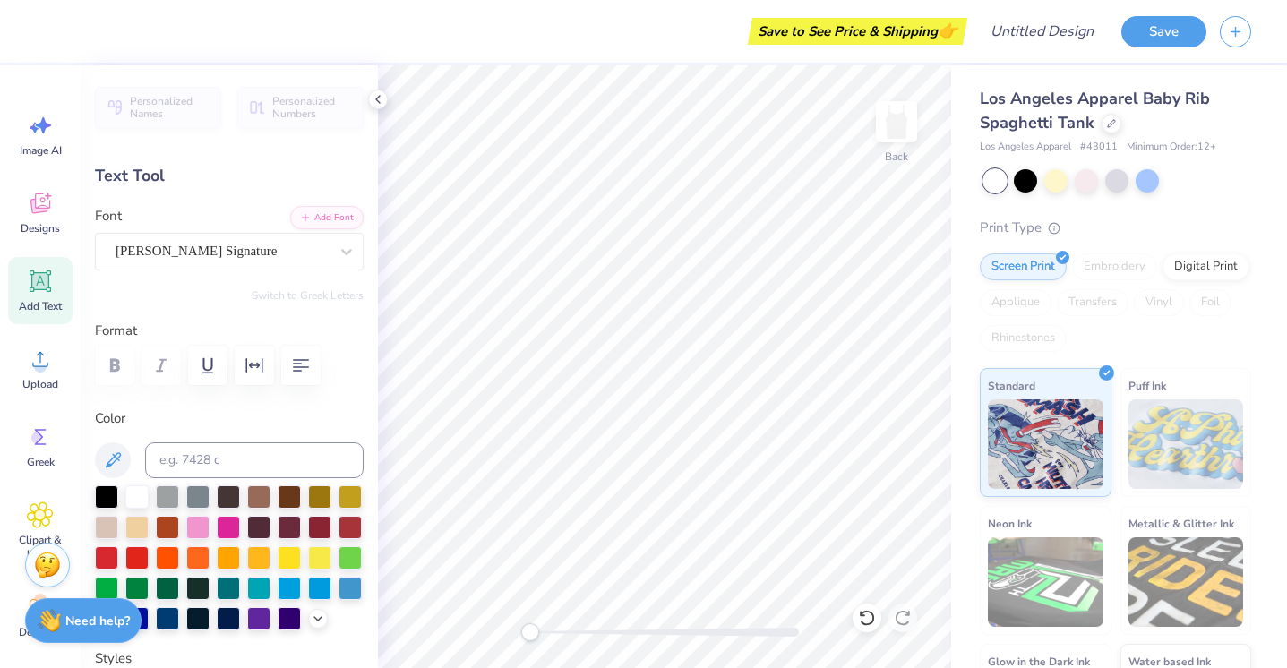
scroll to position [0, 0]
type input "7.18"
type input "1.00"
type input "2.60"
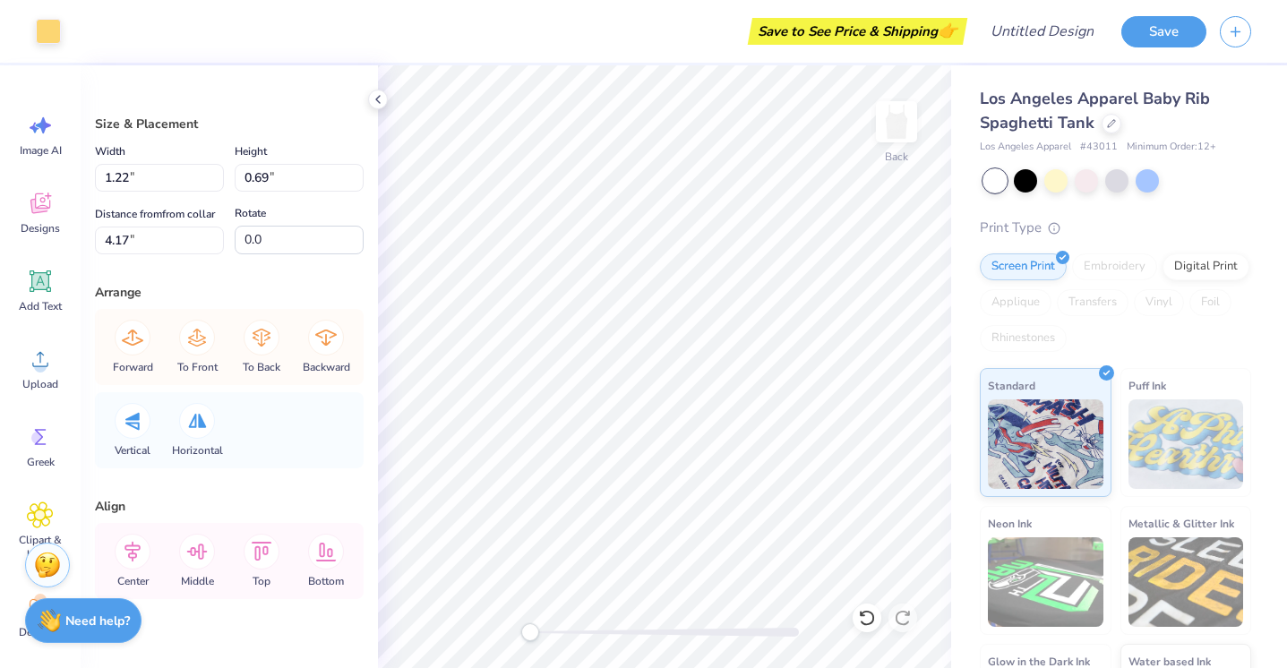
type input "1.59"
type input "0.89"
click at [869, 616] on icon at bounding box center [867, 618] width 18 height 18
type input "1.22"
type input "0.69"
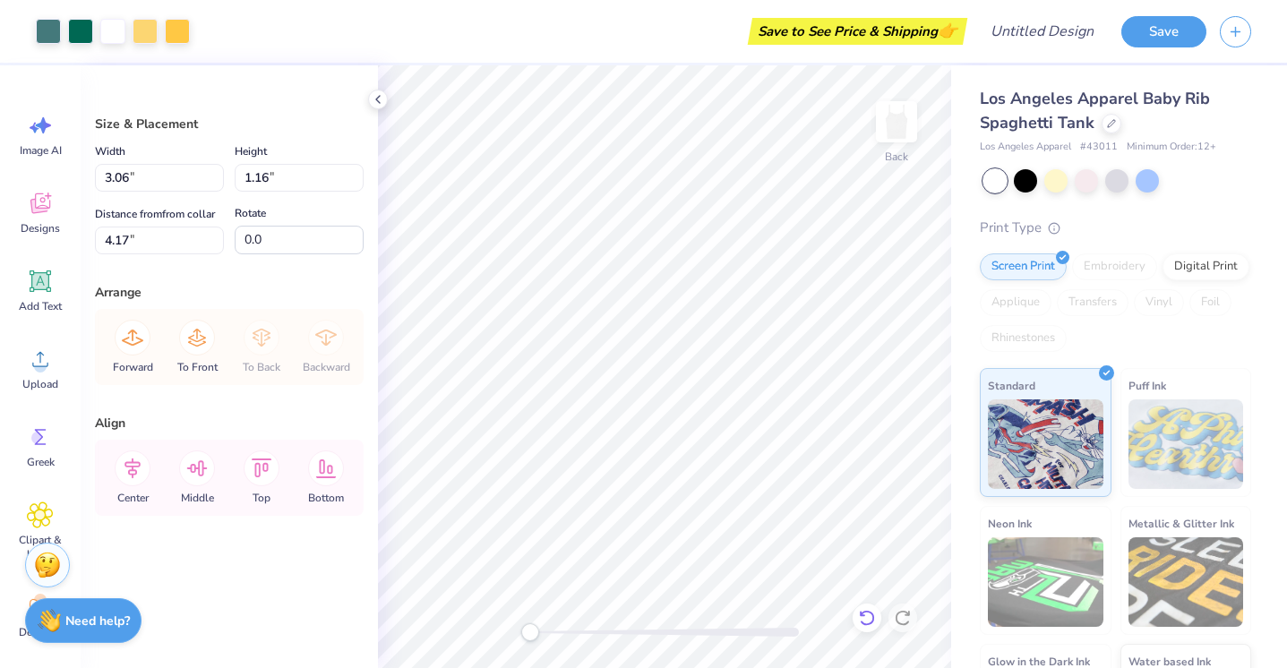
type input "3.06"
type input "1.16"
type input "4.20"
type input "1.35"
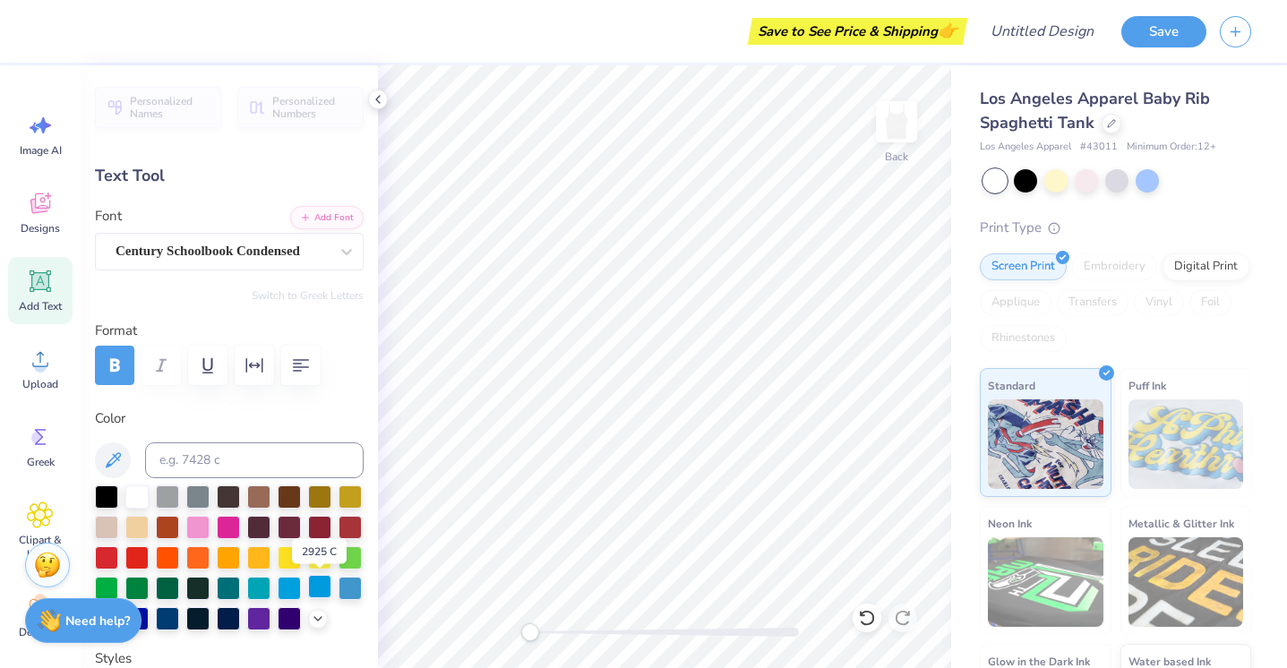
click at [320, 582] on div at bounding box center [319, 586] width 23 height 23
click at [354, 590] on div at bounding box center [350, 586] width 23 height 23
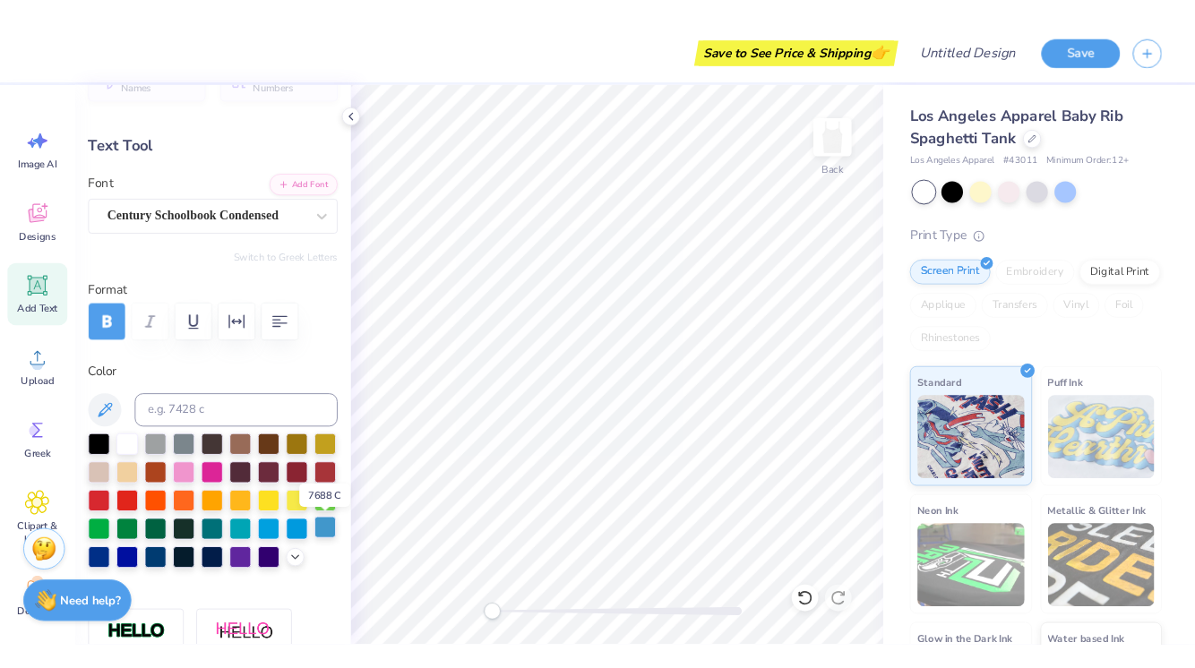
scroll to position [46, 0]
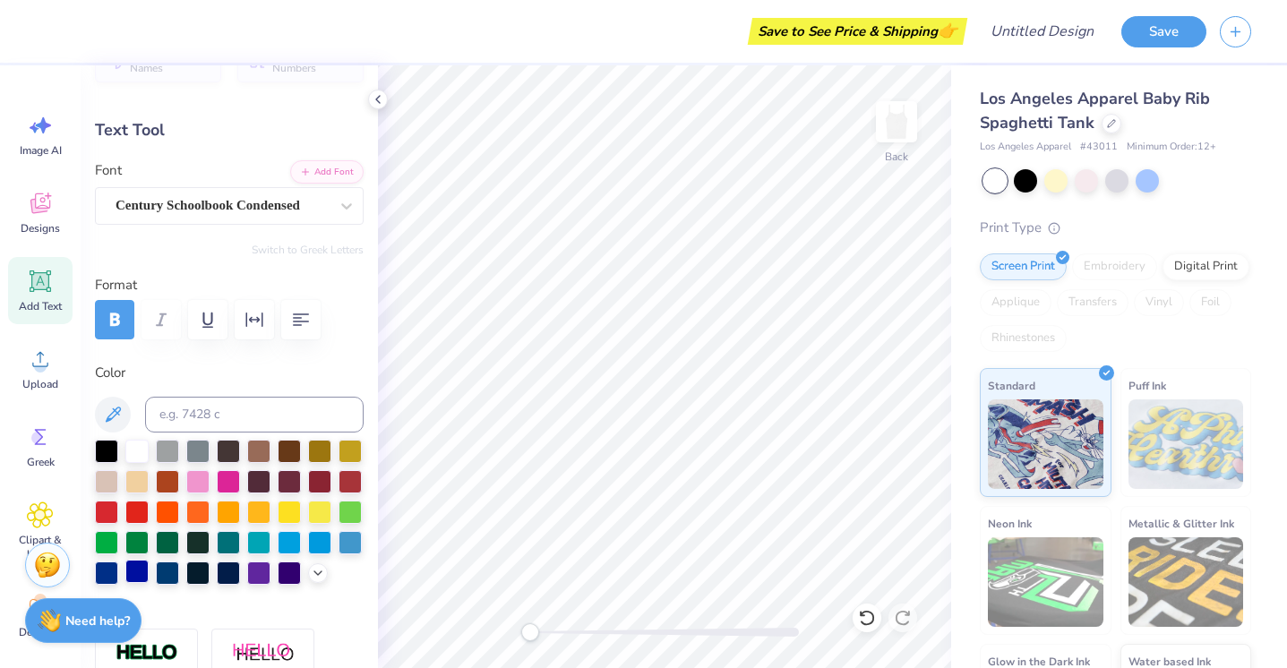
click at [133, 569] on div at bounding box center [136, 571] width 23 height 23
click at [102, 571] on div at bounding box center [106, 571] width 23 height 23
type input "2.64"
type input "0.25"
type input "1.35"
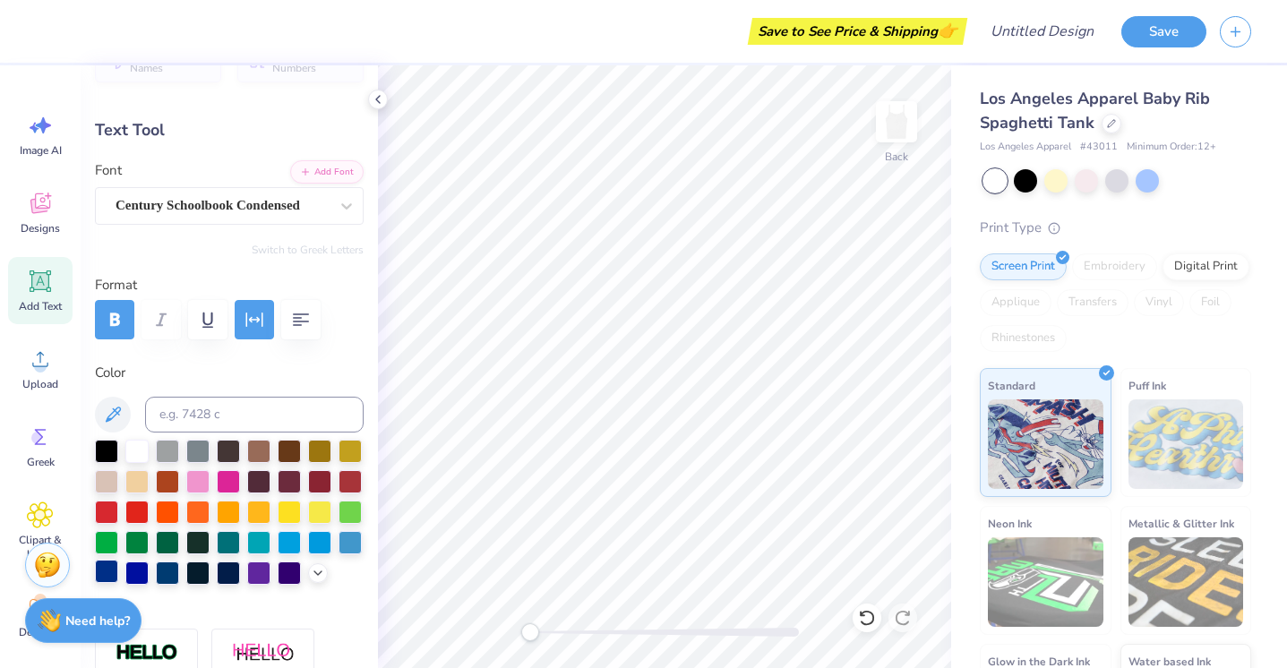
click at [110, 566] on div at bounding box center [106, 571] width 23 height 23
type input "7.18"
type input "1.00"
type input "1.90"
type input "2.64"
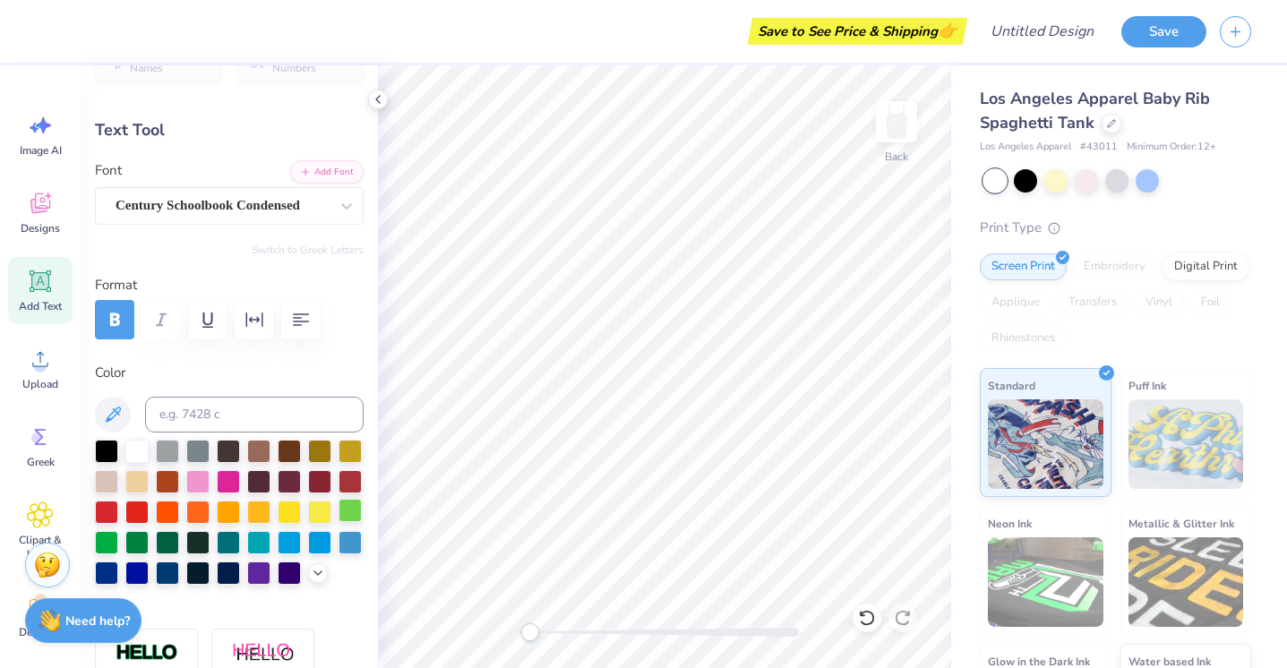
type input "0.25"
type input "1.35"
